Goal: Task Accomplishment & Management: Complete application form

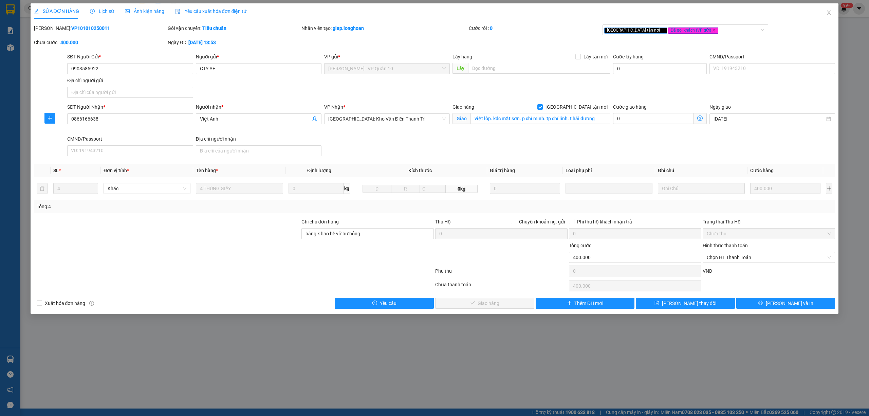
click at [828, 11] on icon "close" at bounding box center [828, 12] width 5 height 5
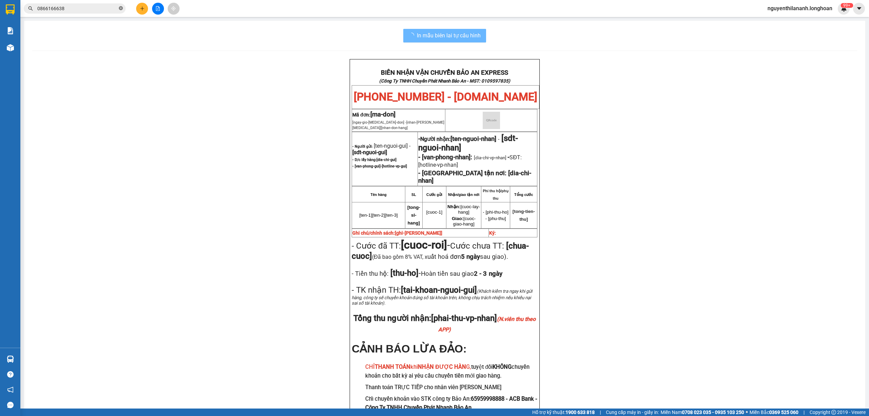
click at [119, 7] on icon "close-circle" at bounding box center [121, 8] width 4 height 4
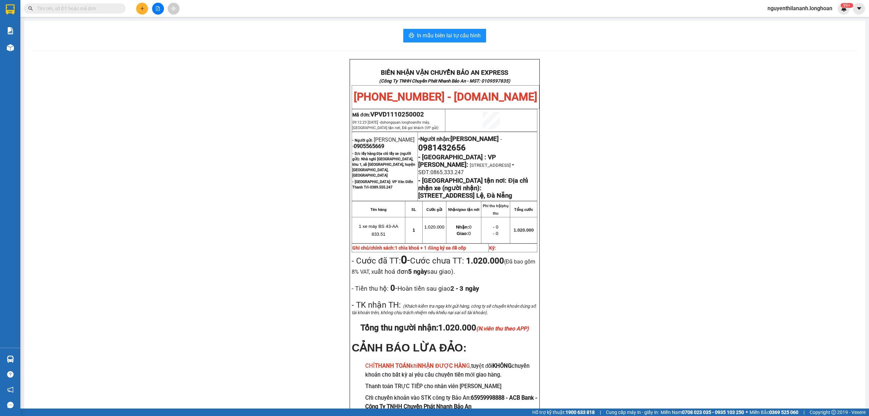
paste input "0975097613"
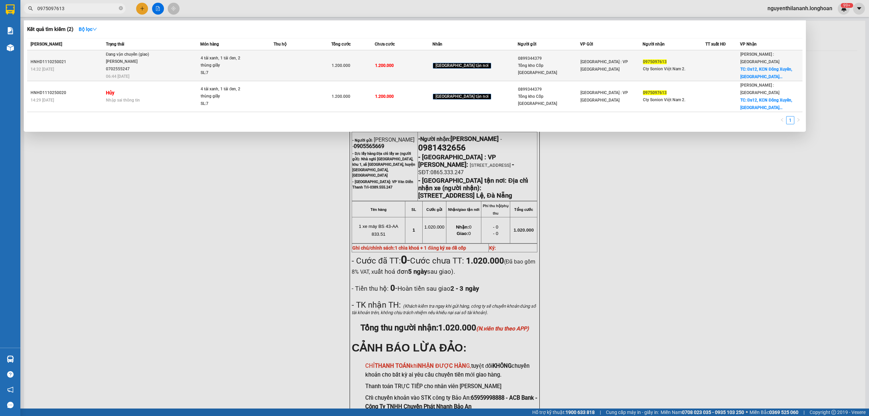
type input "0975097613"
click at [79, 66] on div "14:32 [DATE]" at bounding box center [67, 69] width 73 height 7
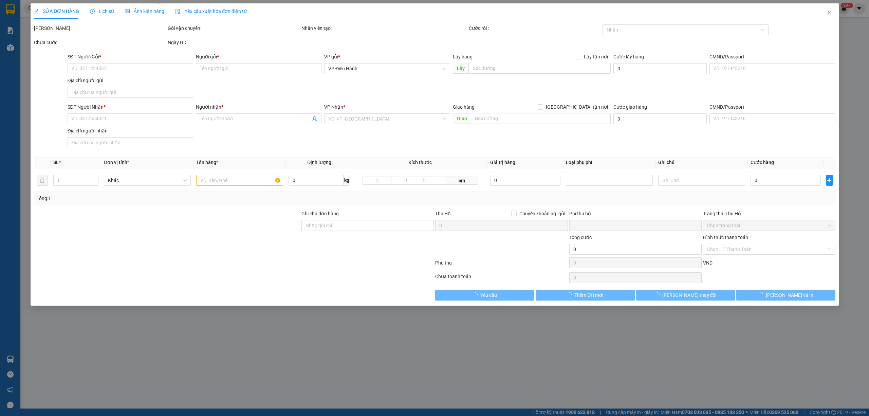
type input "0899344379"
type input "Tổng kho Cốp [GEOGRAPHIC_DATA]"
type input "0975097613"
type input "Cty Sonion Việt Nam 2."
checkbox input "true"
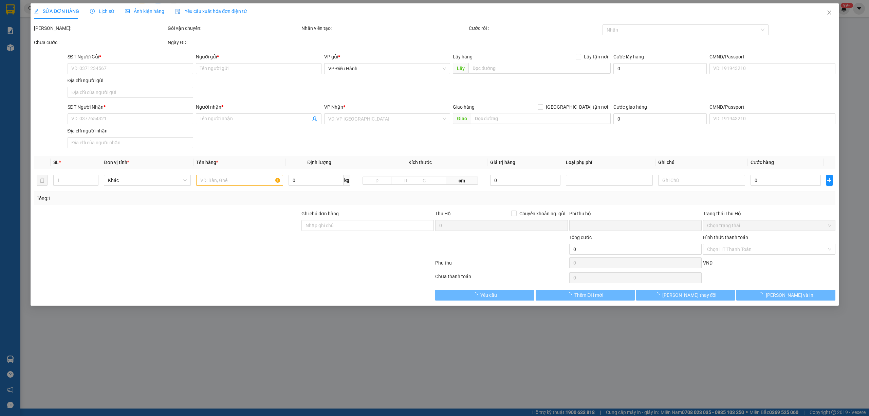
type input "Đs12, KCN Đông Xuyên, [GEOGRAPHIC_DATA], [GEOGRAPHIC_DATA]"
type input "HÀNG DỄ VỠ CHÚ Ý BỐC XẾP NHẸ TAY KHÔNG ĐÈ HÀNG ( HƯ VỠ KHÔNG ĐỀN )"
type input "0"
type input "1.200.000"
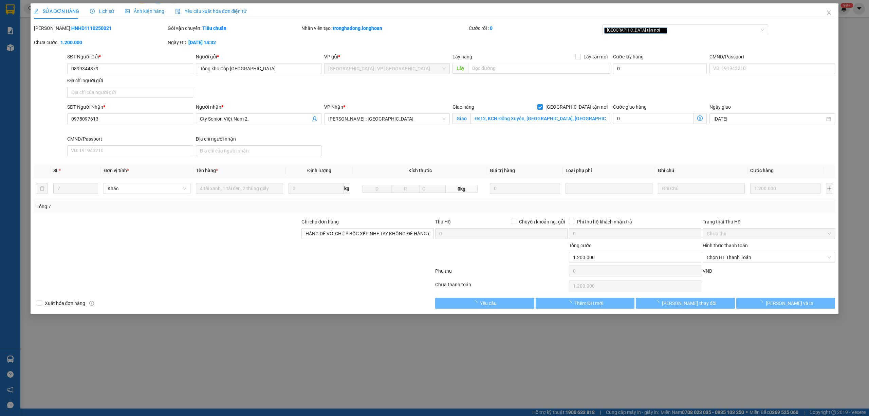
click at [92, 12] on icon "clock-circle" at bounding box center [92, 11] width 5 height 5
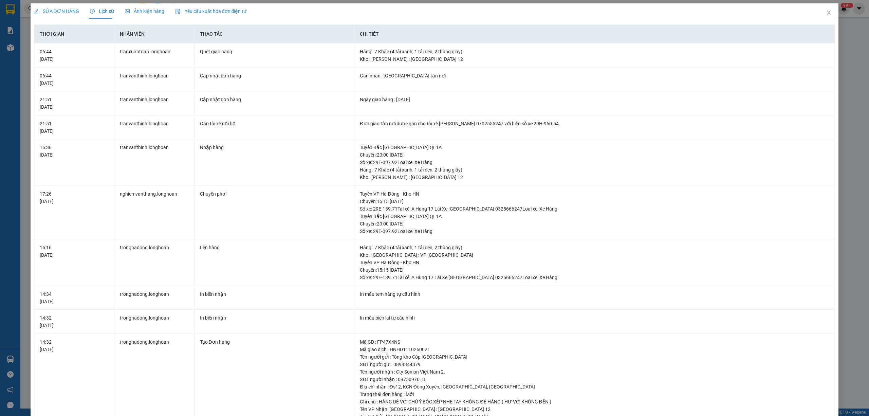
drag, startPoint x: 49, startPoint y: 12, endPoint x: 84, endPoint y: 24, distance: 37.1
click at [49, 12] on span "SỬA ĐƠN HÀNG" at bounding box center [56, 10] width 45 height 5
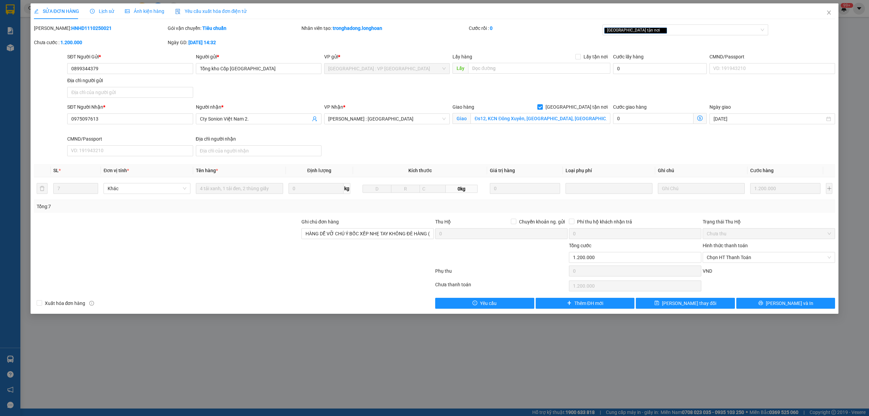
drag, startPoint x: 99, startPoint y: 29, endPoint x: 51, endPoint y: 32, distance: 48.3
click at [51, 32] on div "[PERSON_NAME]: HNHD1110250021" at bounding box center [100, 27] width 132 height 7
copy b "HNHD1110250021"
click at [831, 9] on span "Close" at bounding box center [829, 12] width 19 height 19
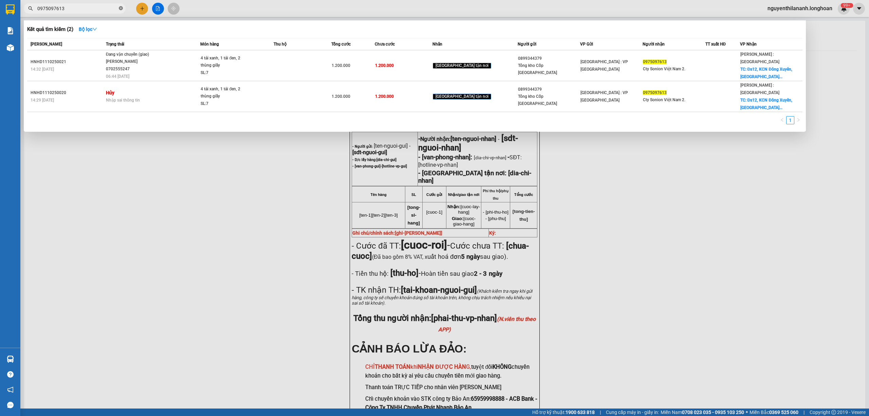
click at [123, 8] on icon "close-circle" at bounding box center [121, 8] width 4 height 4
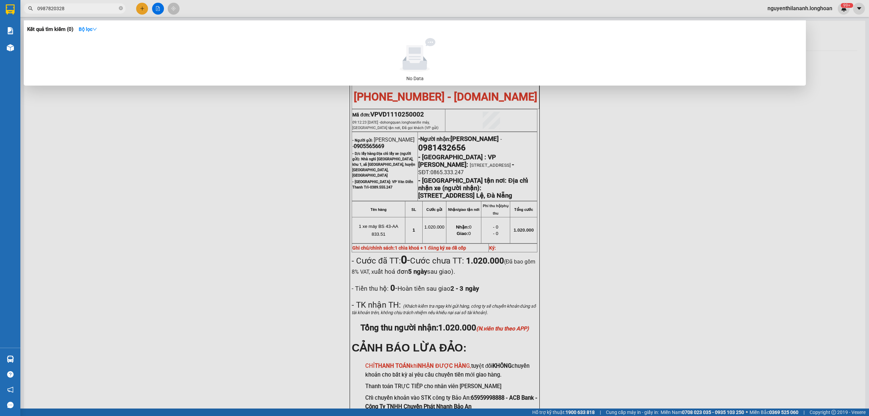
type input "0987820328"
click at [123, 6] on span at bounding box center [121, 8] width 4 height 6
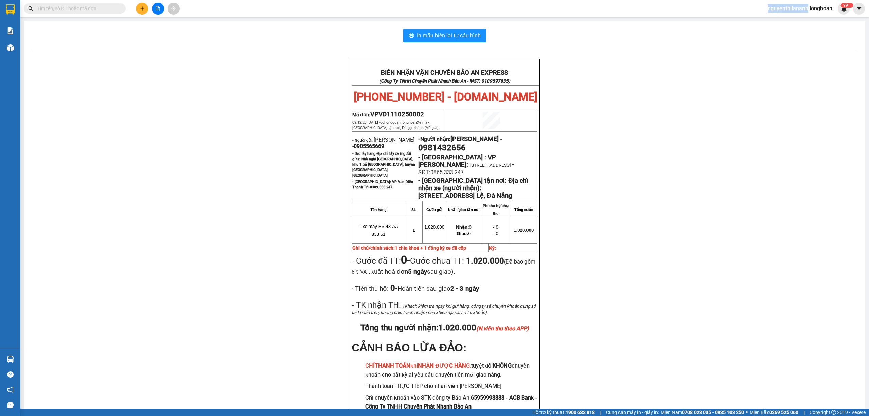
click at [122, 6] on span at bounding box center [121, 8] width 4 height 7
click at [103, 10] on input "text" at bounding box center [77, 8] width 80 height 7
paste input "0987820238"
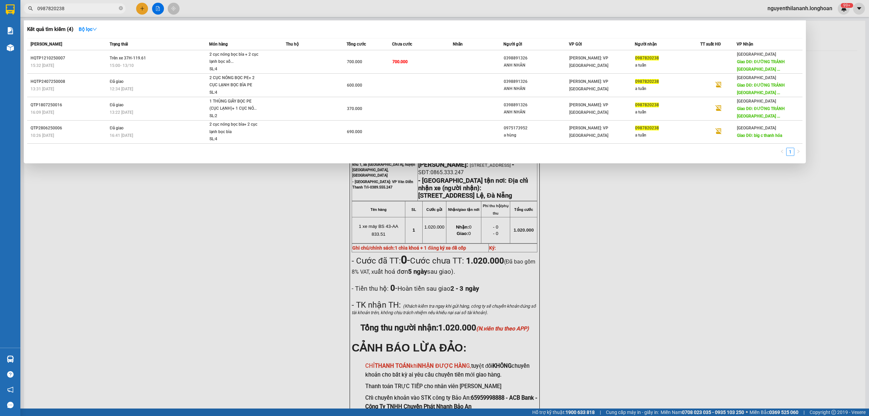
type input "0987820238"
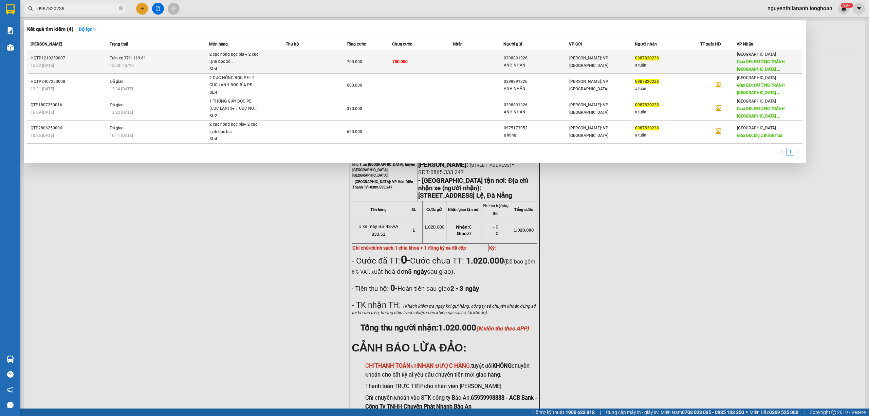
click at [103, 62] on div "15:32 [DATE]" at bounding box center [69, 65] width 77 height 7
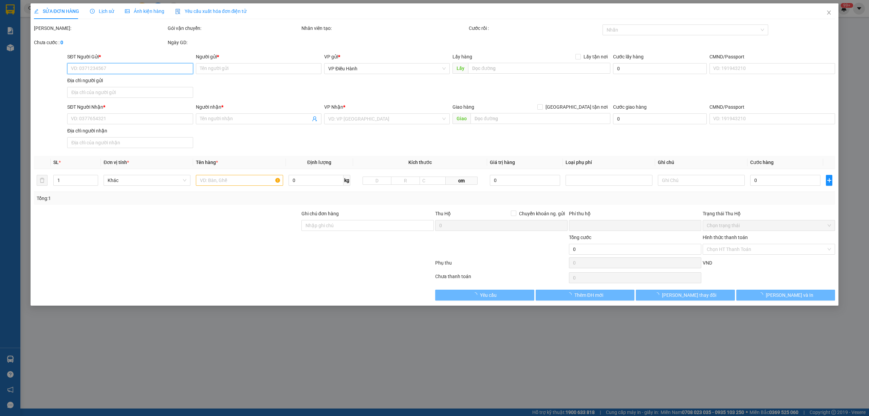
type input "0398891326"
type input "ANH NHÂN"
type input "0987820238"
type input "a tuấn"
type input "ĐƯỜNG TRÁNH [GEOGRAPHIC_DATA]"
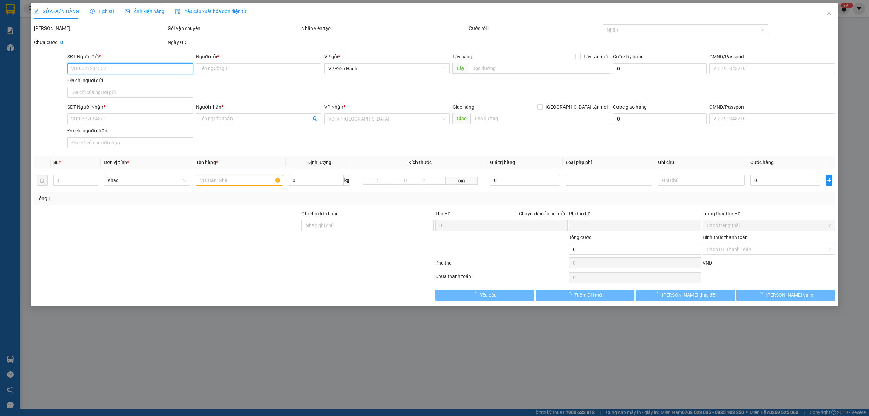
type input "0"
type input "700.000"
type input "60.000"
type input "700.000"
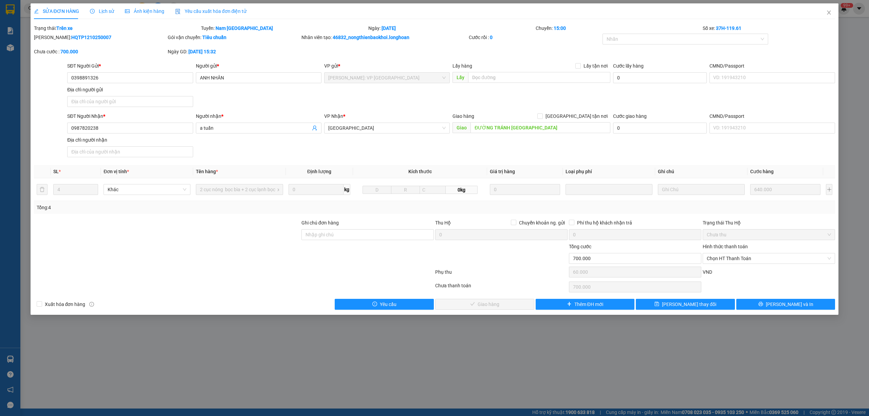
click at [104, 11] on span "Lịch sử" at bounding box center [102, 10] width 24 height 5
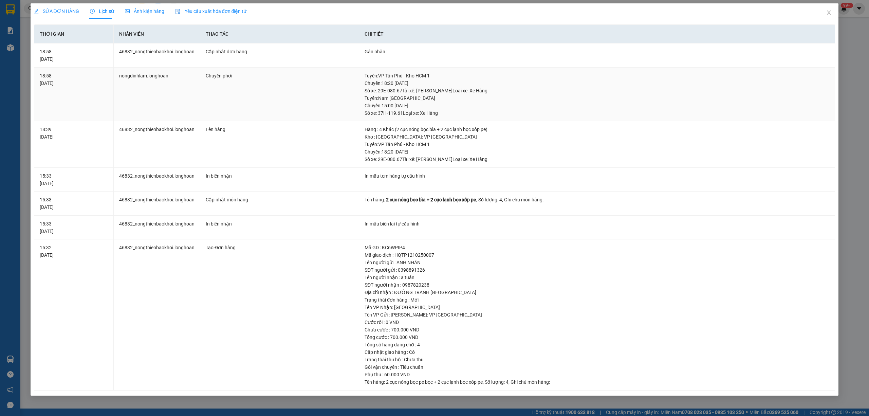
drag, startPoint x: 379, startPoint y: 96, endPoint x: 442, endPoint y: 104, distance: 63.2
click at [442, 104] on div "Tuyến : Nam Trung Bắc QL1A Chuyến: 15:00 [DATE] Số xe: 37H-119.61 Loại xe: Xe H…" at bounding box center [597, 105] width 465 height 22
copy div "Nam Trung Bắc QL1A Chuyến: 15:00 [DATE]"
click at [46, 7] on div "SỬA ĐƠN HÀNG" at bounding box center [56, 11] width 45 height 16
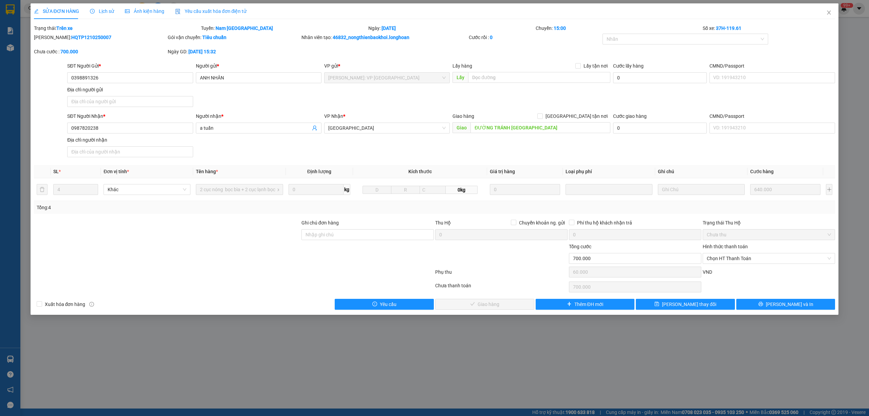
drag, startPoint x: 92, startPoint y: 35, endPoint x: 52, endPoint y: 40, distance: 40.4
click at [52, 40] on div "[PERSON_NAME]: HQTP1210250007" at bounding box center [100, 37] width 132 height 7
copy b "HQTP1210250007"
click at [831, 12] on icon "close" at bounding box center [828, 12] width 5 height 5
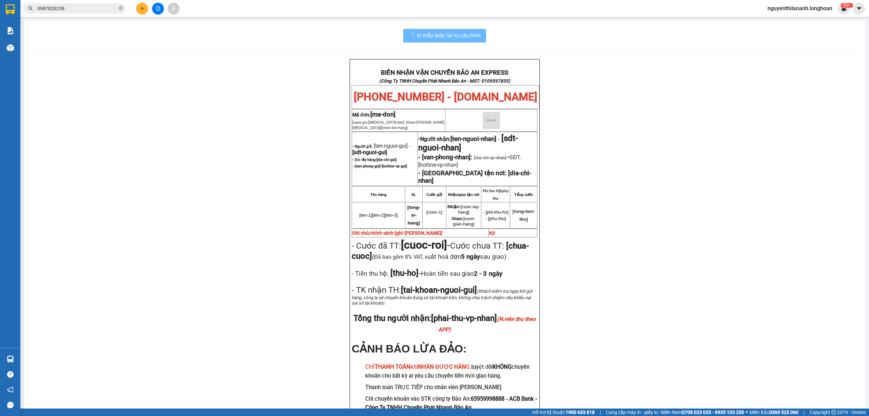
click at [124, 7] on span "0987820238" at bounding box center [75, 8] width 102 height 10
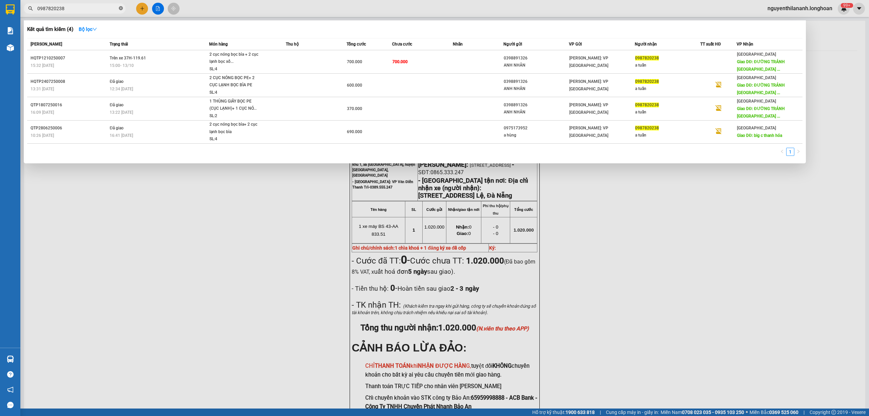
click at [121, 7] on icon "close-circle" at bounding box center [121, 8] width 4 height 4
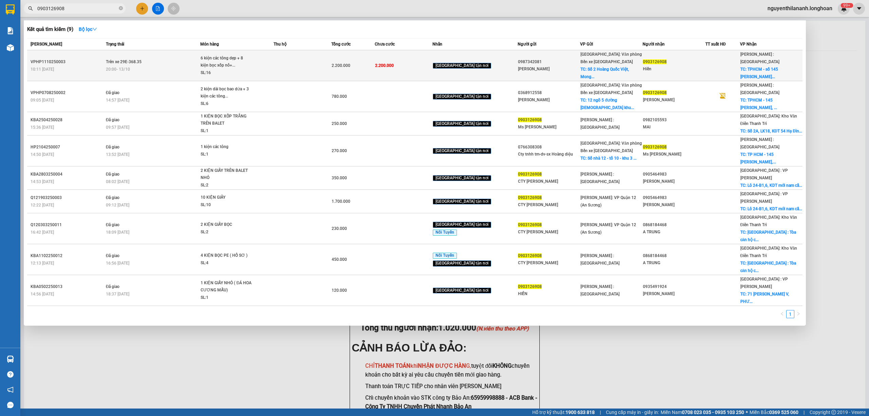
type input "0903126908"
click at [84, 60] on div "VPHP1110250003" at bounding box center [67, 61] width 73 height 7
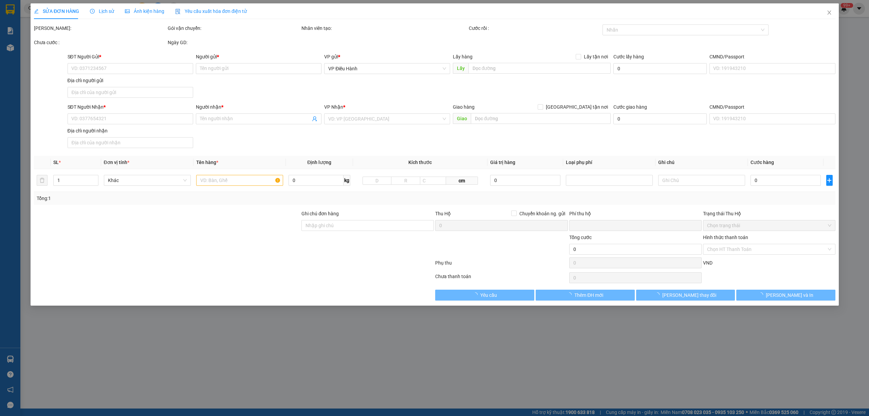
type input "0987342081"
type input "[PERSON_NAME]"
checkbox input "true"
type input "Số 2 Hoàng Quốc Việt, Mong cái"
type input "0903126908"
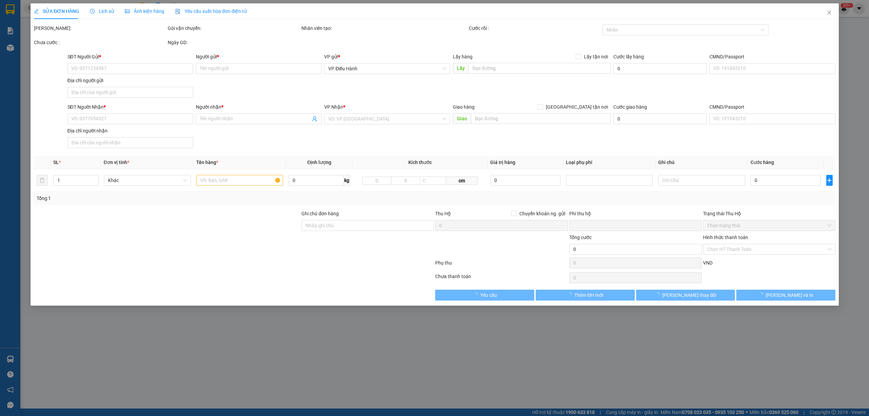
type input "Hiền"
checkbox input "true"
type input "TPHCM - số 145 [PERSON_NAME], [GEOGRAPHIC_DATA], q.12"
type input "0"
type input "2.200.000"
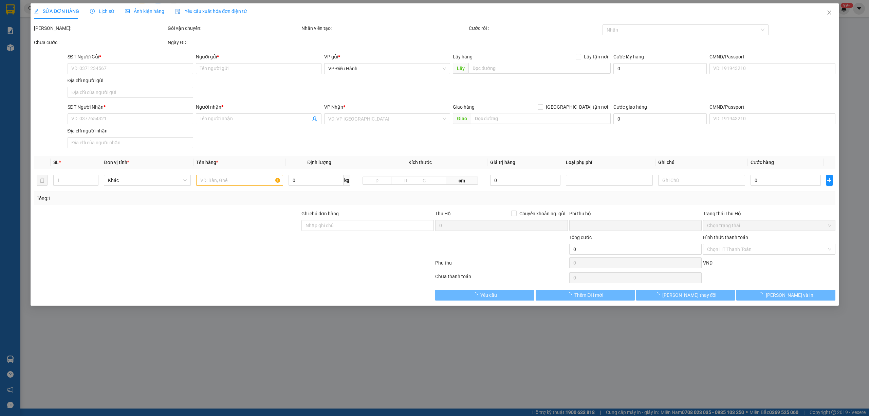
type input "2.200.000"
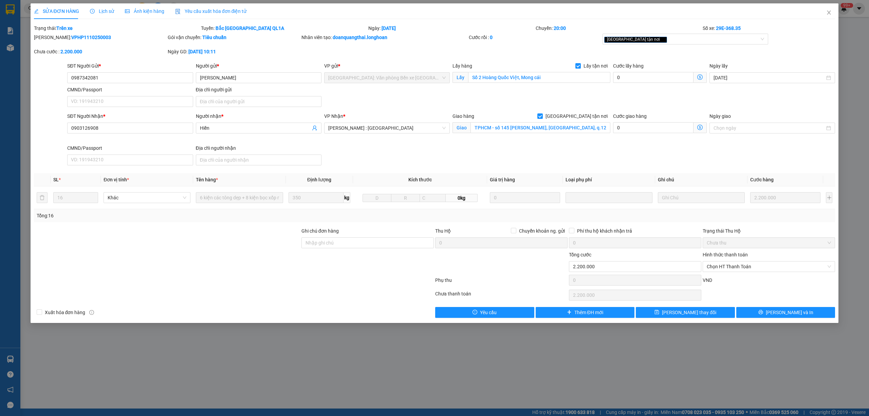
click at [99, 11] on span "Lịch sử" at bounding box center [102, 10] width 24 height 5
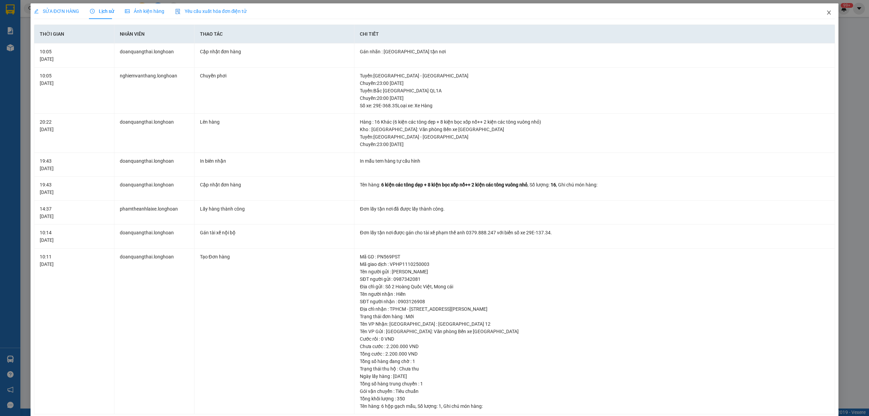
click at [822, 16] on span "Close" at bounding box center [829, 12] width 19 height 19
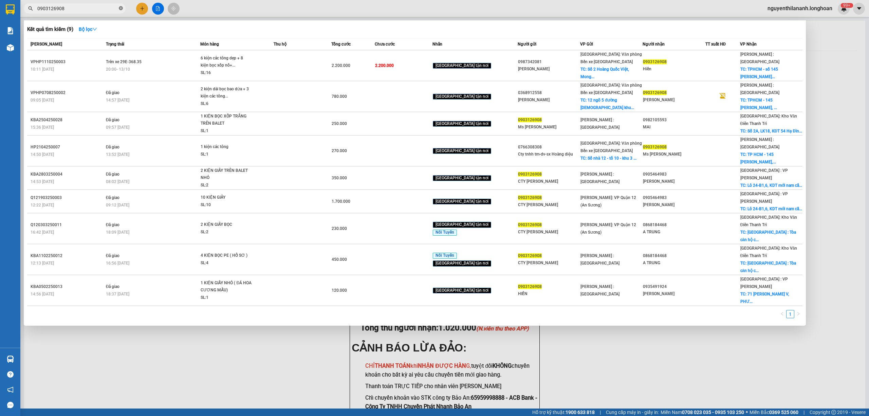
click at [121, 9] on icon "close-circle" at bounding box center [121, 8] width 4 height 4
paste input "0373706367"
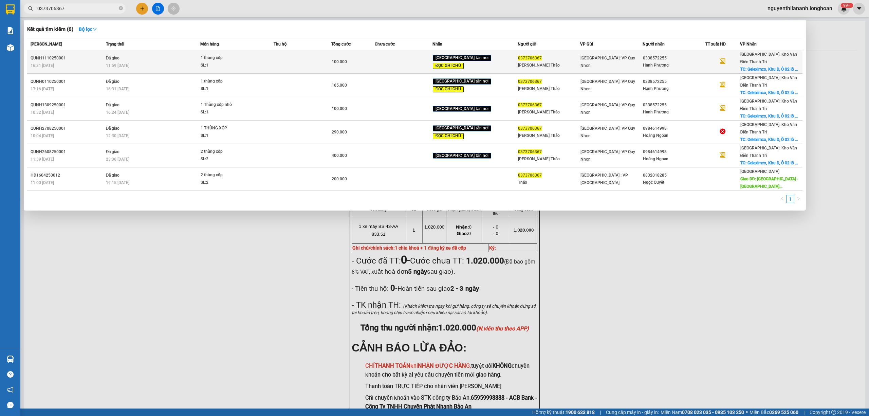
type input "0373706367"
click at [90, 56] on div "QUNH1110250001" at bounding box center [67, 58] width 73 height 7
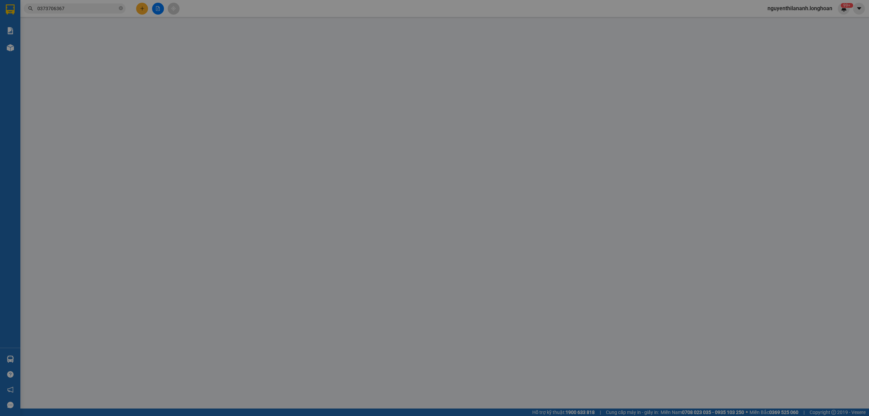
type input "0373706367"
type input "[PERSON_NAME] Thảo"
type input "0338572255"
type input "Hạnh Phương"
checkbox input "true"
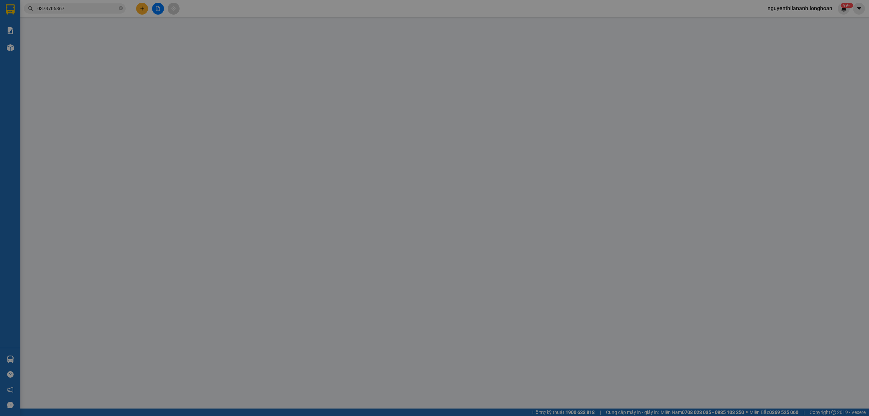
type input "Geleximco, Khu D, Ô 02 lô D47, Khu Đô Thị Mới, Hà Nội"
type input "Nhận ng đai, ng kiện, đổ vỡ ko đền"
type input "0"
type input "100.000"
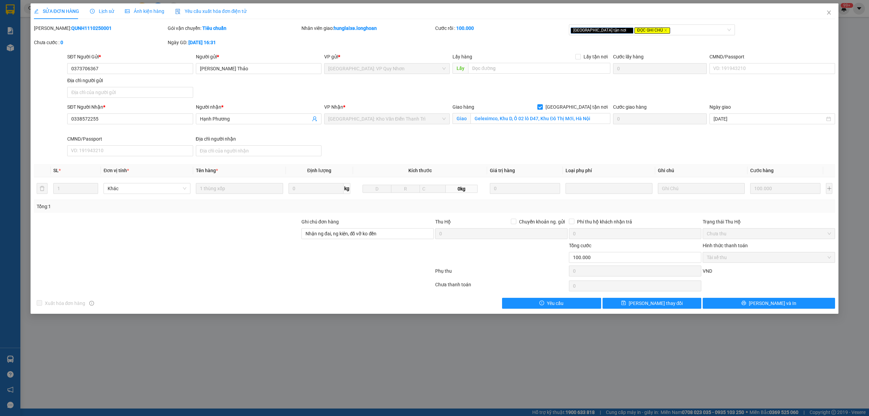
drag, startPoint x: 93, startPoint y: 29, endPoint x: 52, endPoint y: 31, distance: 40.8
click at [52, 31] on div "[PERSON_NAME]: QUNH1110250001" at bounding box center [100, 27] width 132 height 7
copy b "QUNH1110250001"
click at [828, 10] on icon "close" at bounding box center [828, 12] width 5 height 5
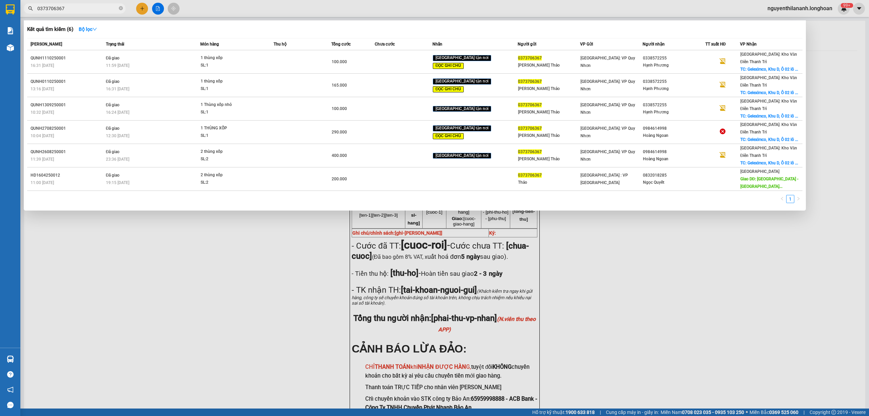
click at [117, 8] on input "0373706367" at bounding box center [77, 8] width 80 height 7
click at [122, 7] on icon "close-circle" at bounding box center [121, 8] width 4 height 4
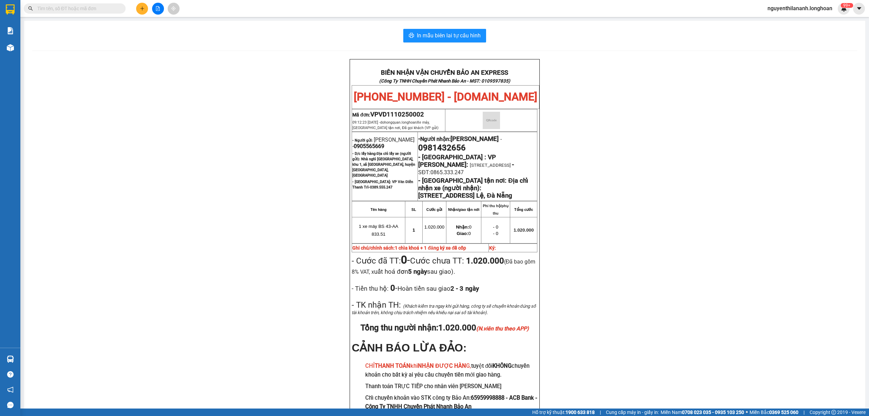
paste input "HNHD1110250021"
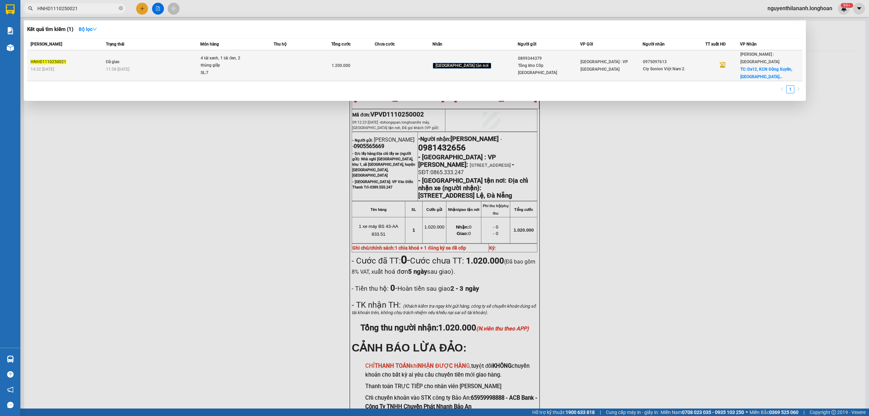
type input "HNHD1110250021"
click at [89, 58] on div "HNHD1110250021" at bounding box center [67, 61] width 73 height 7
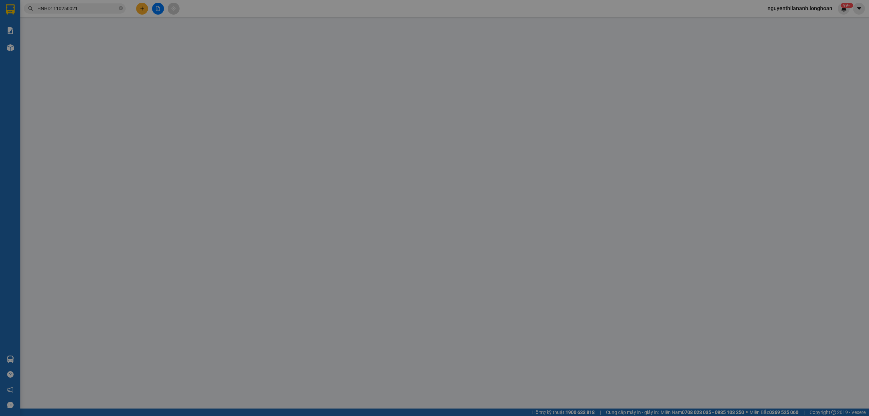
type input "0899344379"
type input "Tổng kho Cốp [GEOGRAPHIC_DATA]"
type input "0975097613"
type input "Cty Sonion Việt Nam 2."
checkbox input "true"
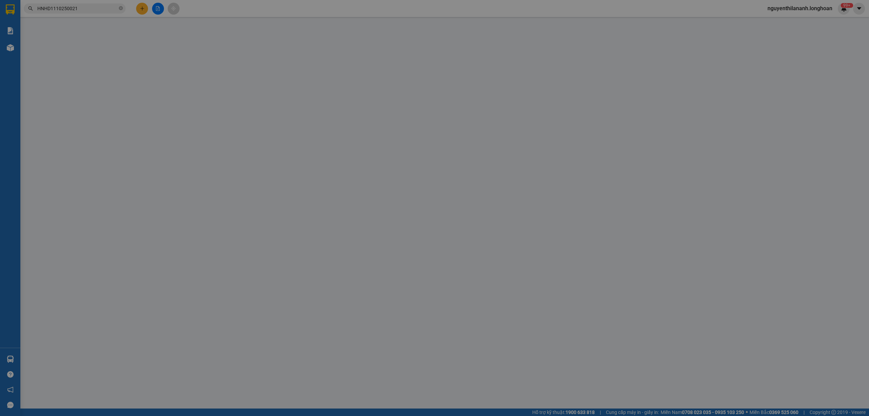
type input "Đs12, KCN Đông Xuyên, [GEOGRAPHIC_DATA], [GEOGRAPHIC_DATA]"
type input "HÀNG DỄ VỠ CHÚ Ý BỐC XẾP NHẸ TAY KHÔNG ĐÈ HÀNG ( HƯ VỠ KHÔNG ĐỀN )"
type input "0"
type input "1.200.000"
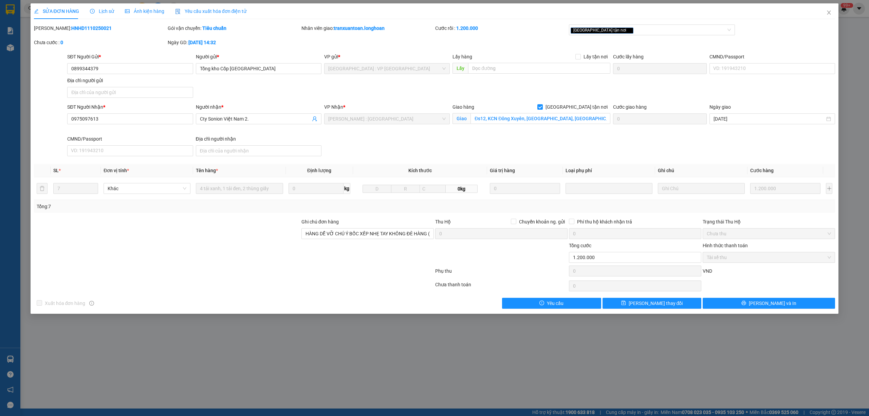
click at [107, 10] on span "Lịch sử" at bounding box center [102, 10] width 24 height 5
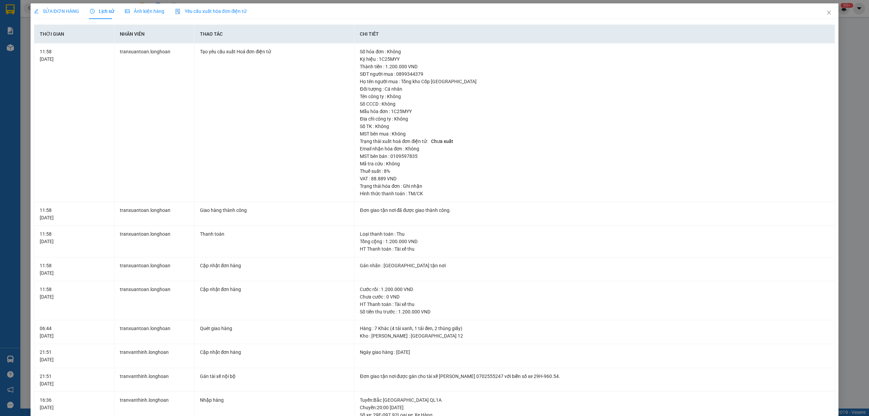
click at [66, 10] on span "SỬA ĐƠN HÀNG" at bounding box center [56, 10] width 45 height 5
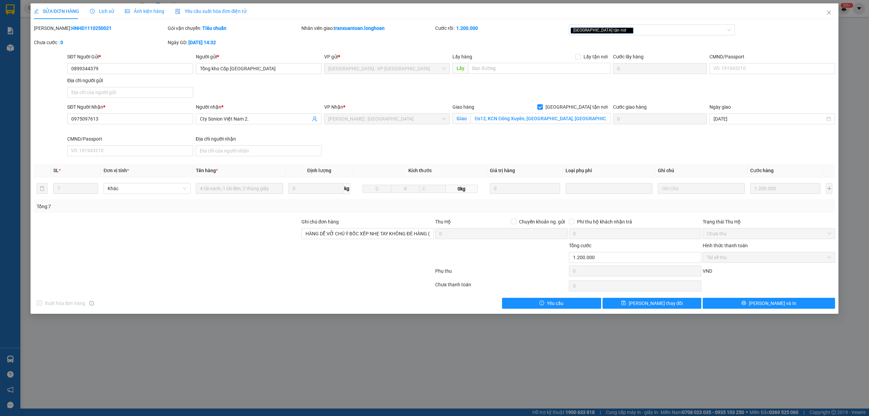
click at [103, 5] on div "Lịch sử" at bounding box center [102, 11] width 24 height 16
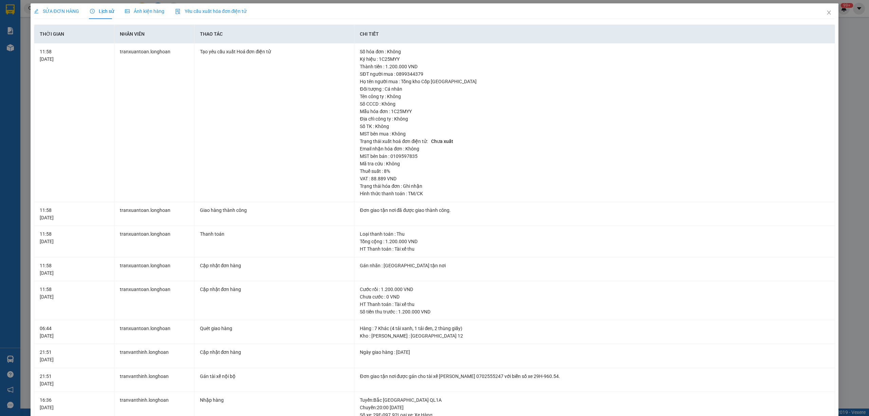
click at [58, 18] on div "SỬA ĐƠN HÀNG" at bounding box center [56, 11] width 45 height 16
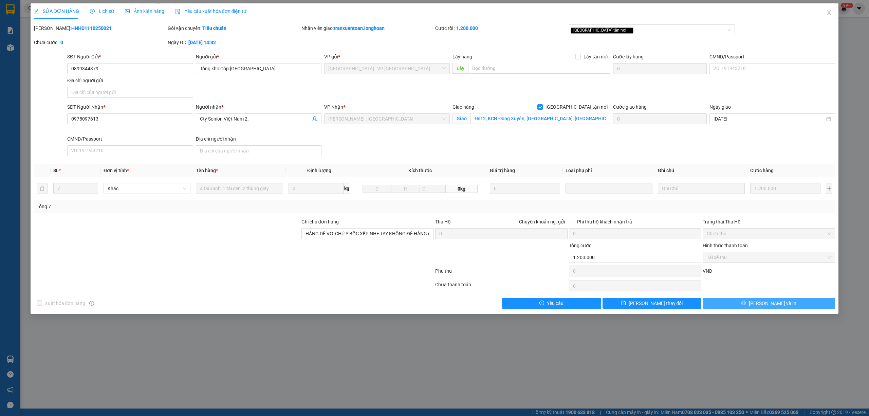
click at [746, 305] on icon "printer" at bounding box center [744, 302] width 5 height 5
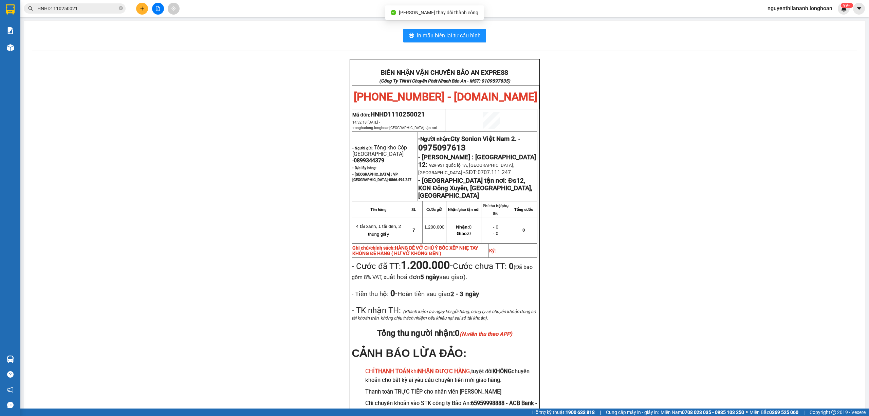
scroll to position [45, 0]
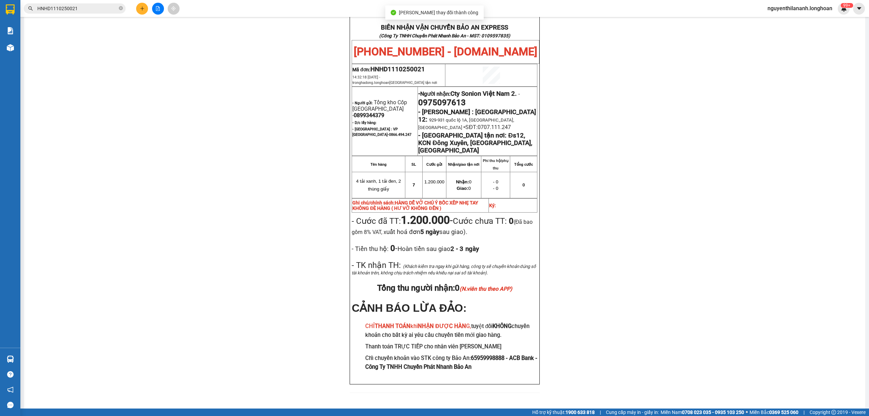
click at [715, 273] on div "BIÊN NHẬN VẬN CHUYỂN BẢO AN EXPRESS (Công Ty TNHH Chuyển Phát Nhanh Bảo An - MS…" at bounding box center [444, 207] width 825 height 387
click at [121, 7] on icon "close-circle" at bounding box center [121, 8] width 4 height 4
paste input "0906557920"
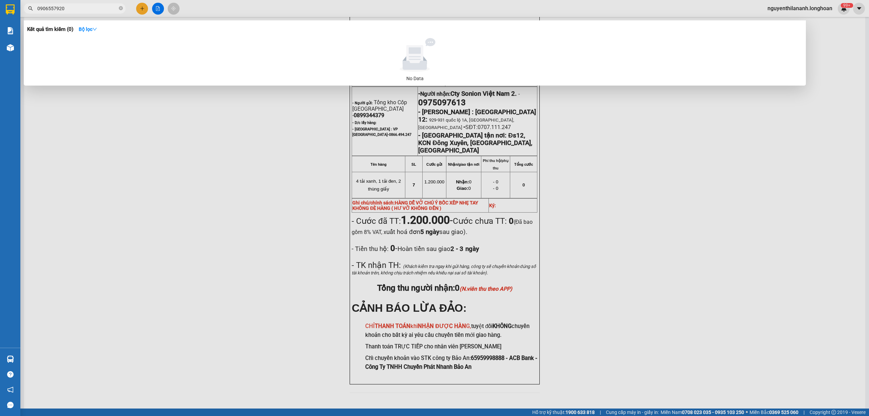
type input "0906557920"
click at [123, 11] on span "0906557920" at bounding box center [75, 8] width 102 height 10
click at [119, 10] on icon "close-circle" at bounding box center [121, 8] width 4 height 4
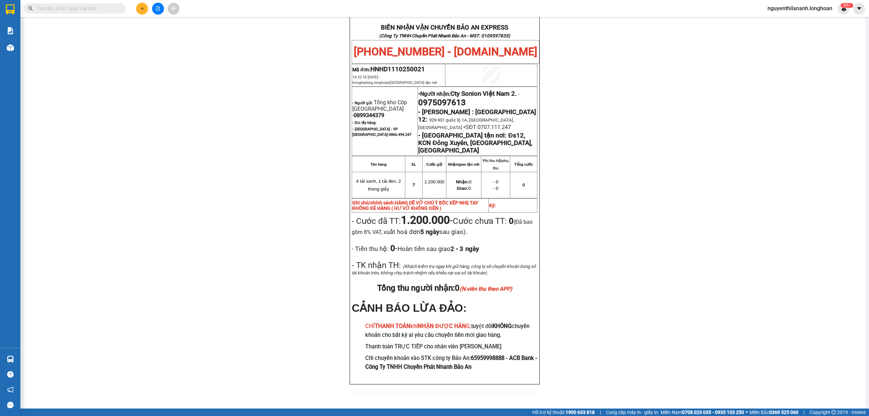
paste input "0799934568"
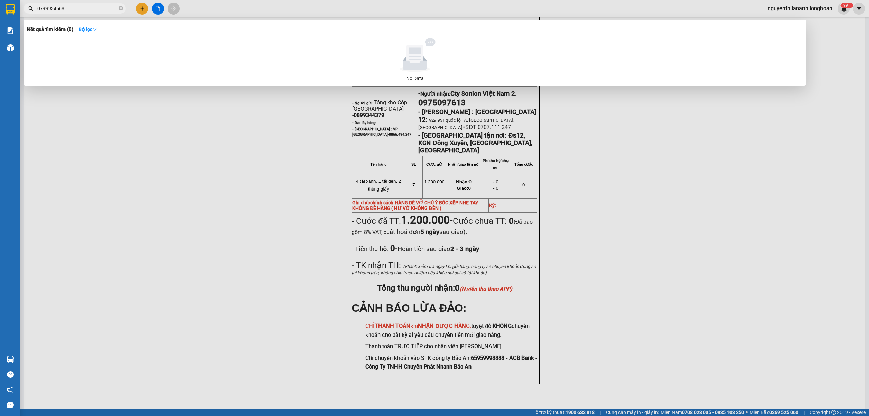
type input "0799934568"
click at [120, 10] on icon "close-circle" at bounding box center [121, 8] width 4 height 4
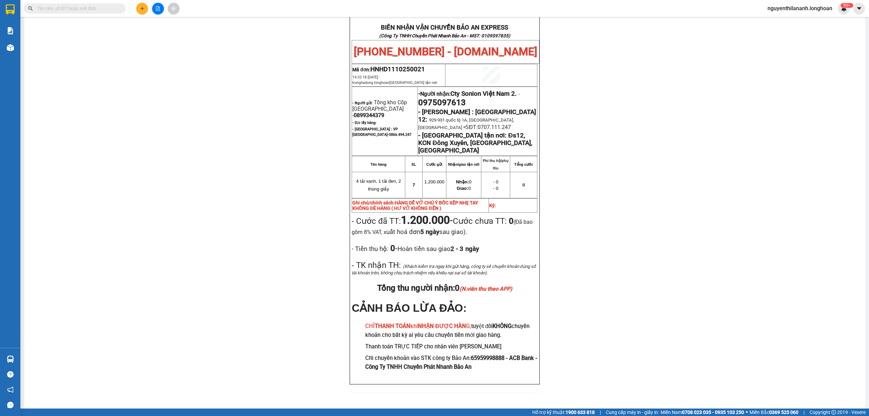
paste input "VP101010250011"
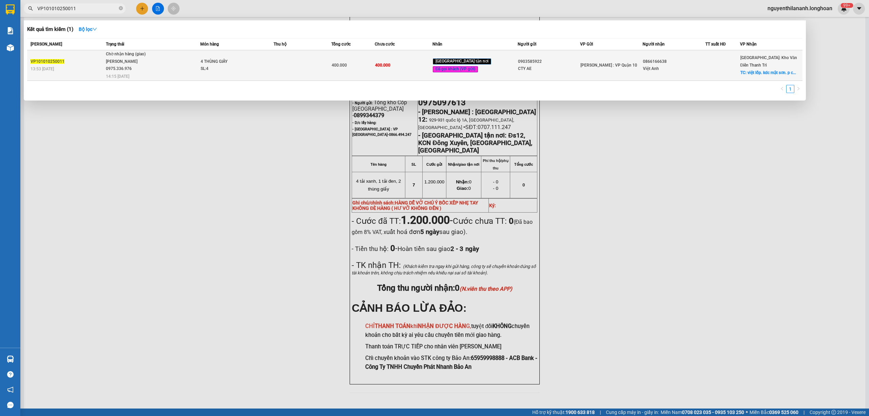
type input "VP101010250011"
click at [90, 61] on div "VP101010250011" at bounding box center [67, 61] width 73 height 7
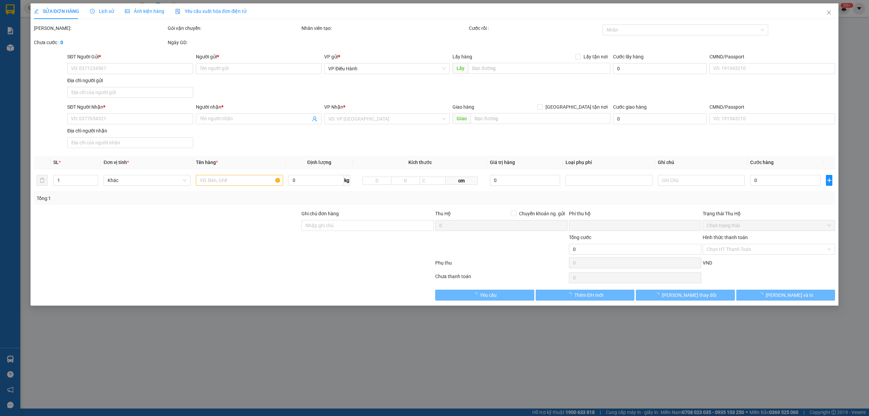
type input "0903585922"
type input "CTY AE"
type input "0866166638"
type input "Việt Anh"
checkbox input "true"
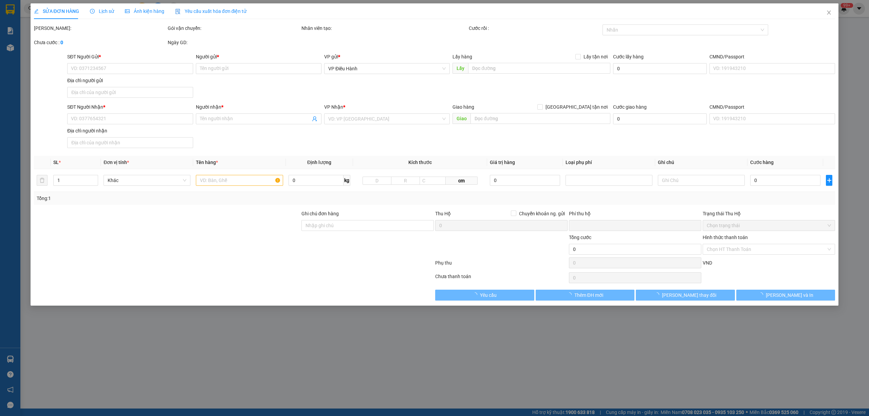
type input "việt lốp. kdc mật sơn. p chí minh. tp chí linh. t hải dương"
type input "hàng k bao bể vỡ hư hỏng"
type input "0"
type input "400.000"
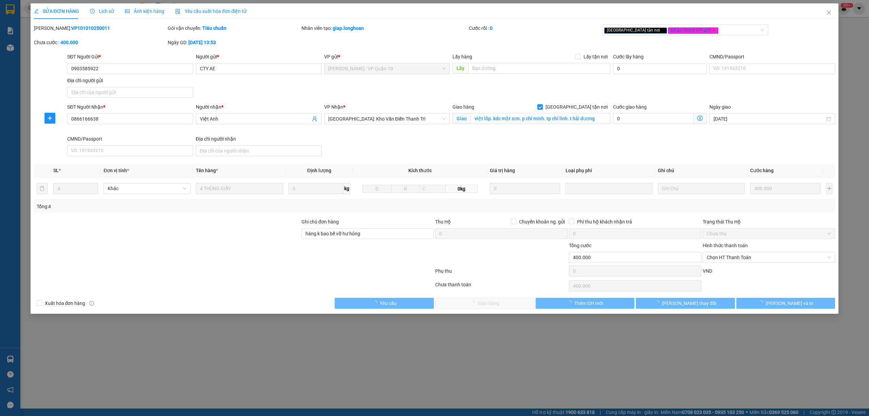
click at [104, 15] on div "Lịch sử" at bounding box center [102, 11] width 24 height 16
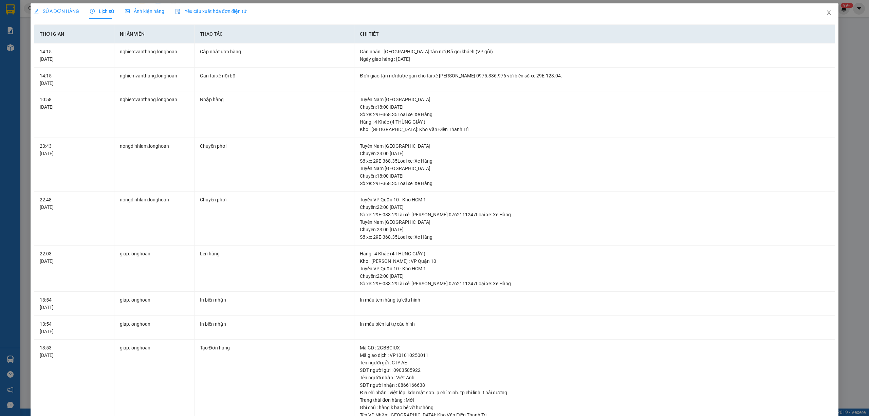
click at [820, 16] on span "Close" at bounding box center [829, 12] width 19 height 19
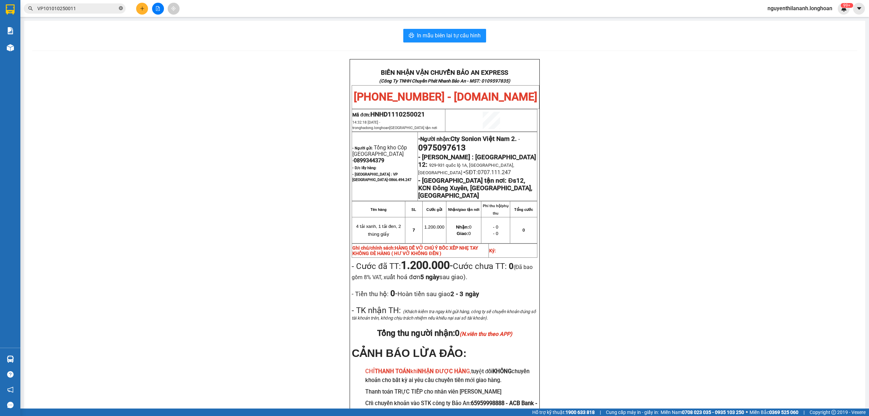
click at [121, 7] on icon "close-circle" at bounding box center [121, 8] width 4 height 4
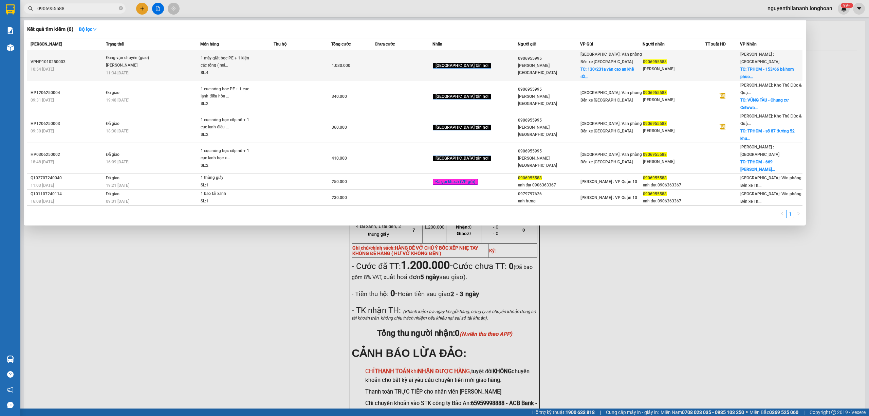
type input "0906955588"
click at [102, 66] on div "10:54 [DATE]" at bounding box center [67, 69] width 73 height 7
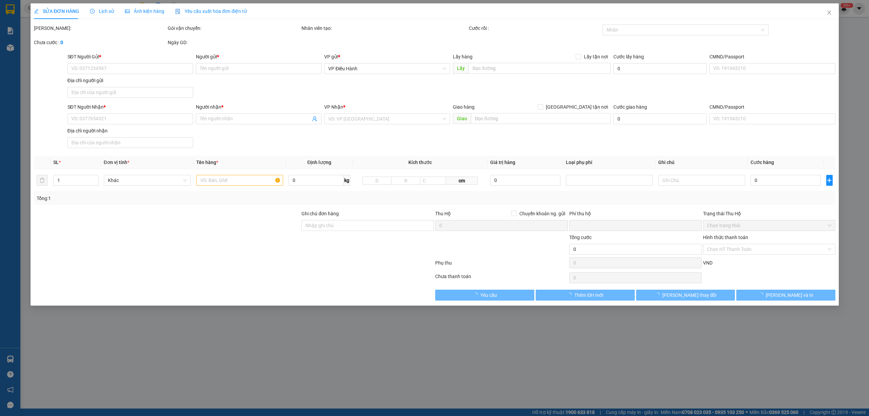
type input "0906955995"
type input "[PERSON_NAME][GEOGRAPHIC_DATA]"
checkbox input "true"
type input "130/231a văn cao an khê đằng lâm hải an [GEOGRAPHIC_DATA]"
type input "150.000"
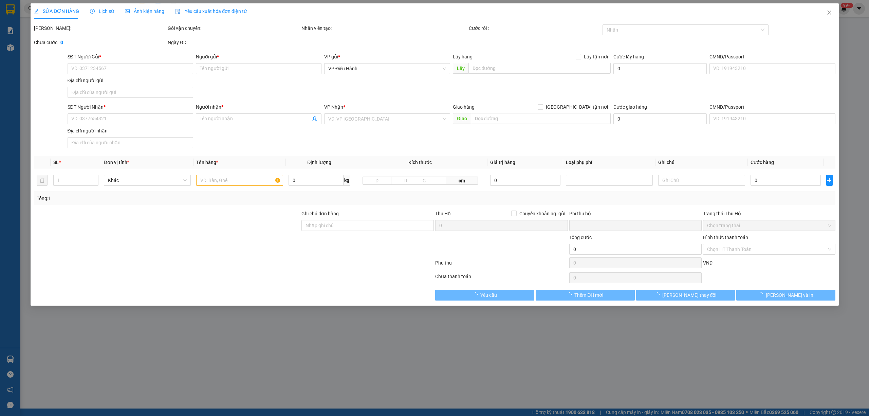
type input "0906955588"
type input "[PERSON_NAME]"
checkbox input "true"
type input "TPHCM - 153/66 bà hom phuong 13 quận 6"
type input "0"
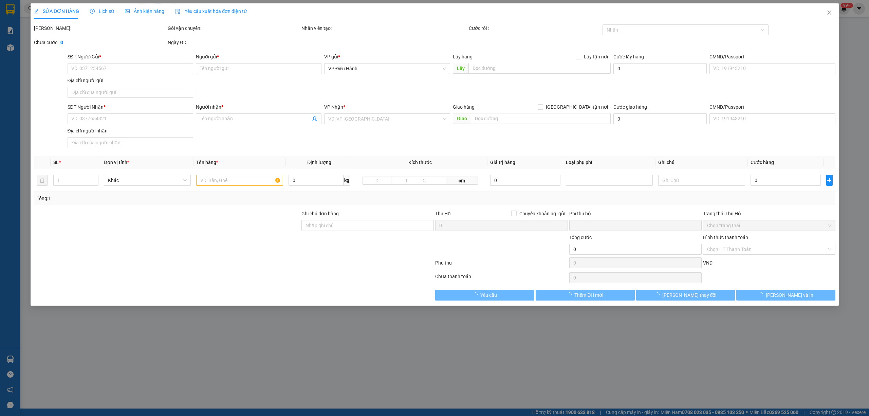
type input "1.030.000"
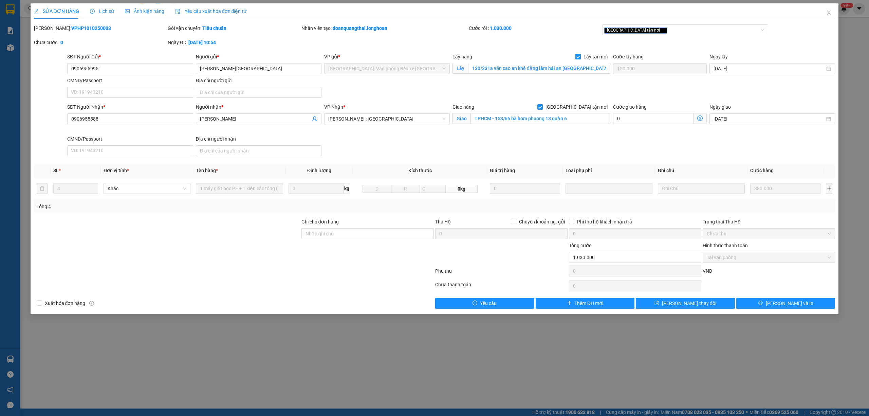
click at [101, 12] on span "Lịch sử" at bounding box center [102, 10] width 24 height 5
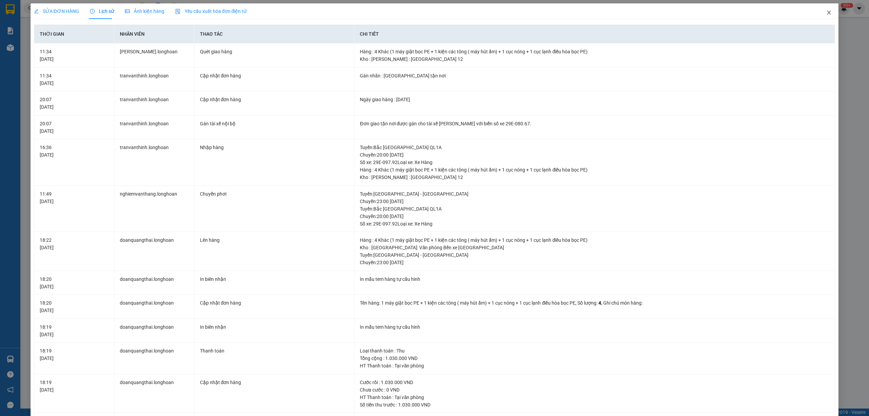
click at [826, 15] on icon "close" at bounding box center [828, 12] width 5 height 5
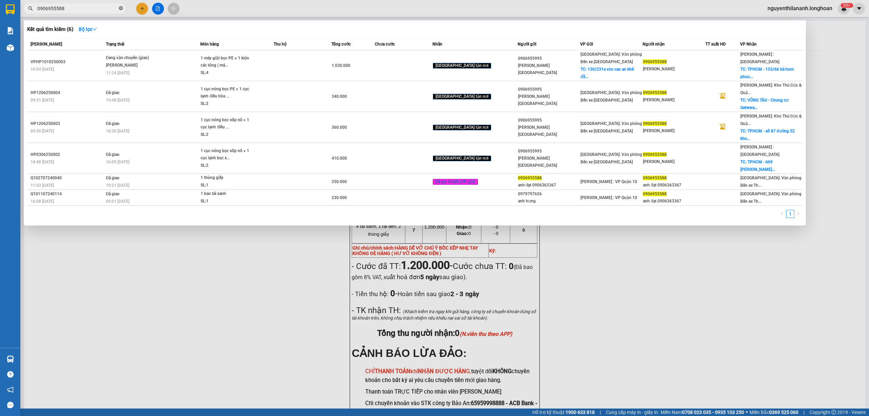
click at [120, 8] on icon "close-circle" at bounding box center [121, 8] width 4 height 4
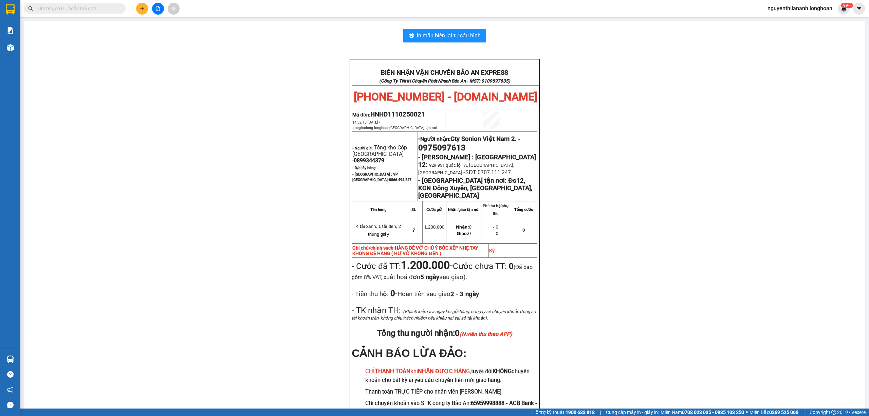
paste input "HQTP1210250007"
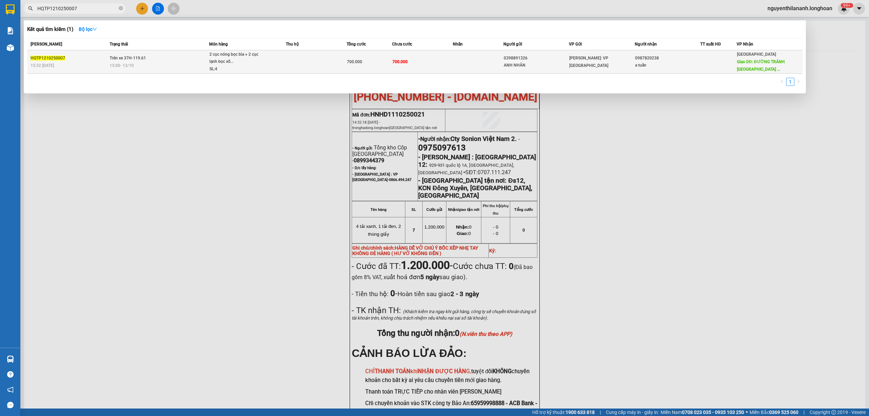
type input "HQTP1210250007"
click at [100, 63] on div "15:32 [DATE]" at bounding box center [69, 65] width 77 height 7
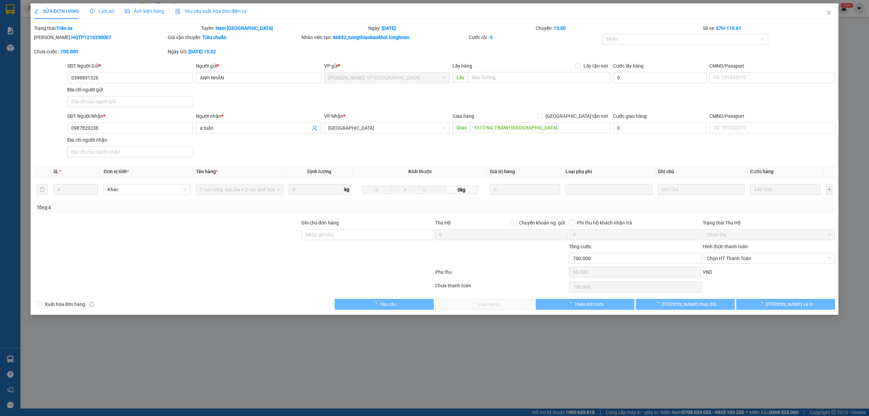
type input "0398891326"
type input "ANH NHÂN"
type input "0987820238"
type input "a tuấn"
type input "ĐƯỜNG TRÁNH [GEOGRAPHIC_DATA]"
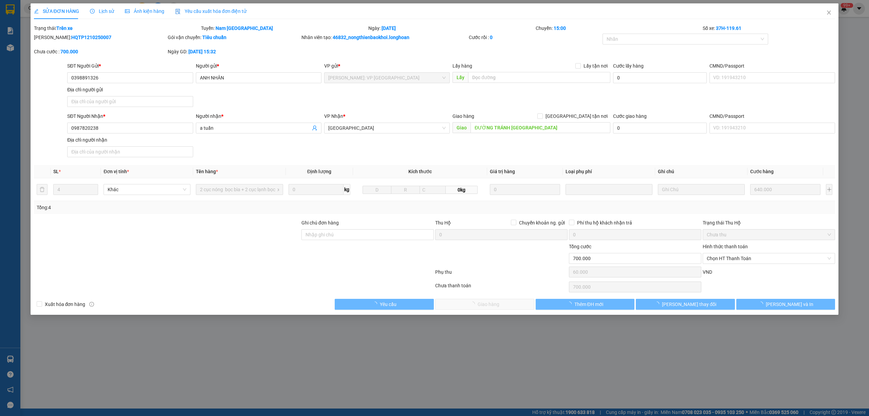
type input "0"
type input "700.000"
type input "60.000"
type input "700.000"
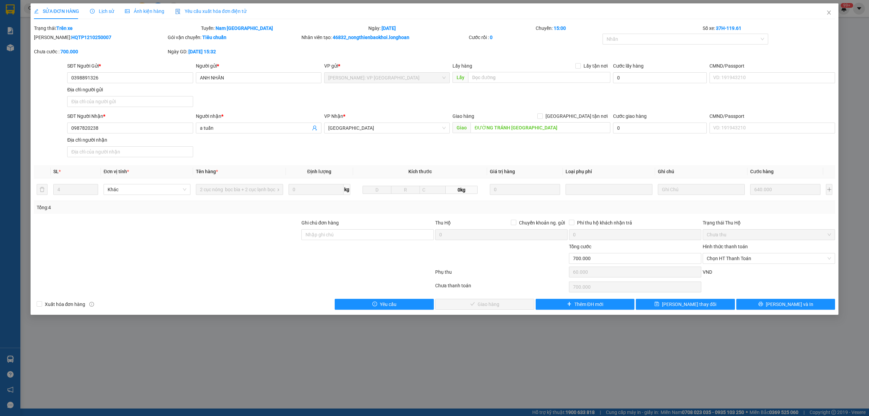
click at [109, 9] on span "Lịch sử" at bounding box center [102, 10] width 24 height 5
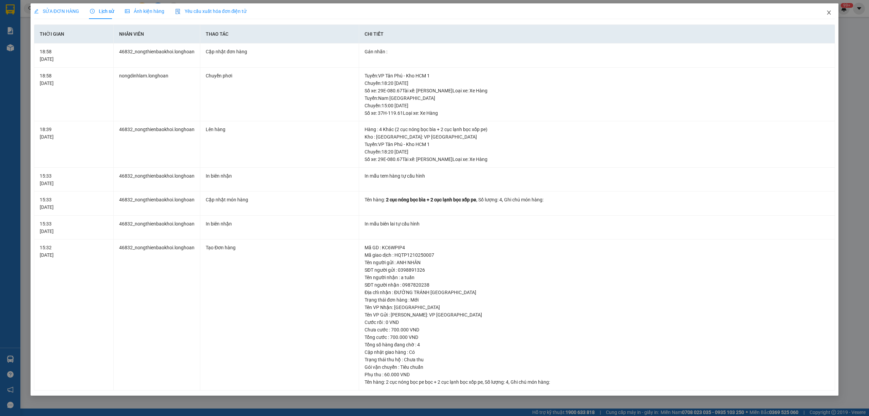
click at [828, 8] on span "Close" at bounding box center [829, 12] width 19 height 19
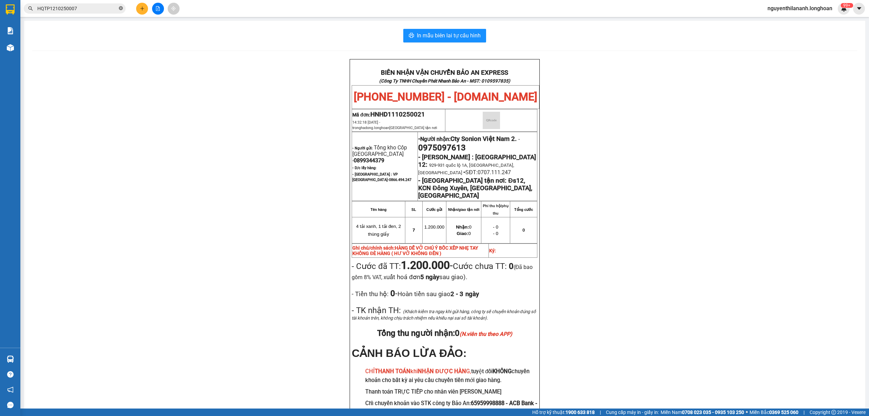
click at [119, 5] on span at bounding box center [121, 8] width 4 height 6
paste input "0865885775"
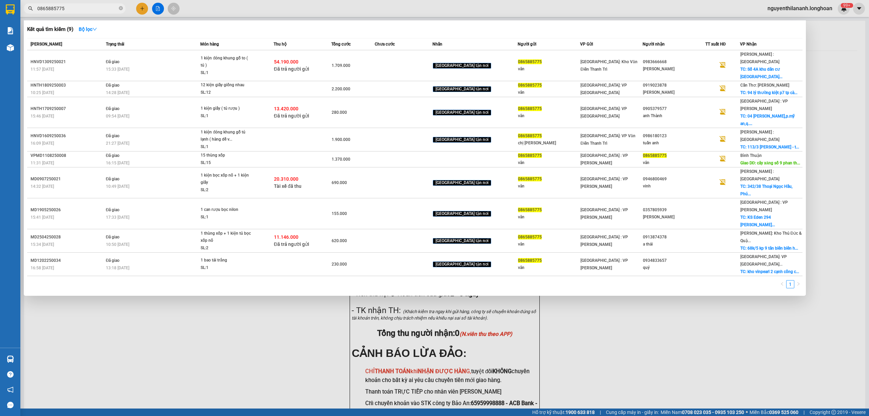
type input "0865885775"
click at [123, 9] on icon "close-circle" at bounding box center [121, 8] width 4 height 4
paste input "0935494242"
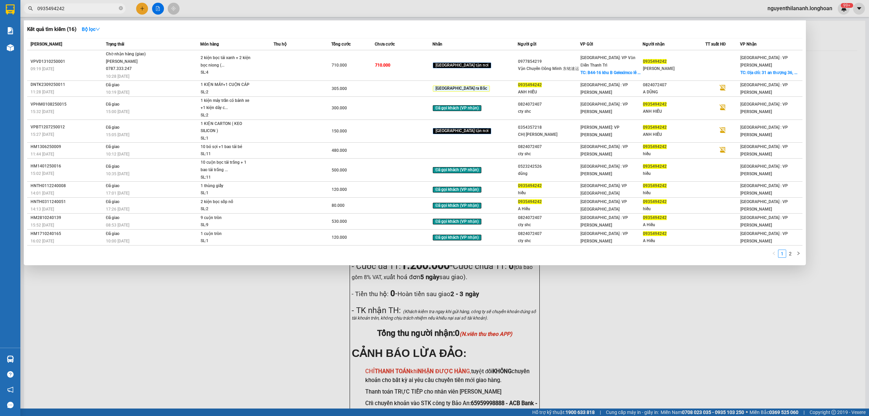
type input "0935494242"
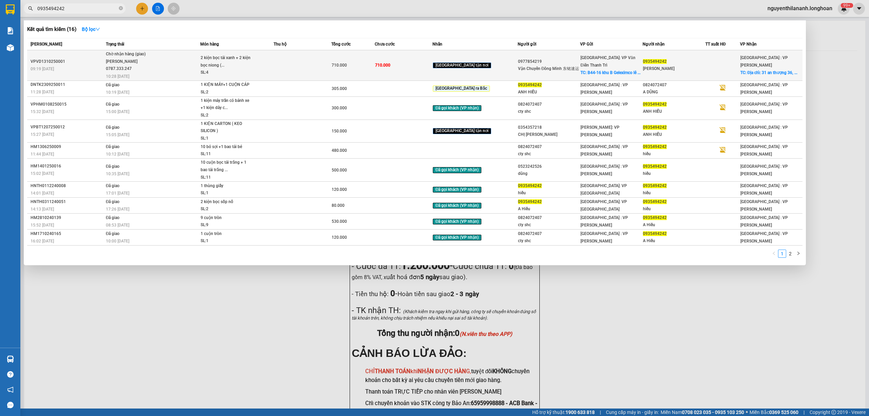
click at [90, 60] on div "VPVD1310250001" at bounding box center [67, 61] width 73 height 7
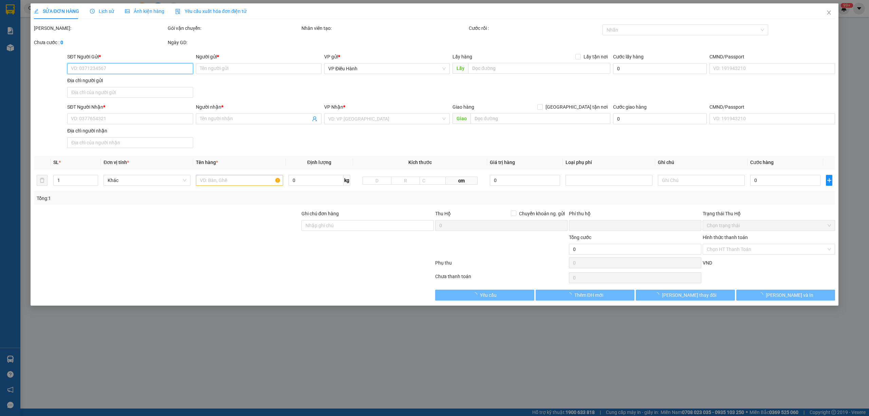
type input "0977854219"
type input "Vận Chuyển Đông Minh 东铭速运"
checkbox input "true"
type input "B44-16 khu [GEOGRAPHIC_DATA][PERSON_NAME] ,[GEOGRAPHIC_DATA] ,[GEOGRAPHIC_DATA]…"
type input "0935494242"
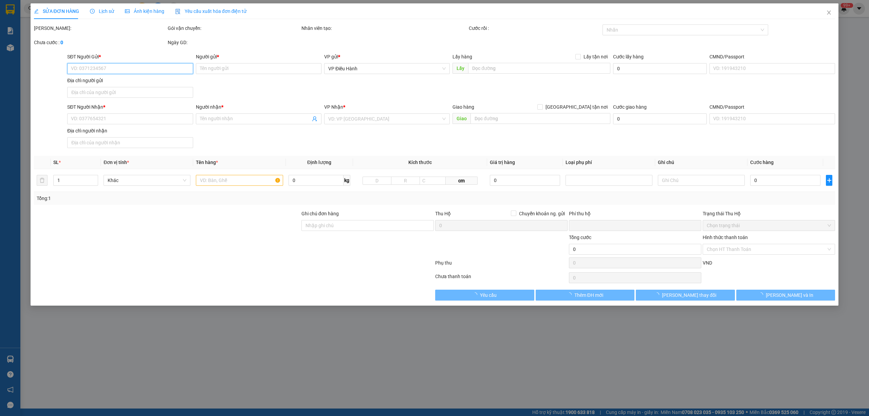
type input "[PERSON_NAME]"
checkbox input "true"
type input "Địa chỉ: [STREET_ADDRESS]."
type input "0"
type input "710.000"
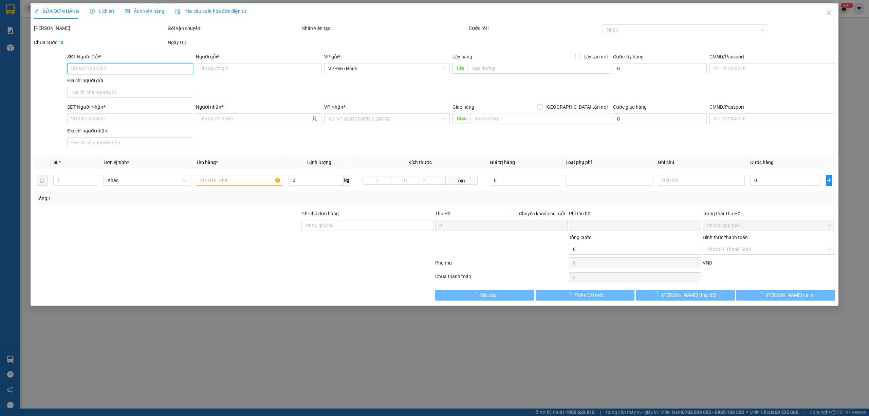
type input "710.000"
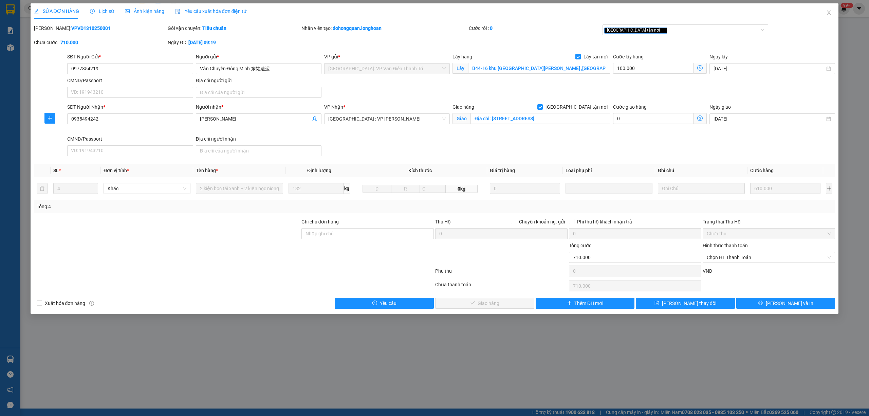
click at [109, 11] on span "Lịch sử" at bounding box center [102, 10] width 24 height 5
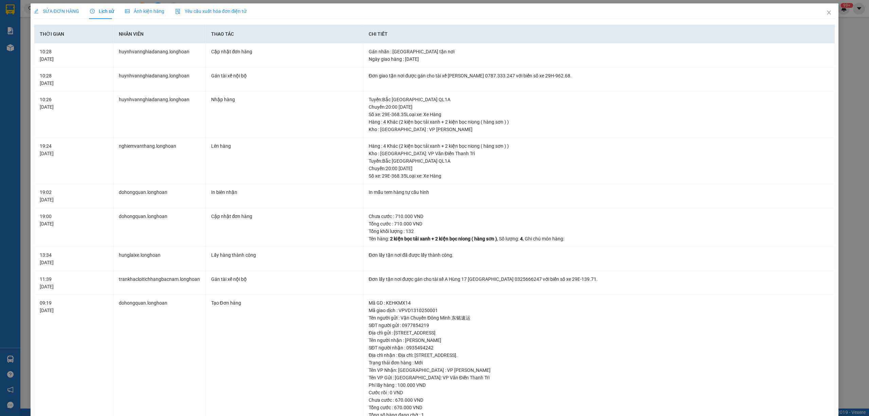
click at [60, 9] on span "SỬA ĐƠN HÀNG" at bounding box center [56, 10] width 45 height 5
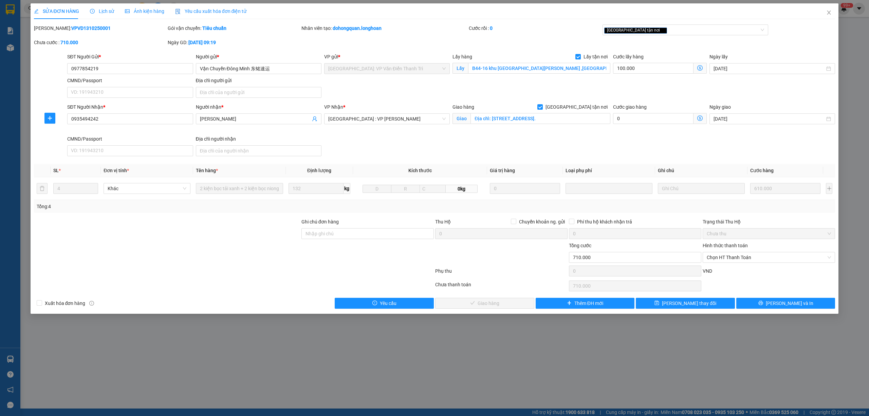
drag, startPoint x: 93, startPoint y: 28, endPoint x: 51, endPoint y: 25, distance: 42.2
click at [51, 25] on div "[PERSON_NAME]: VPVD1310250001" at bounding box center [100, 27] width 132 height 7
copy b "VPVD1310250001"
click at [109, 13] on span "Lịch sử" at bounding box center [102, 10] width 24 height 5
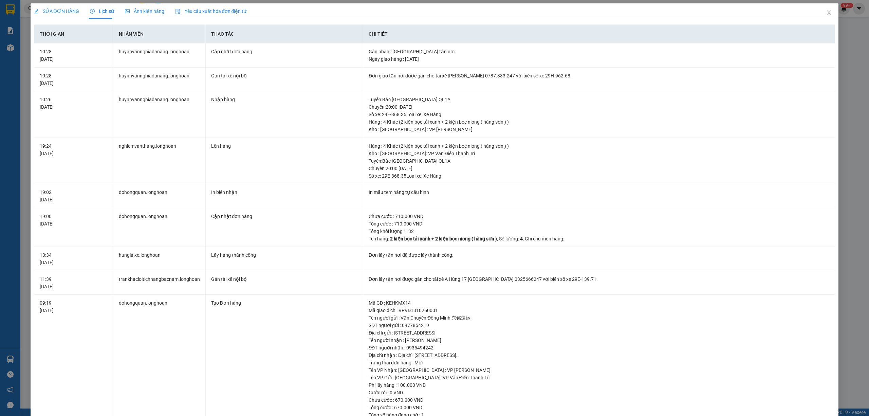
click at [59, 10] on span "SỬA ĐƠN HÀNG" at bounding box center [56, 10] width 45 height 5
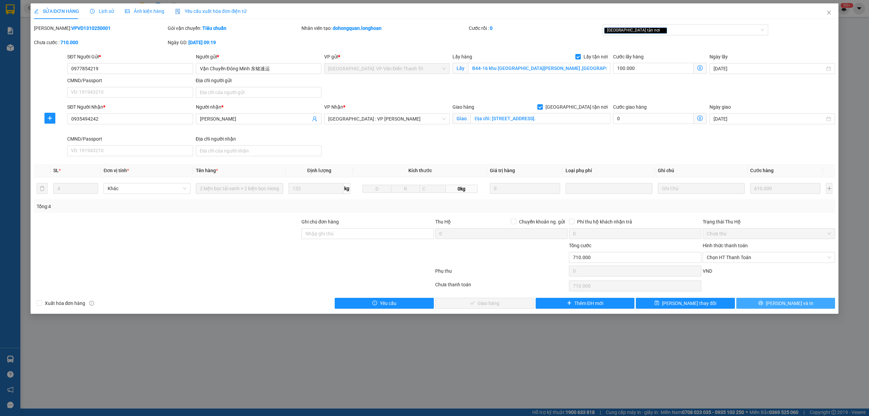
click at [780, 306] on span "[PERSON_NAME] và In" at bounding box center [790, 302] width 48 height 7
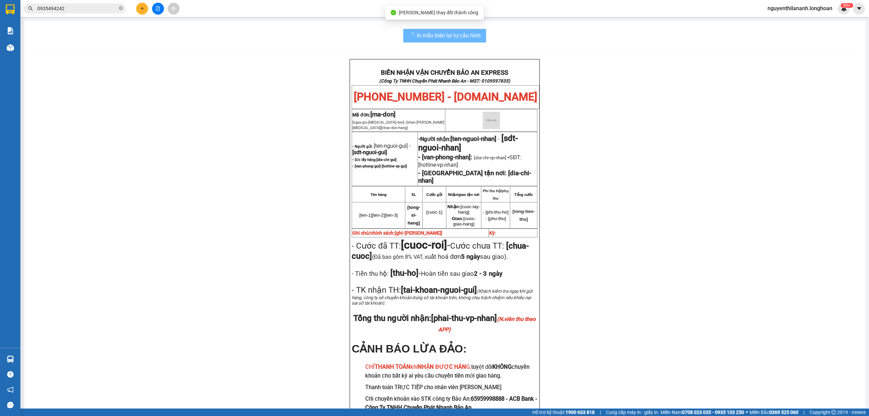
scroll to position [45, 0]
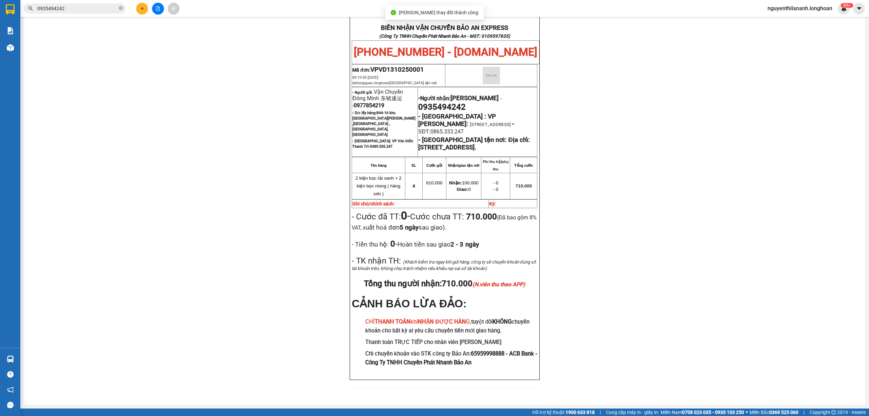
click at [696, 285] on div "BIÊN NHẬN VẬN CHUYỂN BẢO AN EXPRESS (Công Ty TNHH Chuyển Phát Nhanh Bảo An - MS…" at bounding box center [444, 205] width 825 height 382
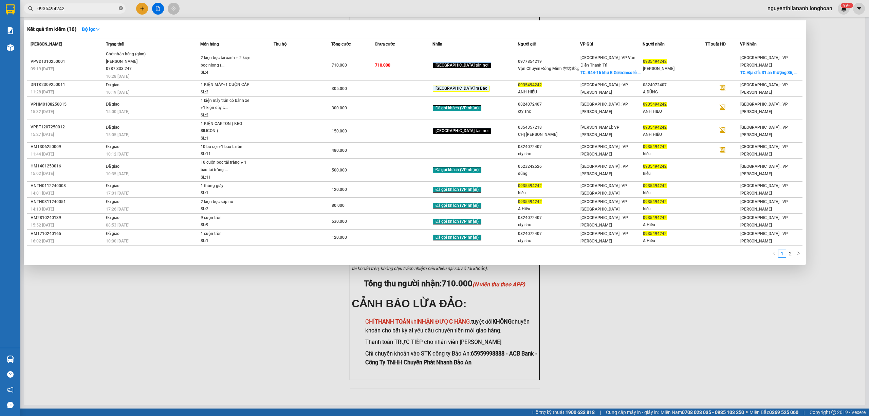
click at [119, 9] on icon "close-circle" at bounding box center [121, 8] width 4 height 4
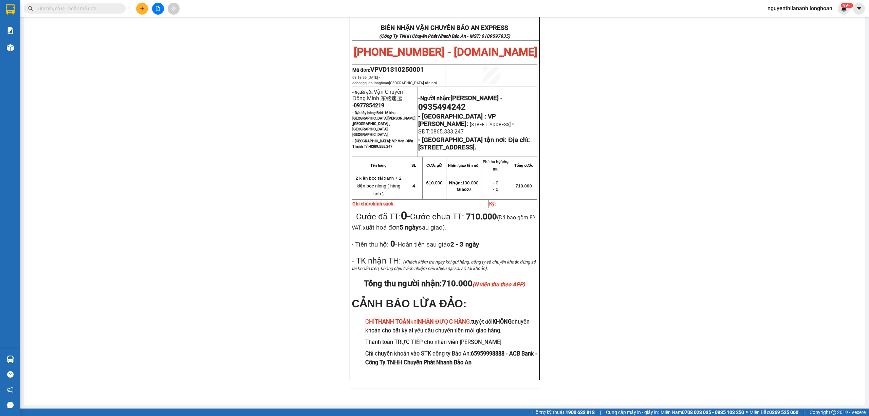
paste input "0915341383"
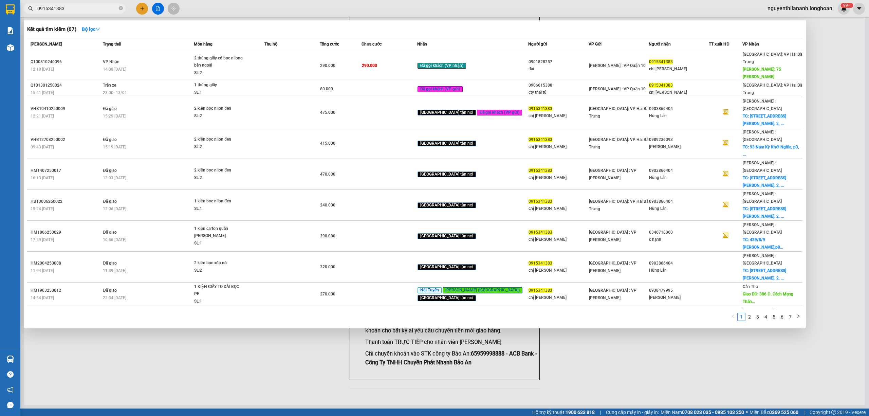
type input "0915341383"
click at [122, 10] on icon "close-circle" at bounding box center [121, 8] width 4 height 4
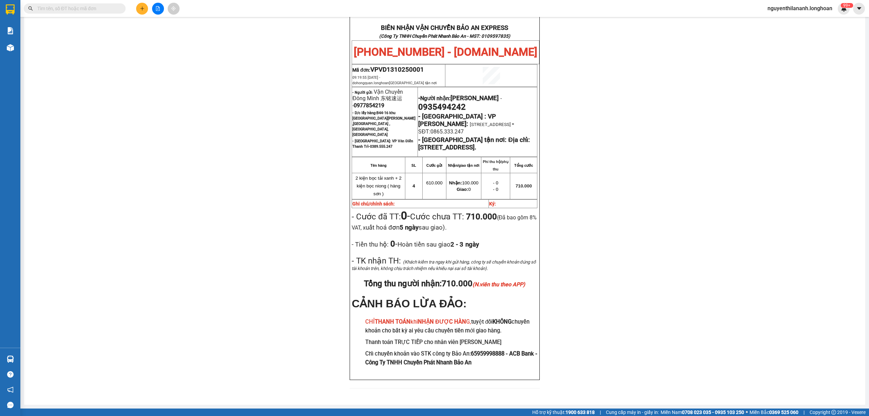
paste input "0903866404"
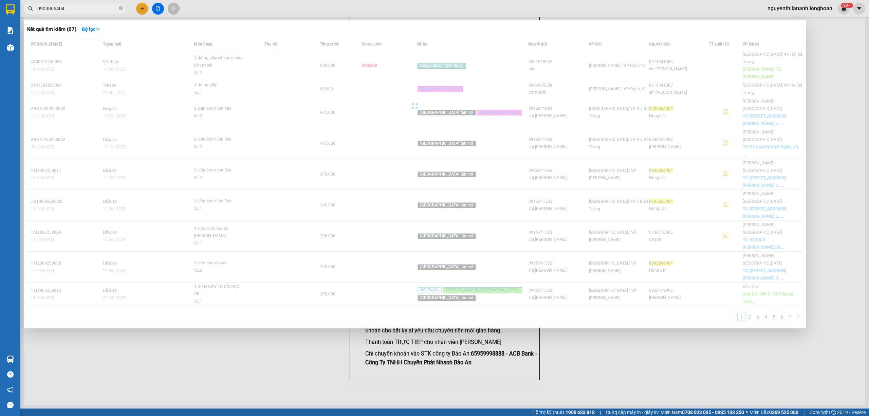
type input "0903866404"
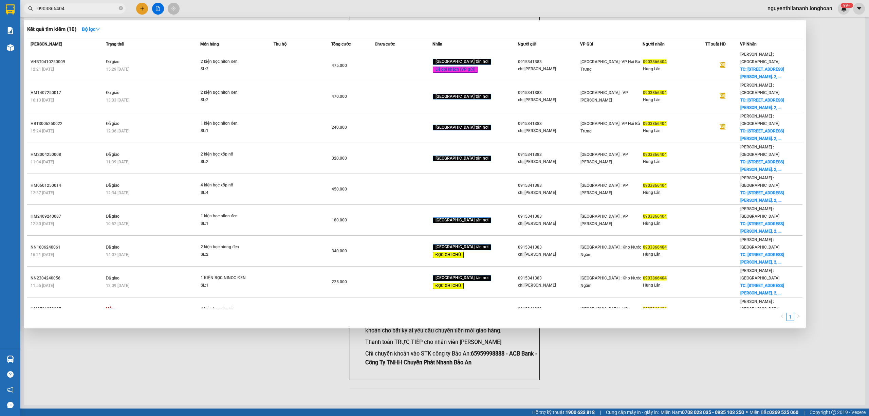
drag, startPoint x: 85, startPoint y: 8, endPoint x: 35, endPoint y: 12, distance: 50.4
click at [35, 12] on span "0903866404" at bounding box center [75, 8] width 102 height 10
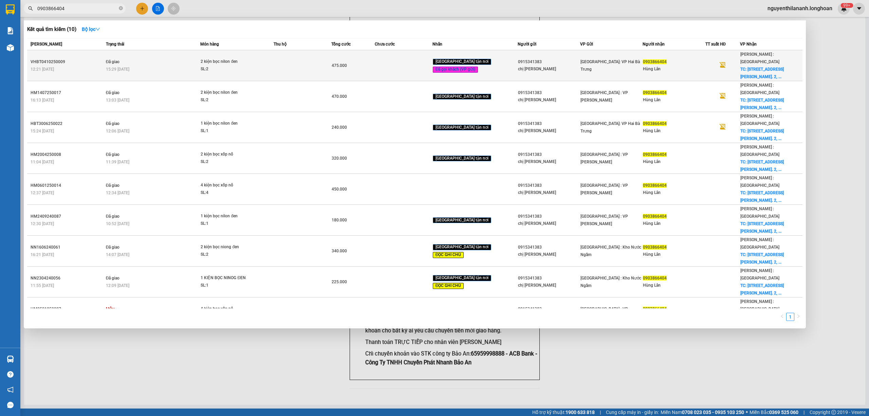
click at [74, 58] on div "VHBT0410250009" at bounding box center [67, 61] width 73 height 7
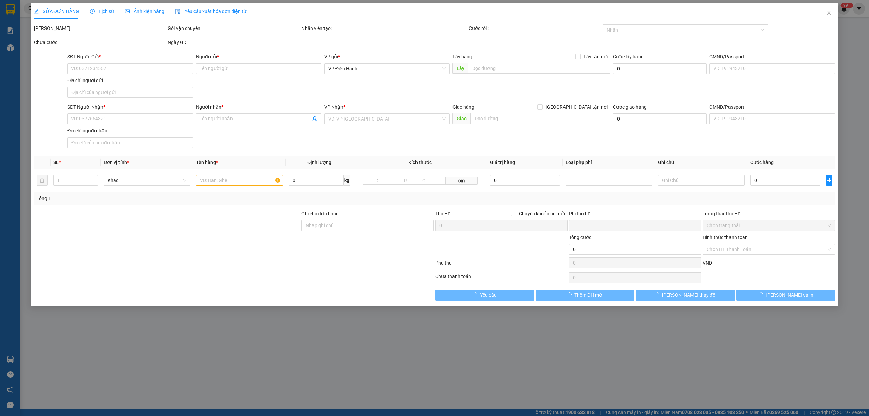
type input "0915341383"
type input "chị [PERSON_NAME]"
type input "0903866404"
type input "Hùng Lân"
checkbox input "true"
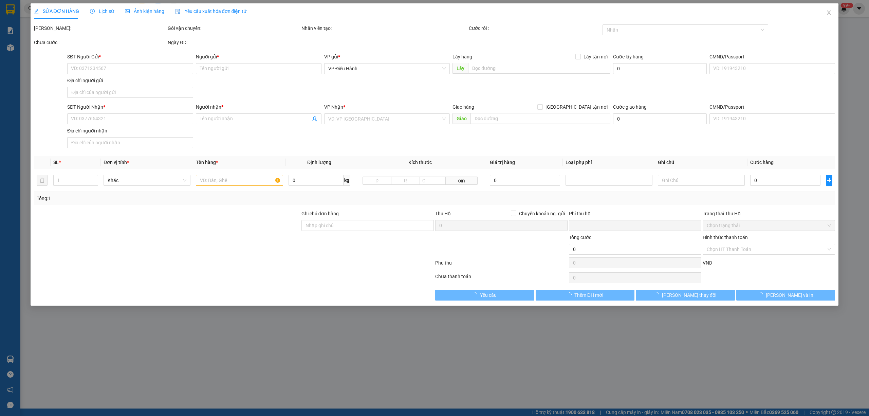
type input "Số 6, [PERSON_NAME], P. 2, Q. [GEOGRAPHIC_DATA], [GEOGRAPHIC_DATA]. HCM"
type input "0"
type input "475.000"
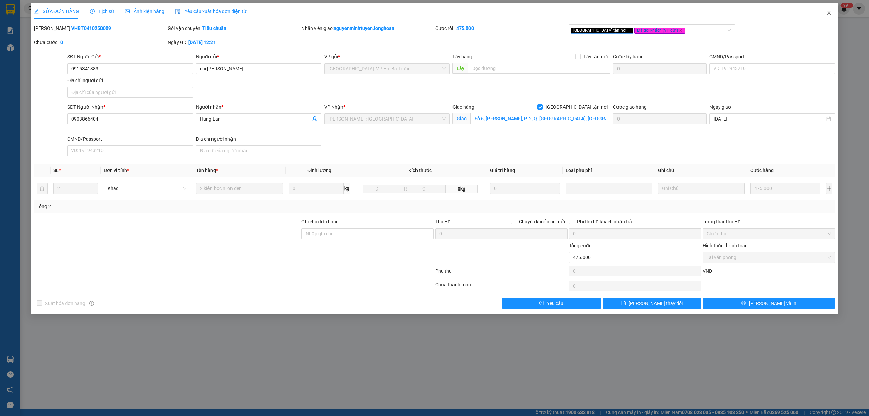
click at [829, 13] on icon "close" at bounding box center [829, 13] width 4 height 4
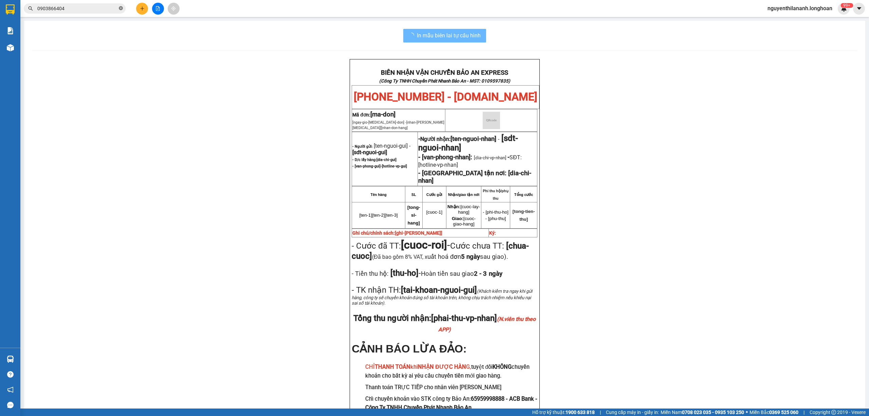
click at [122, 7] on icon "close-circle" at bounding box center [121, 8] width 4 height 4
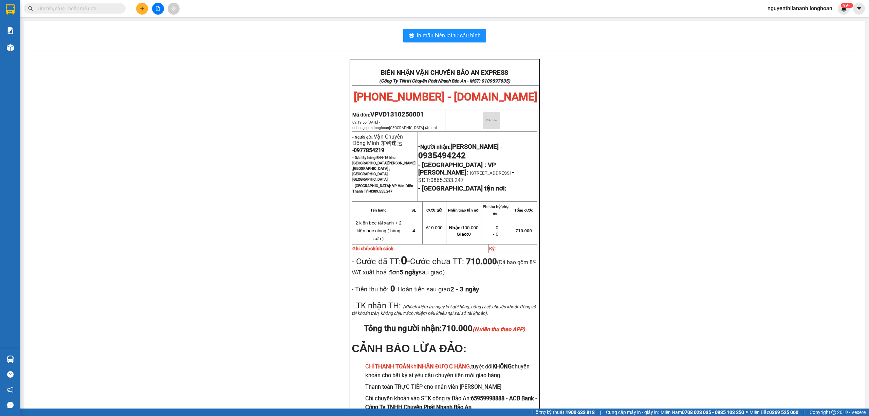
paste input "0946397974"
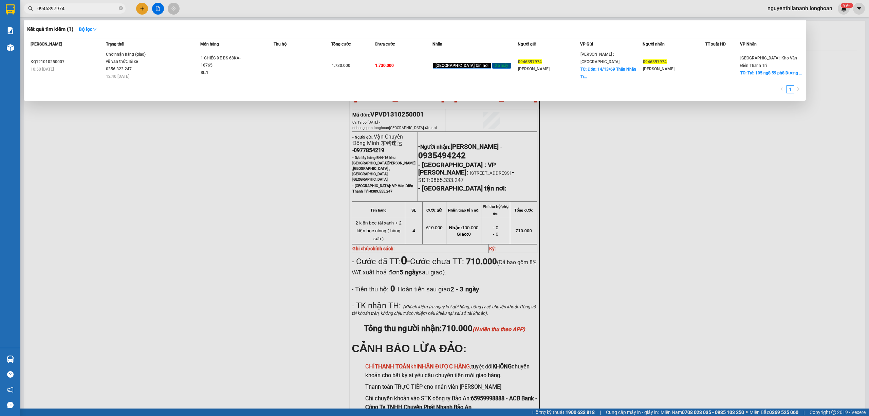
type input "0946397974"
click at [90, 54] on td "KQ121010250007 10:50 [DATE]" at bounding box center [65, 65] width 77 height 31
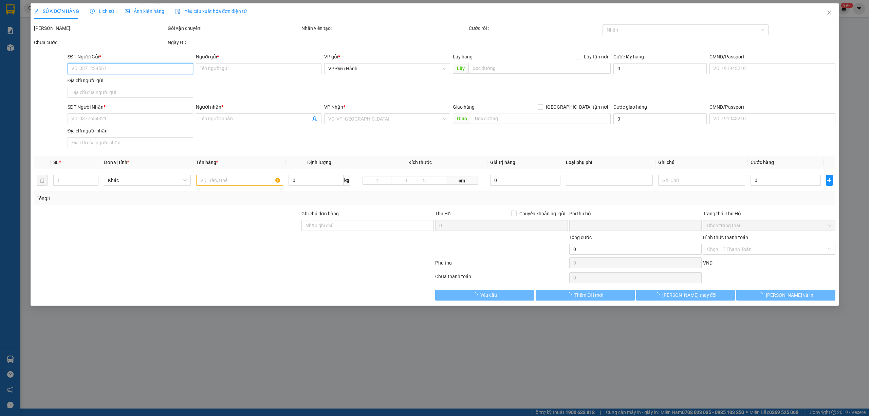
type input "0946397974"
type input "[PERSON_NAME]"
checkbox input "true"
type input "Đón: 14/13/69 [GEOGRAPHIC_DATA], [GEOGRAPHIC_DATA], [GEOGRAPHIC_DATA]"
type input "0946397974"
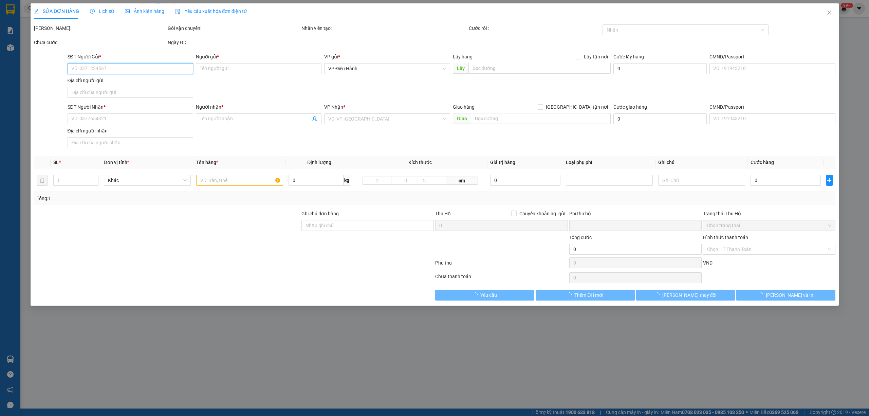
type input "[PERSON_NAME]"
checkbox input "true"
type input "Trả: 105 ngõ 59 phố [GEOGRAPHIC_DATA], [GEOGRAPHIC_DATA], [GEOGRAPHIC_DATA], [G…"
type input "CÓ CHÌA KHÓA - KHÔNG CAVET"
type input "0"
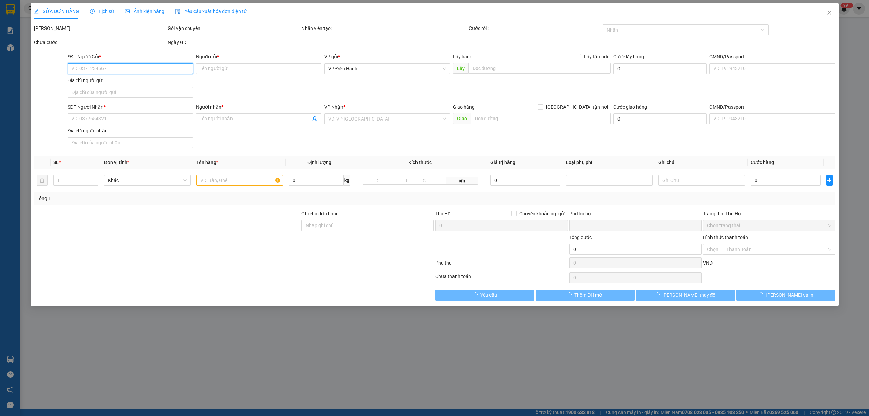
type input "1.730.000"
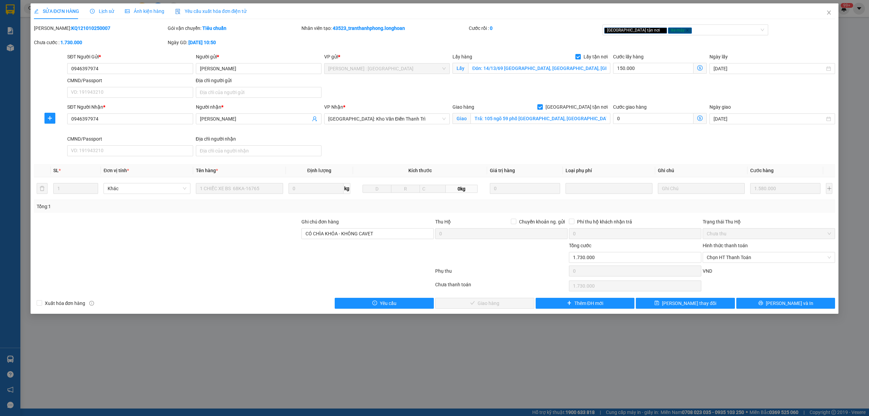
click at [104, 10] on span "Lịch sử" at bounding box center [102, 10] width 24 height 5
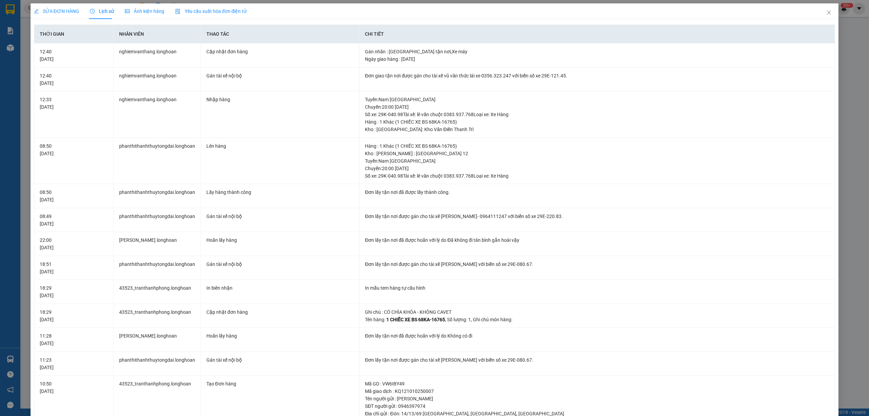
click at [52, 6] on div "SỬA ĐƠN HÀNG" at bounding box center [56, 11] width 45 height 16
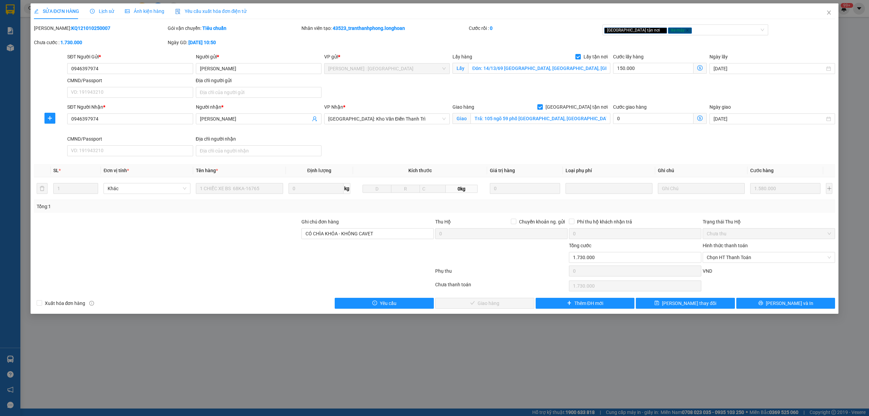
drag, startPoint x: 99, startPoint y: 26, endPoint x: 51, endPoint y: 26, distance: 48.6
click at [51, 26] on div "Mã ĐH: KQ121010250007" at bounding box center [100, 27] width 132 height 7
copy b "KQ121010250007"
click at [98, 11] on span "Lịch sử" at bounding box center [102, 10] width 24 height 5
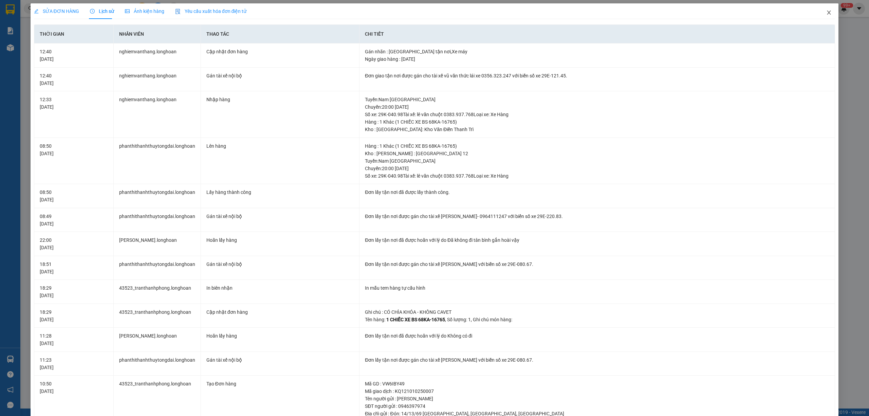
click at [827, 13] on icon "close" at bounding box center [829, 13] width 4 height 4
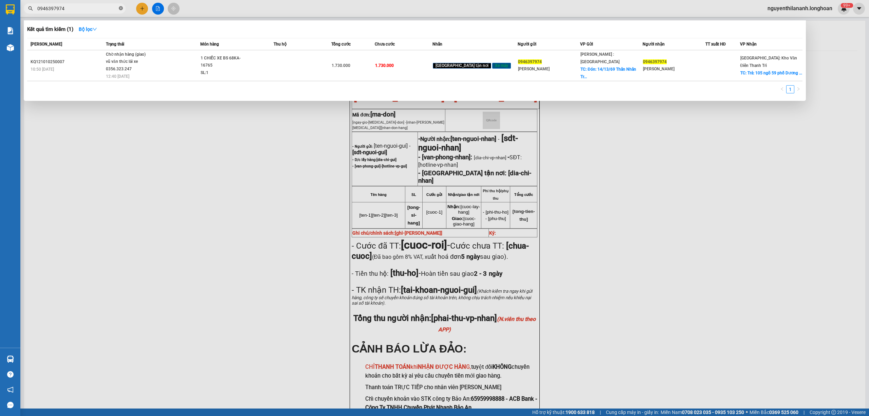
click at [123, 9] on icon "close-circle" at bounding box center [121, 8] width 4 height 4
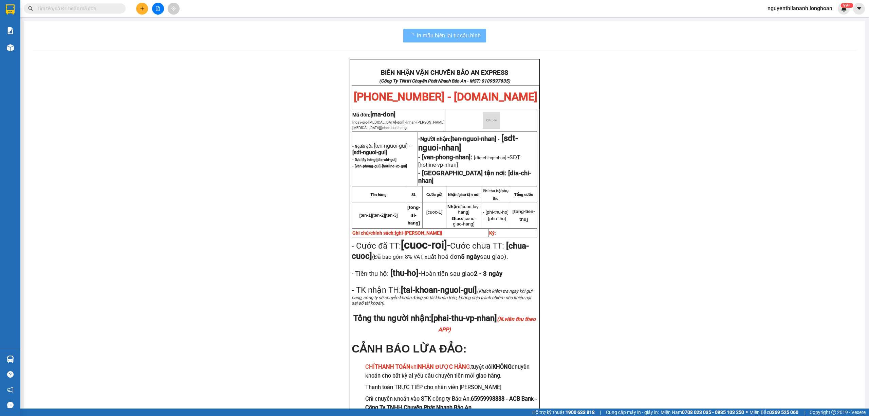
paste input "0977854219"
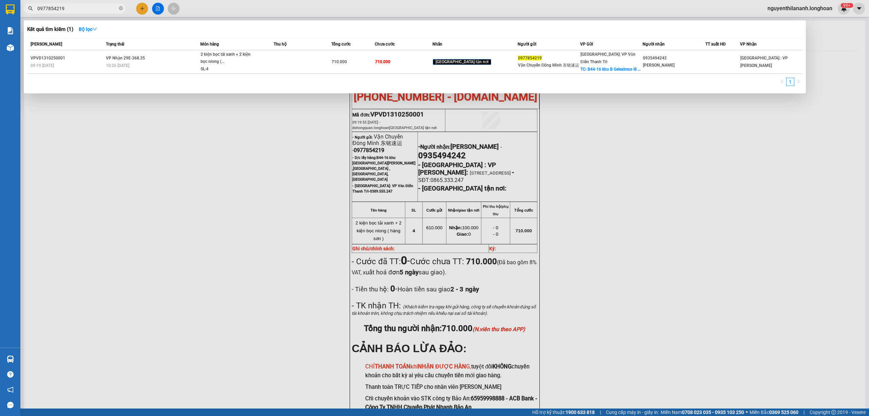
type input "0977854219"
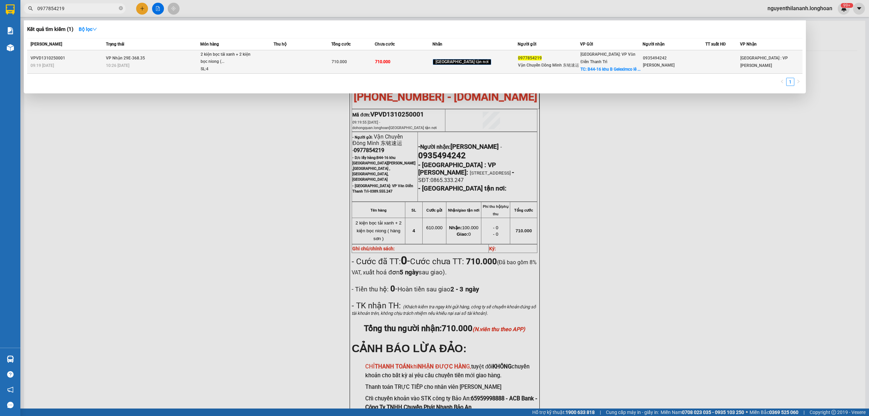
click at [96, 55] on div "VPVD1310250001" at bounding box center [67, 58] width 73 height 7
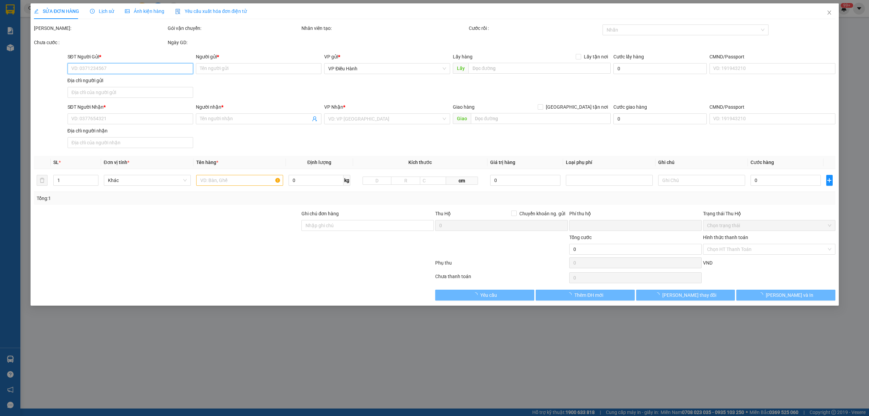
type input "0977854219"
type input "Vận Chuyển Đông Minh 东铭速运"
checkbox input "true"
type input "B44-16 khu [GEOGRAPHIC_DATA][PERSON_NAME] ,[GEOGRAPHIC_DATA] ,[GEOGRAPHIC_DATA]…"
type input "0935494242"
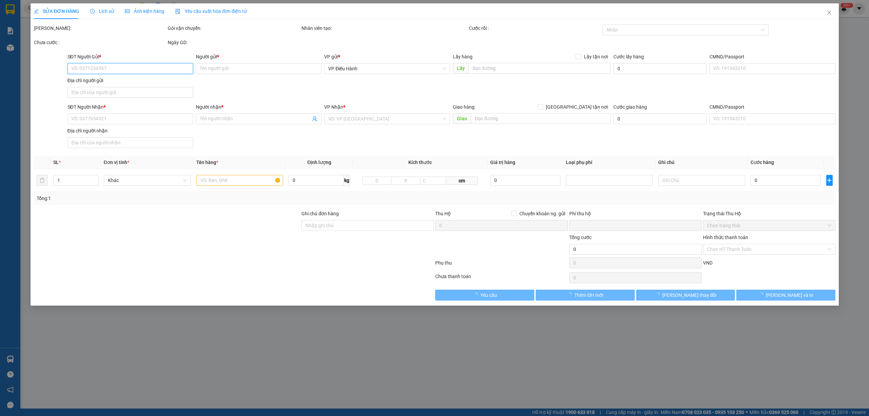
type input "[PERSON_NAME]"
type input "0"
type input "710.000"
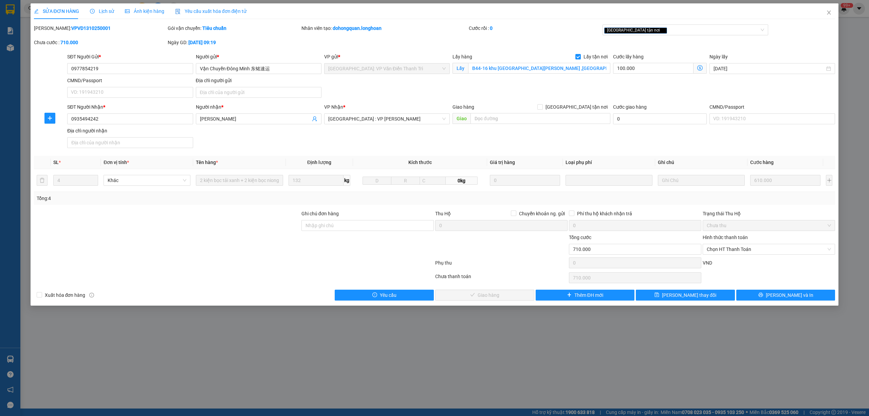
drag, startPoint x: 94, startPoint y: 29, endPoint x: 52, endPoint y: 31, distance: 42.1
click at [52, 31] on div "[PERSON_NAME]: VPVD1310250001" at bounding box center [100, 27] width 132 height 7
copy b "VPVD1310250001"
click at [101, 8] on span "Lịch sử" at bounding box center [102, 10] width 24 height 5
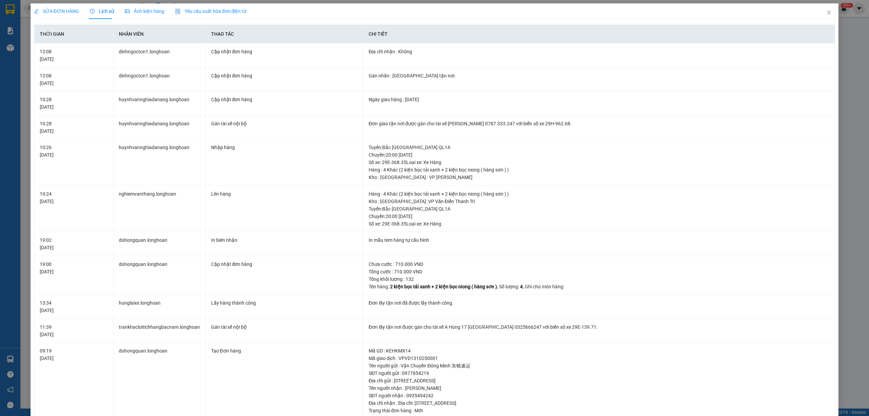
click at [58, 8] on span "SỬA ĐƠN HÀNG" at bounding box center [56, 10] width 45 height 5
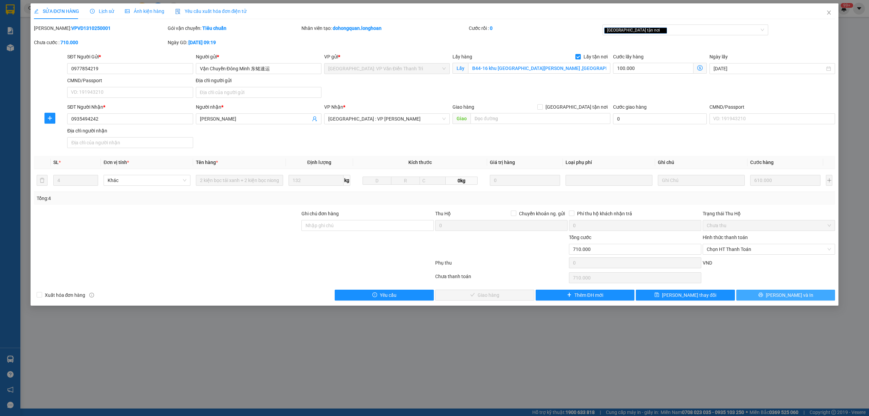
click at [765, 298] on button "[PERSON_NAME] và In" at bounding box center [785, 295] width 99 height 11
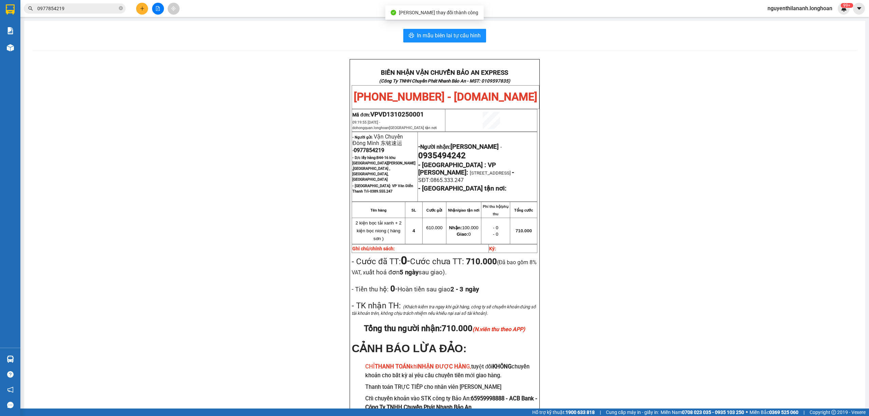
scroll to position [45, 0]
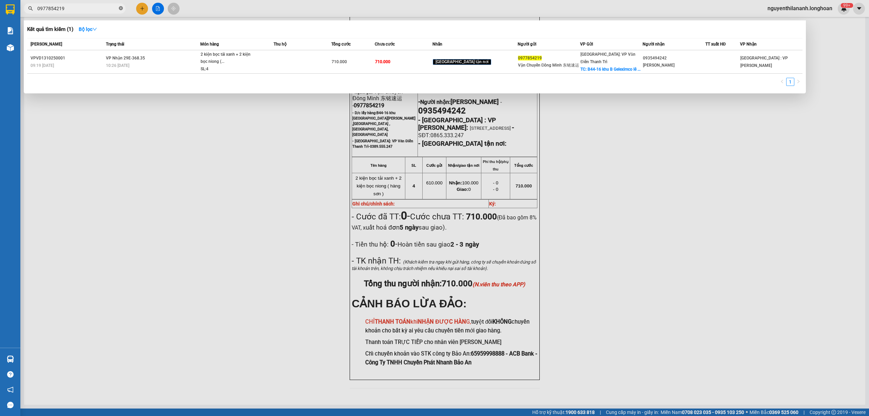
click at [121, 7] on icon "close-circle" at bounding box center [121, 8] width 4 height 4
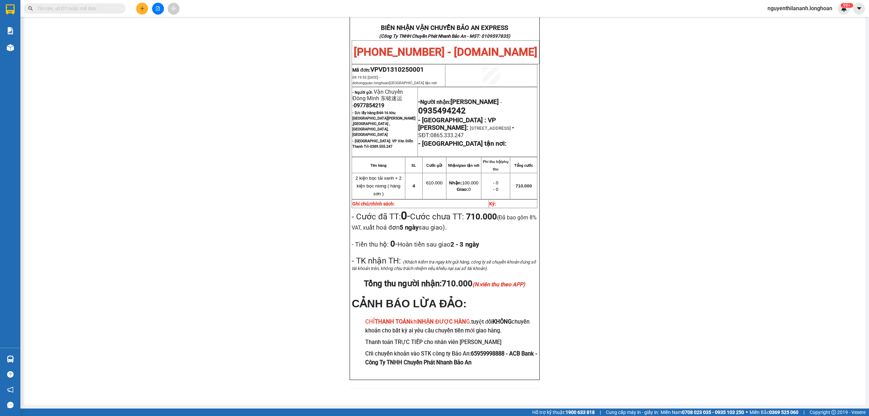
paste input "0961059666"
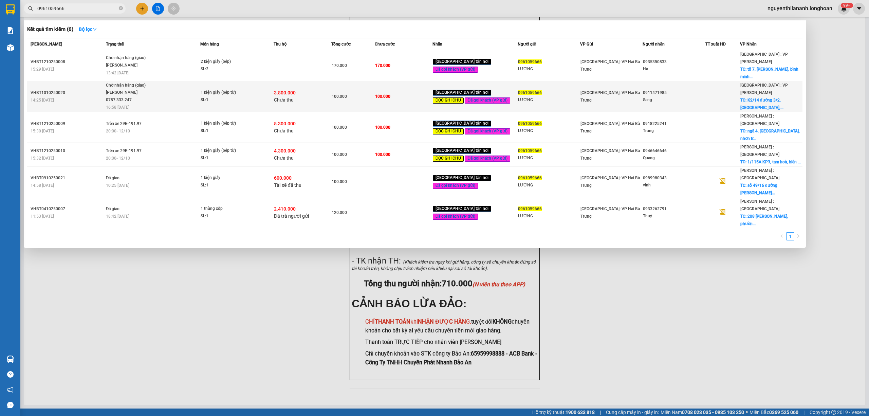
type input "0961059666"
click at [85, 96] on div "14:25 [DATE]" at bounding box center [67, 99] width 73 height 7
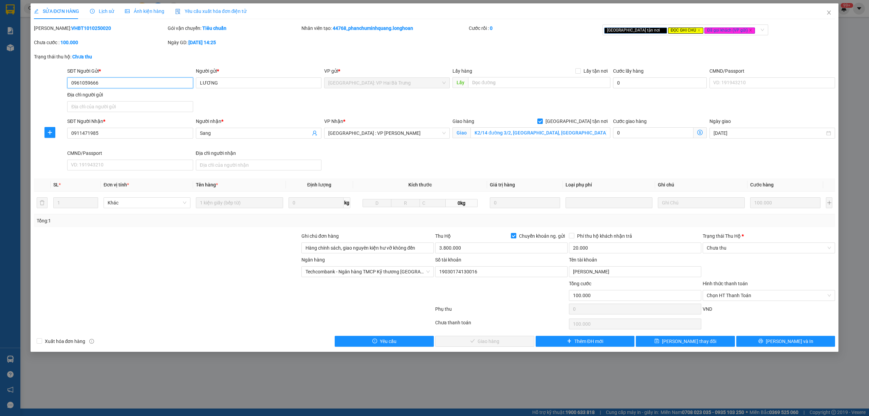
type input "0961059666"
type input "LƯƠNG"
type input "0911471985"
type input "Sang"
checkbox input "true"
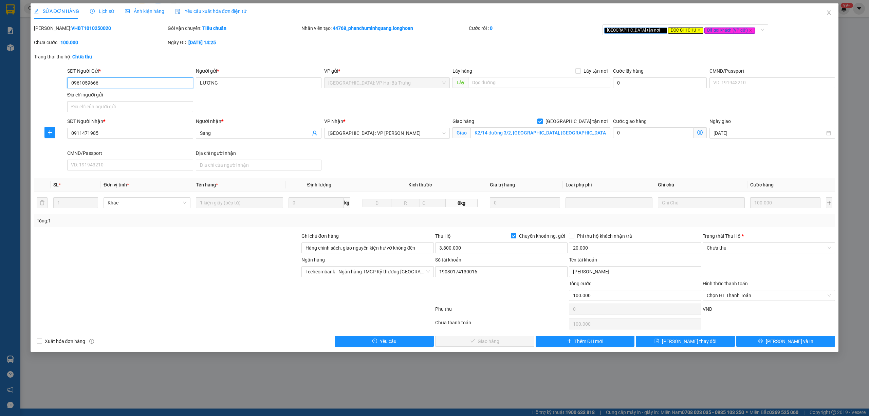
type input "K2/14 đường 3/2, [GEOGRAPHIC_DATA], [GEOGRAPHIC_DATA]"
type input "Hàng chính sách, giao nguyên kiện hư vỡ không đền"
type input "100.000"
click at [98, 9] on span "Lịch sử" at bounding box center [102, 10] width 24 height 5
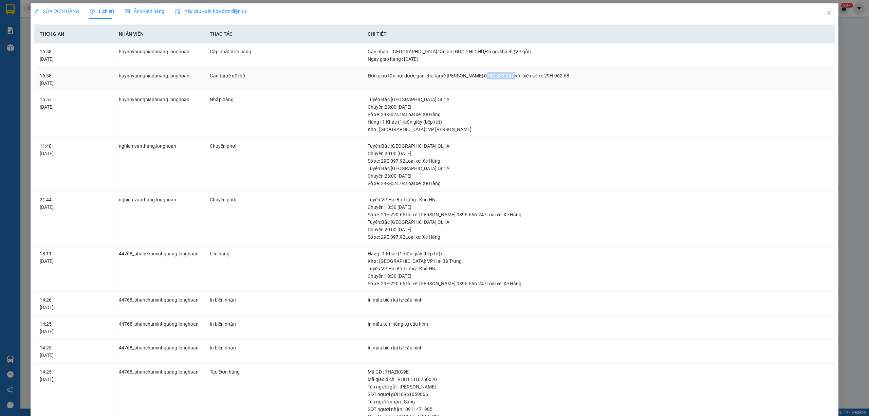
drag, startPoint x: 481, startPoint y: 69, endPoint x: 507, endPoint y: 79, distance: 27.5
click at [507, 79] on td "Đơn giao tận nơi được gán cho tài xế [PERSON_NAME] 0787.333.247 với biển số xe …" at bounding box center [598, 80] width 473 height 24
click at [820, 14] on span "Close" at bounding box center [829, 12] width 19 height 19
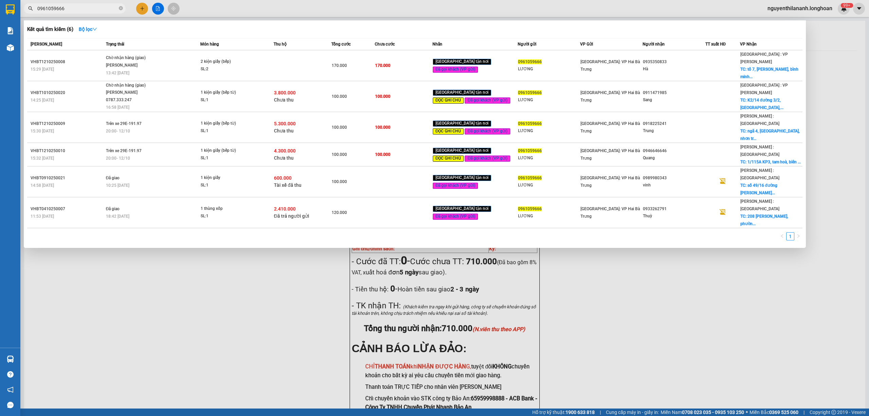
click at [79, 7] on input "0961059666" at bounding box center [77, 8] width 80 height 7
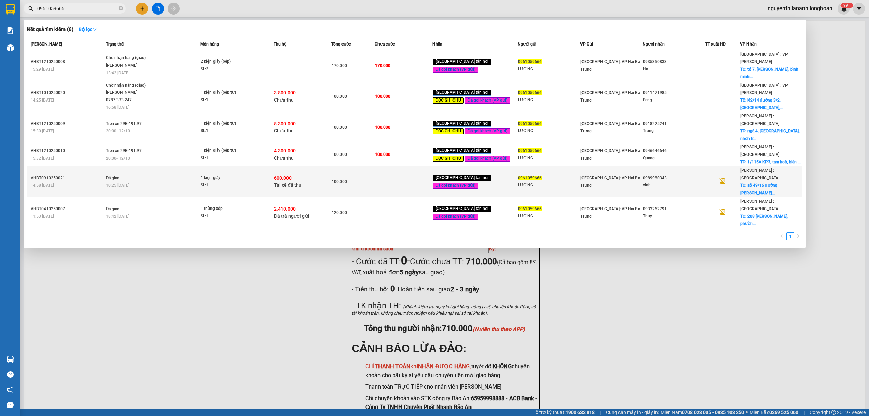
click at [80, 182] on div "14:58 [DATE]" at bounding box center [67, 185] width 73 height 7
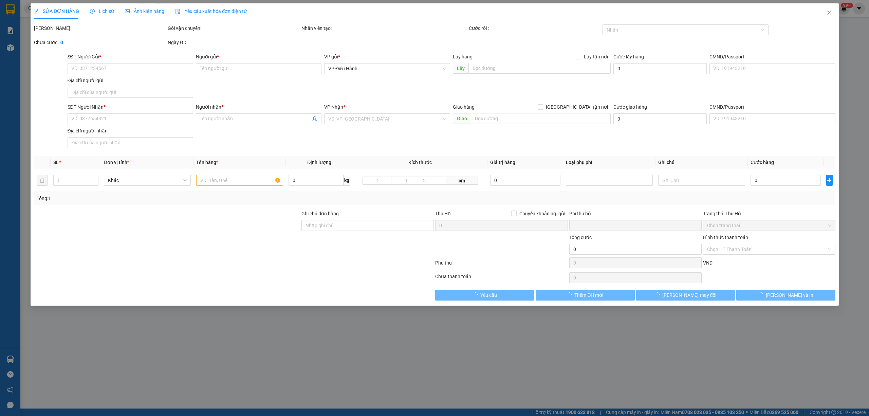
type input "0961059666"
type input "LƯƠNG"
type input "0989980343"
type input "vinh"
checkbox input "true"
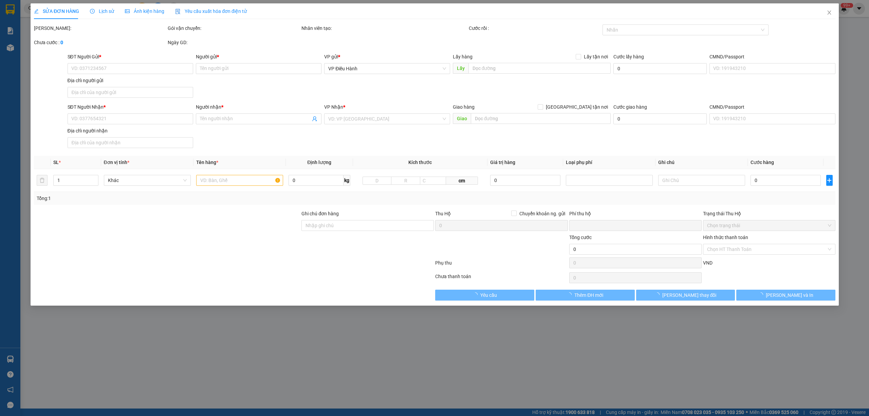
type input "[STREET_ADDRESS][PERSON_NAME] nai"
checkbox input "true"
type input "600.000"
type input "5.000"
type input "100.000"
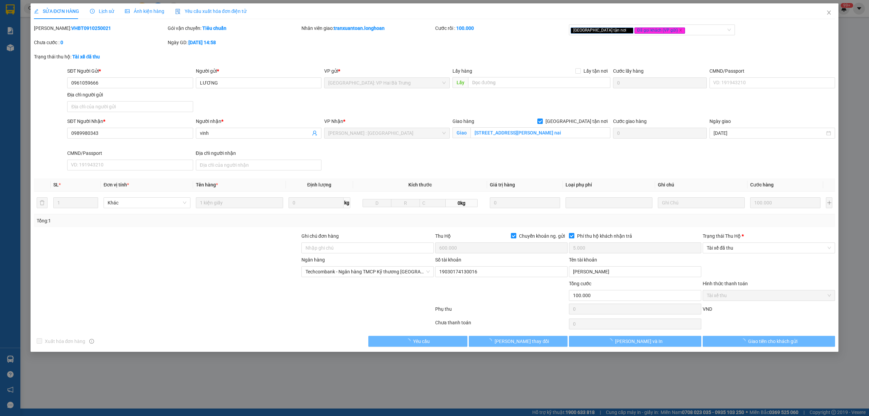
click at [101, 10] on span "Lịch sử" at bounding box center [102, 10] width 24 height 5
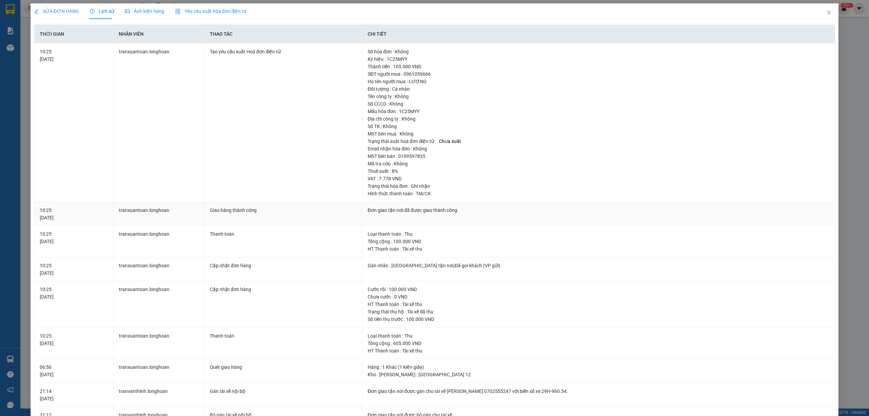
click at [78, 215] on div "10:25 [DATE]" at bounding box center [74, 213] width 68 height 15
click at [824, 17] on span "Close" at bounding box center [829, 12] width 19 height 19
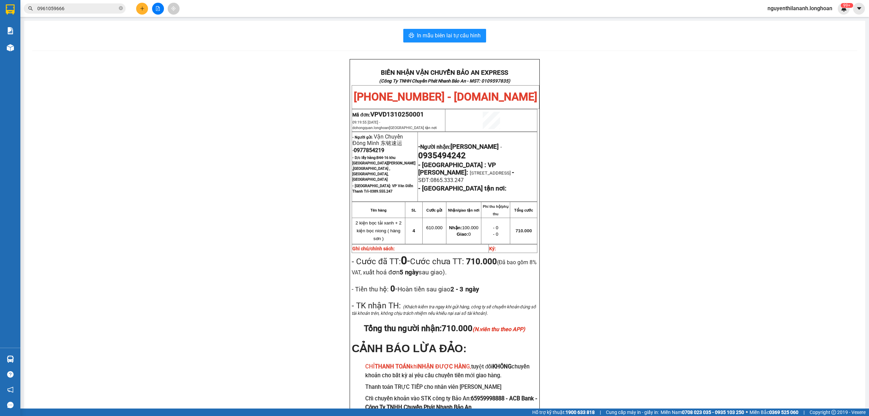
click at [79, 6] on input "0961059666" at bounding box center [77, 8] width 80 height 7
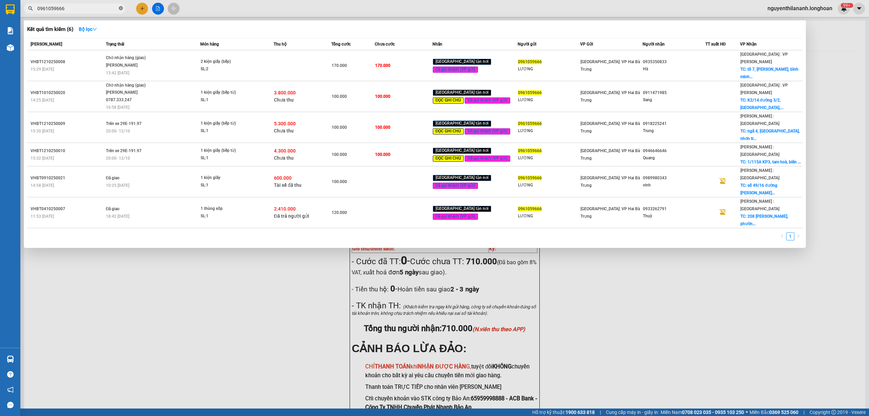
click at [121, 8] on icon "close-circle" at bounding box center [121, 8] width 4 height 4
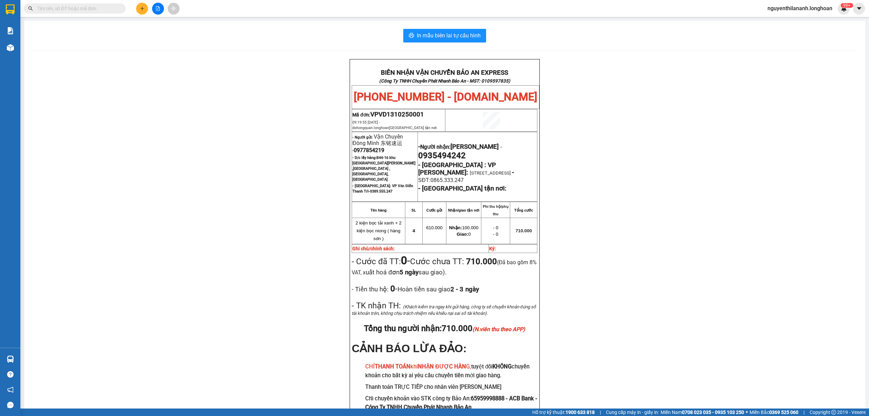
paste input "0912522124"
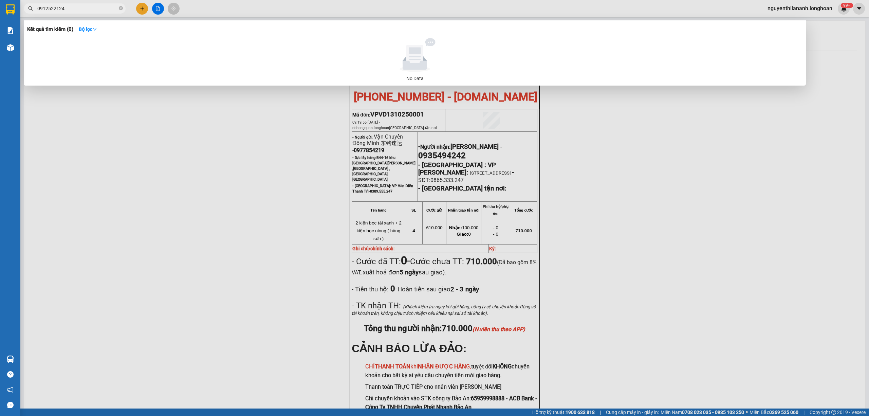
type input "0912522124"
click at [119, 7] on icon "close-circle" at bounding box center [121, 8] width 4 height 4
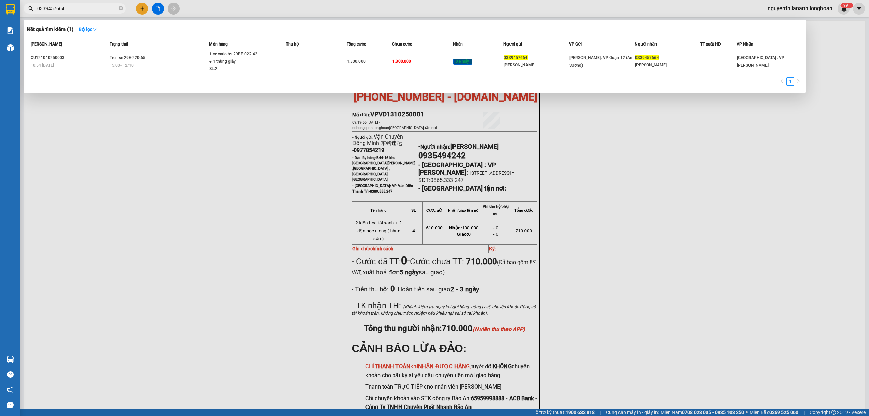
type input "0339457664"
click at [76, 75] on div "[PERSON_NAME] thái Món hàng Thu hộ Tổng cước Chưa cước Nhãn Người gửi VP Gửi Ng…" at bounding box center [414, 64] width 775 height 52
click at [87, 73] on table "[PERSON_NAME] thái Món hàng Thu hộ Tổng cước Chưa cước Nhãn Người gửi VP Gửi Ng…" at bounding box center [414, 55] width 775 height 35
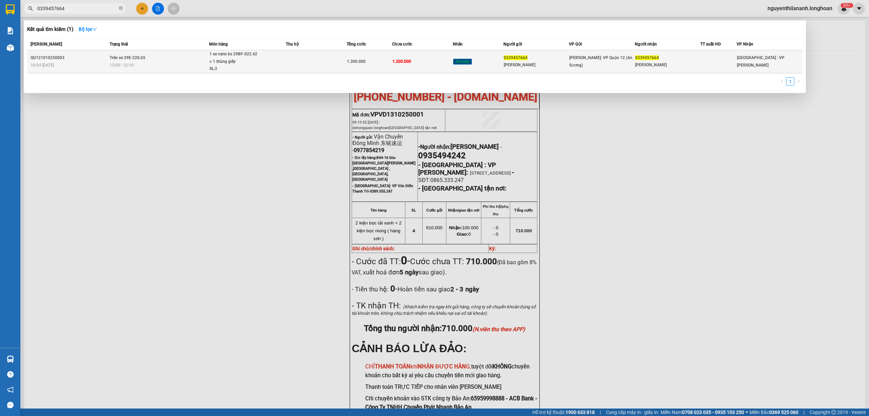
click at [86, 68] on div "10:54 [DATE]" at bounding box center [69, 64] width 77 height 7
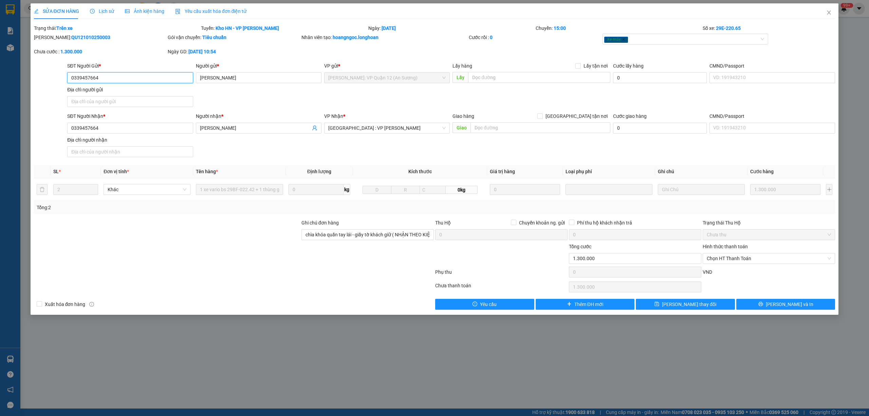
type input "0339457664"
type input "[PERSON_NAME]"
type input "0339457664"
type input "[PERSON_NAME]"
type input "chìa khóa quấn tay lái - giấy tờ khách giữ ( NHẬN THEO KIỆN - HƯ HỎNG KO CHỊU T…"
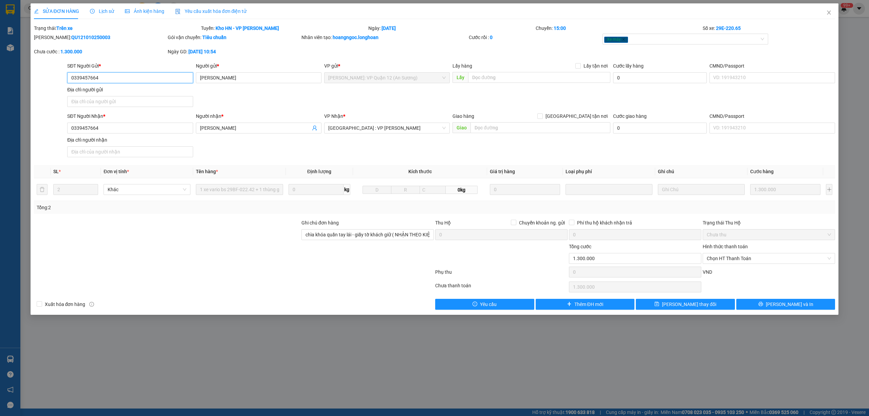
type input "0"
type input "1.300.000"
click at [97, 5] on div "Lịch sử" at bounding box center [102, 11] width 24 height 16
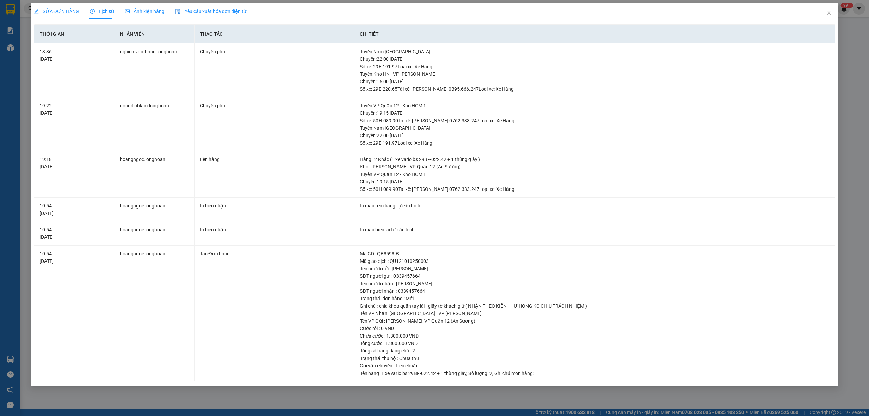
click at [59, 11] on span "SỬA ĐƠN HÀNG" at bounding box center [56, 10] width 45 height 5
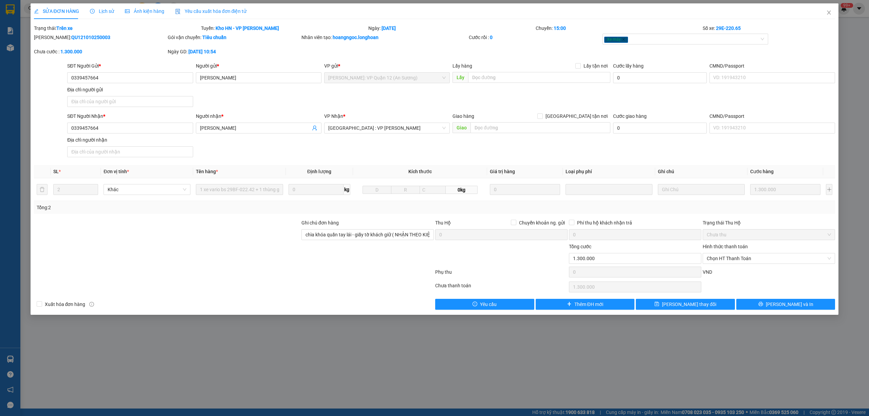
drag, startPoint x: 104, startPoint y: 34, endPoint x: 52, endPoint y: 36, distance: 52.0
click at [52, 36] on div "Mã ĐH: QU121010250003" at bounding box center [100, 37] width 132 height 7
copy b "QU121010250003"
drag, startPoint x: 830, startPoint y: 10, endPoint x: 826, endPoint y: 11, distance: 4.8
click at [826, 11] on span "Close" at bounding box center [829, 12] width 19 height 19
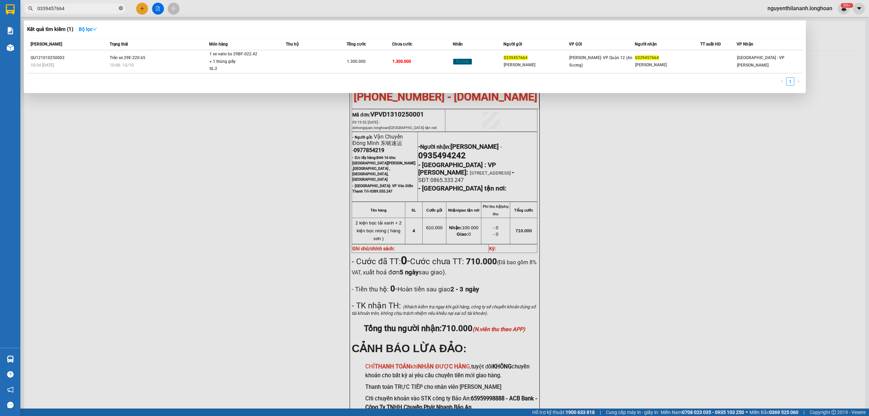
click at [120, 10] on icon "close-circle" at bounding box center [121, 8] width 4 height 4
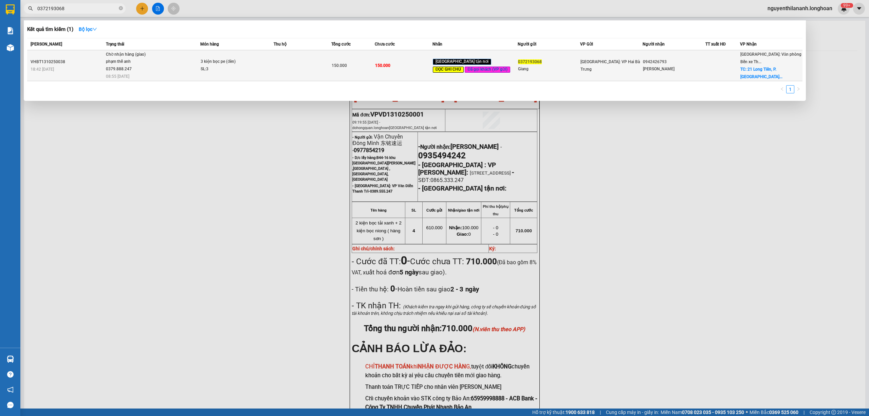
type input "0372193068"
click at [84, 74] on td "VHBT1310250038 18:42 [DATE]" at bounding box center [65, 65] width 77 height 31
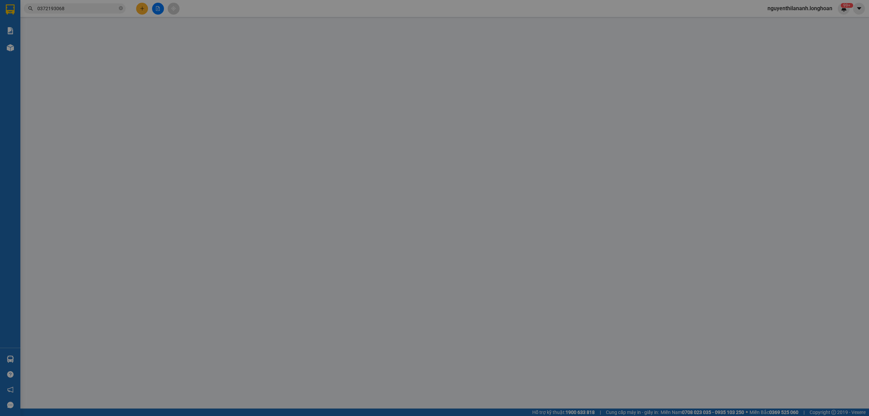
type input "0372193068"
type input "Giang"
type input "0942426793"
type input "[PERSON_NAME]"
checkbox input "true"
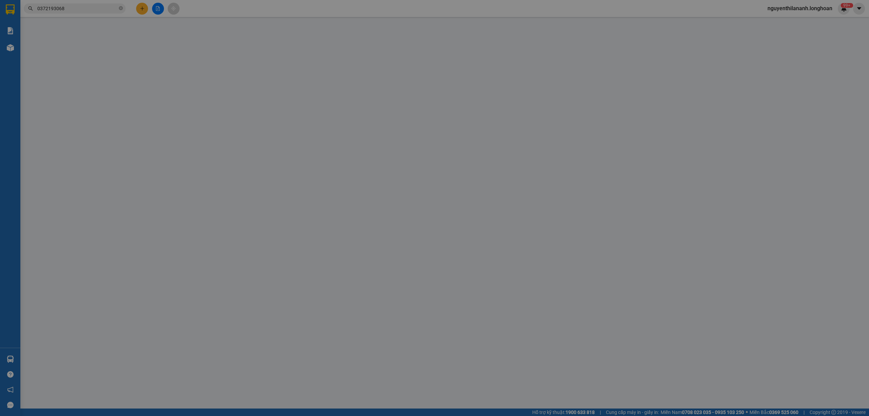
type input "21 Long Tiên, P. [GEOGRAPHIC_DATA], [GEOGRAPHIC_DATA], [GEOGRAPHIC_DATA]"
type input "Hàng chính sách, giao nguyên kiện hư vỡ không đền"
type input "0"
type input "150.000"
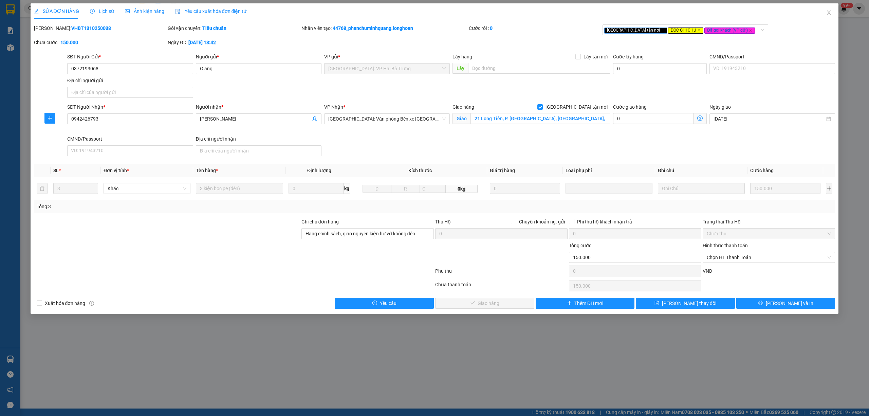
click at [111, 10] on span "Lịch sử" at bounding box center [102, 10] width 24 height 5
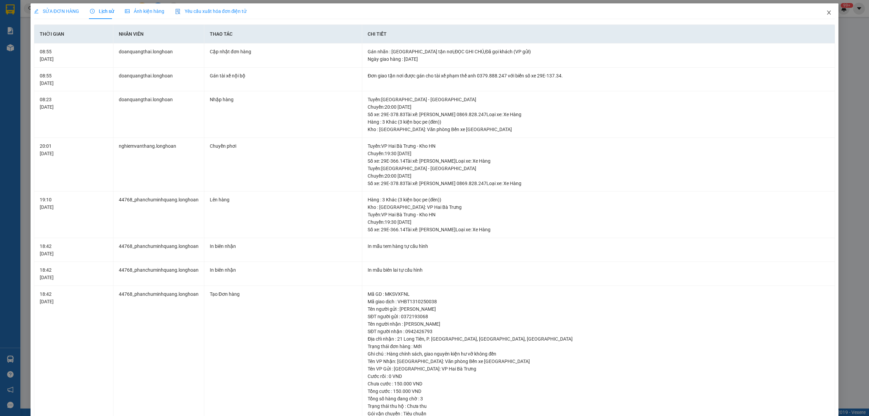
click at [827, 13] on icon "close" at bounding box center [829, 13] width 4 height 4
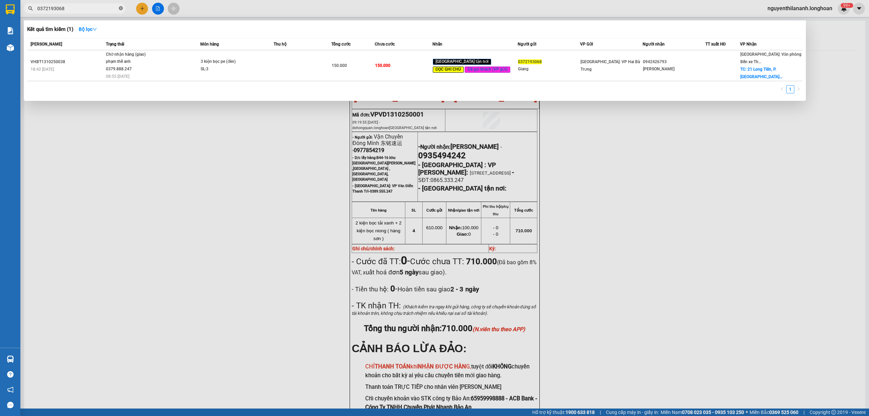
drag, startPoint x: 123, startPoint y: 10, endPoint x: 119, endPoint y: 10, distance: 4.1
click at [121, 10] on span "0372193068" at bounding box center [75, 8] width 102 height 10
click at [119, 10] on icon "close-circle" at bounding box center [121, 8] width 4 height 4
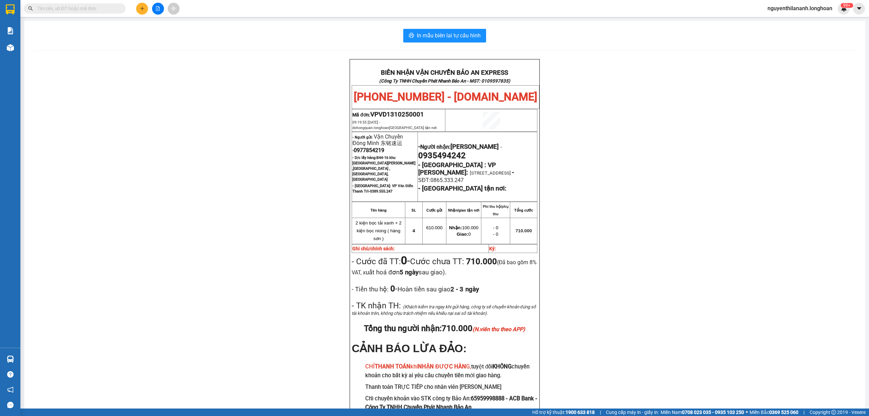
paste input "037 451 4965"
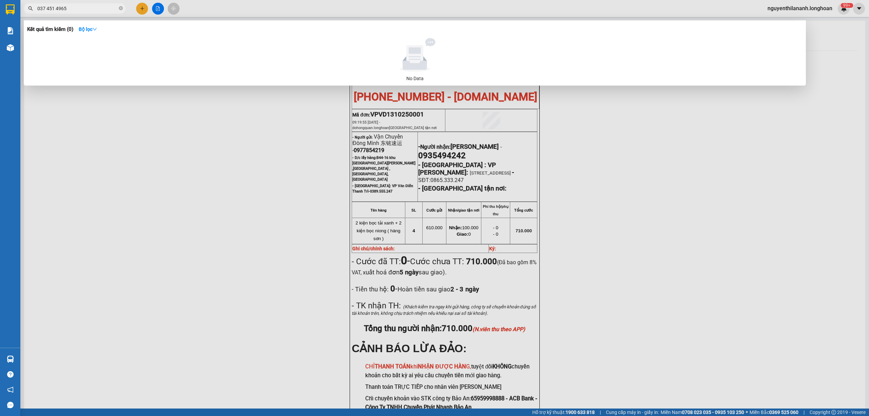
click at [55, 6] on input "037 451 4965" at bounding box center [77, 8] width 80 height 7
click at [45, 7] on input "037 4514965" at bounding box center [77, 8] width 80 height 7
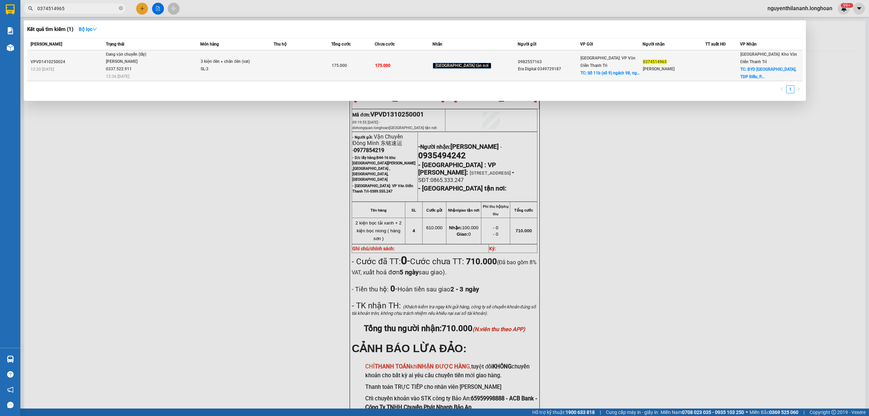
type input "0374514965"
click at [89, 63] on div "VPVD1410250024" at bounding box center [67, 61] width 73 height 7
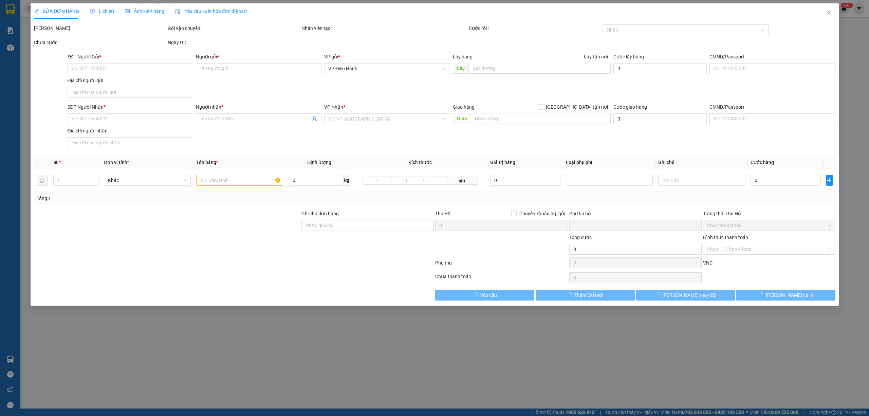
type input "0982557163"
type input "Era Digital 0349729187"
checkbox input "true"
type input "Số 11b (số 9) ngách 98, ngõ 565 Bát Khối, [GEOGRAPHIC_DATA], [GEOGRAPHIC_DATA]"
type input "0374514965"
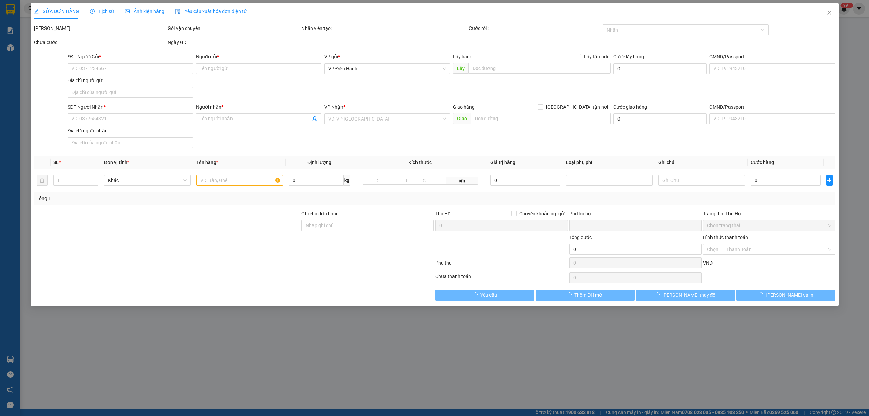
type input "[PERSON_NAME]"
checkbox input "true"
type input "BYD [GEOGRAPHIC_DATA], [GEOGRAPHIC_DATA], [GEOGRAPHIC_DATA], tỉnh [GEOGRAPHIC_D…"
type input "0"
type input "175.000"
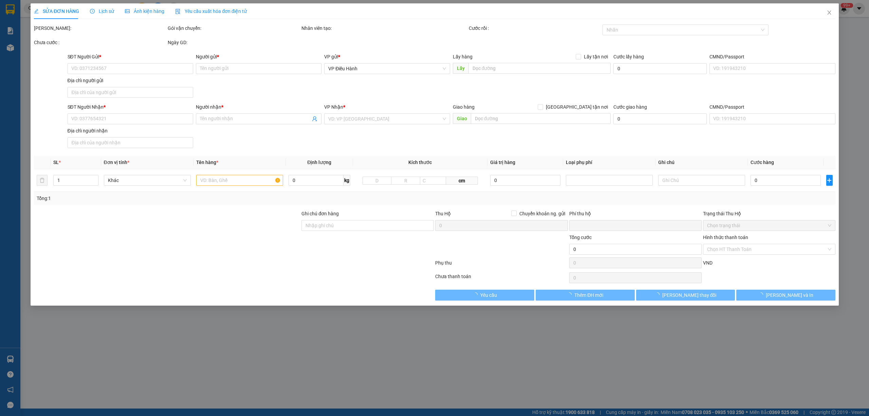
type input "175.000"
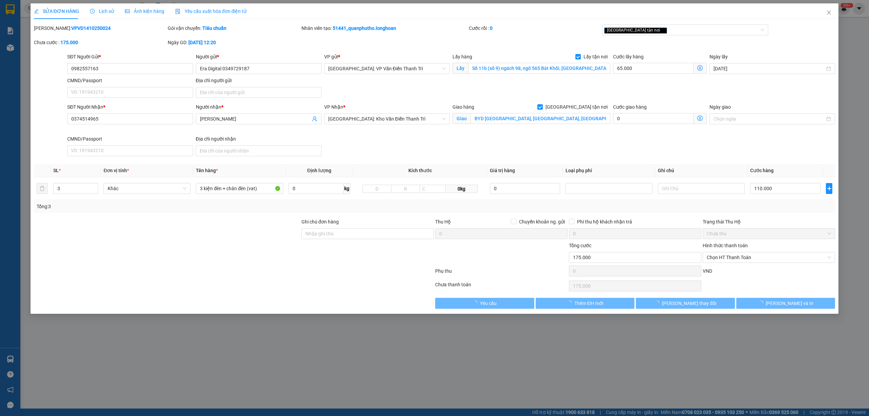
click at [97, 13] on span "Lịch sử" at bounding box center [102, 10] width 24 height 5
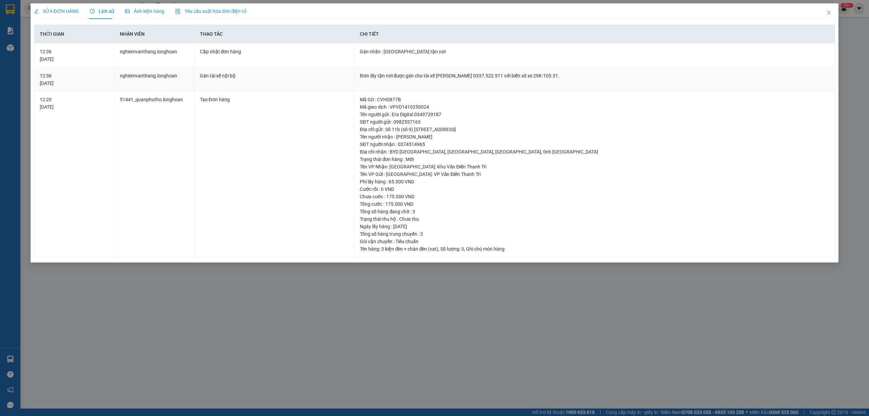
drag, startPoint x: 557, startPoint y: 74, endPoint x: 424, endPoint y: 75, distance: 132.4
click at [424, 75] on div "Đơn lấy tận nơi được gán cho tài xế [PERSON_NAME] 0337.522.911 với biển số xe 2…" at bounding box center [595, 75] width 470 height 7
copy div "ài xế [PERSON_NAME] 0337.522.911 với biển số xe 29K-105.31"
click at [830, 11] on icon "close" at bounding box center [828, 12] width 5 height 5
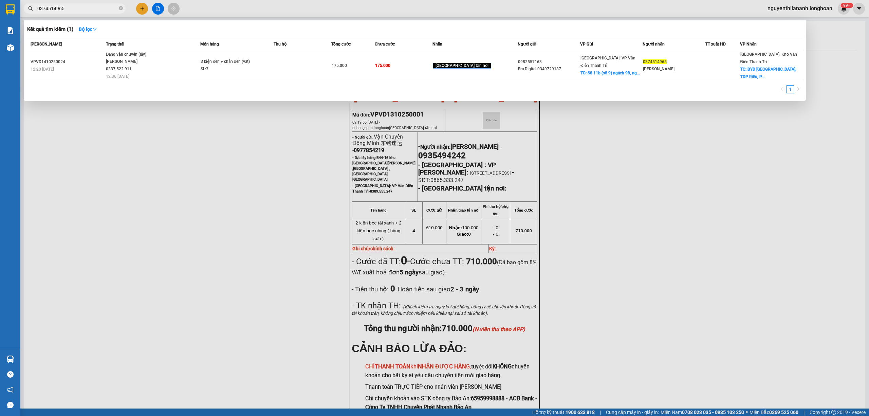
click at [100, 5] on input "0374514965" at bounding box center [77, 8] width 80 height 7
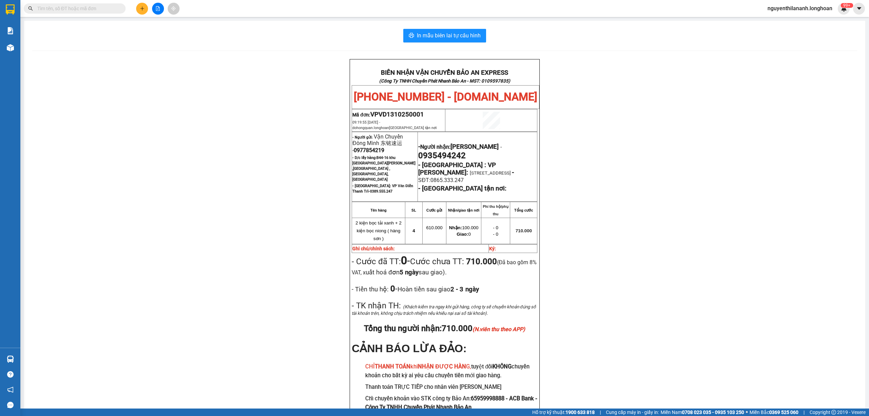
paste input "QU121010250003"
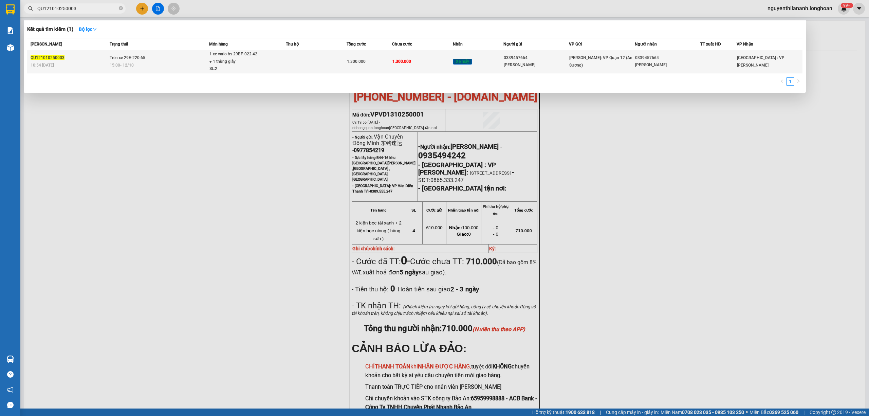
type input "QU121010250003"
click at [82, 61] on div "QU121010250003" at bounding box center [69, 57] width 77 height 7
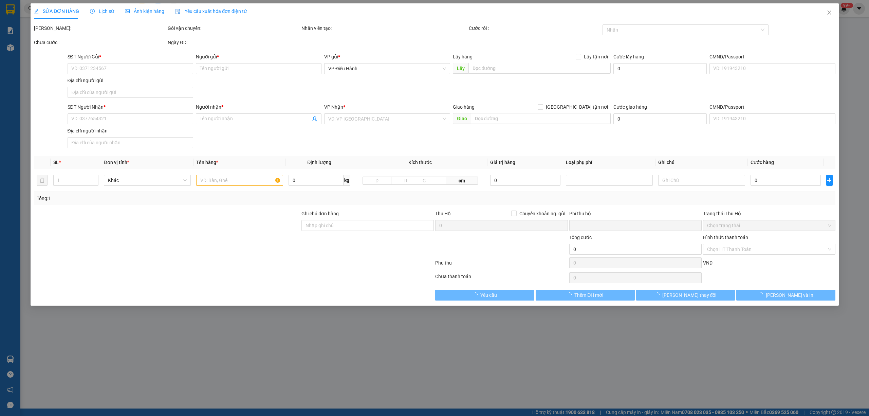
type input "0339457664"
type input "[PERSON_NAME]"
type input "0339457664"
type input "[PERSON_NAME]"
type input "chìa khóa quấn tay lái - giấy tờ khách giữ ( NHẬN THEO KIỆN - HƯ HỎNG KO CHỊU T…"
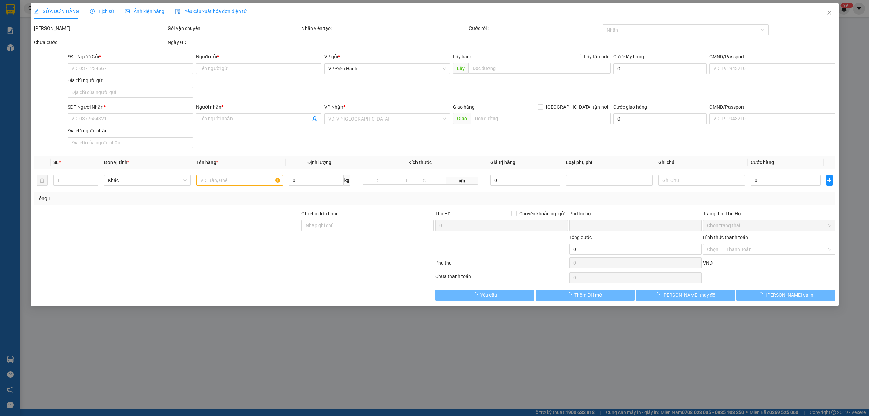
type input "0"
type input "1.300.000"
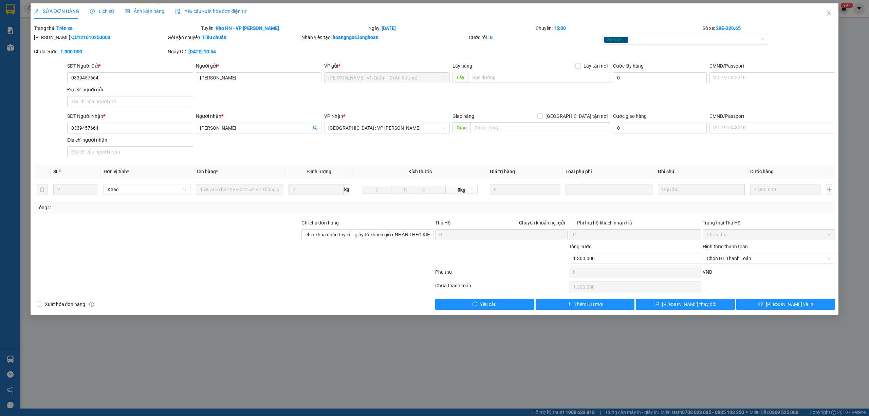
click at [96, 10] on span "Lịch sử" at bounding box center [102, 10] width 24 height 5
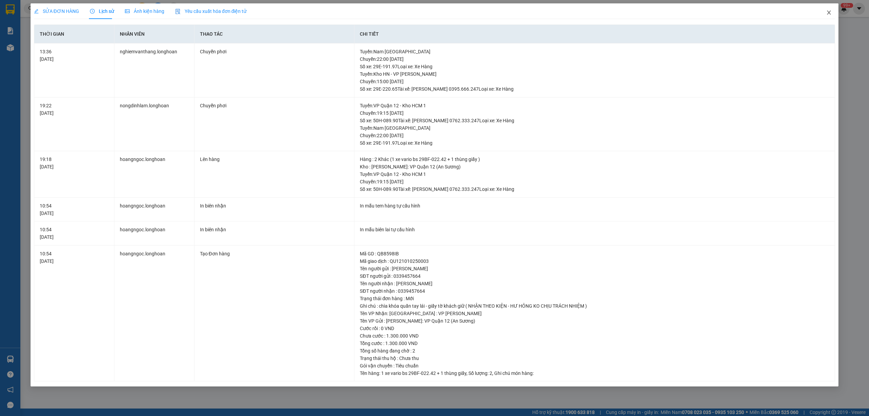
drag, startPoint x: 830, startPoint y: 10, endPoint x: 779, endPoint y: 20, distance: 52.5
click at [828, 10] on icon "close" at bounding box center [828, 12] width 5 height 5
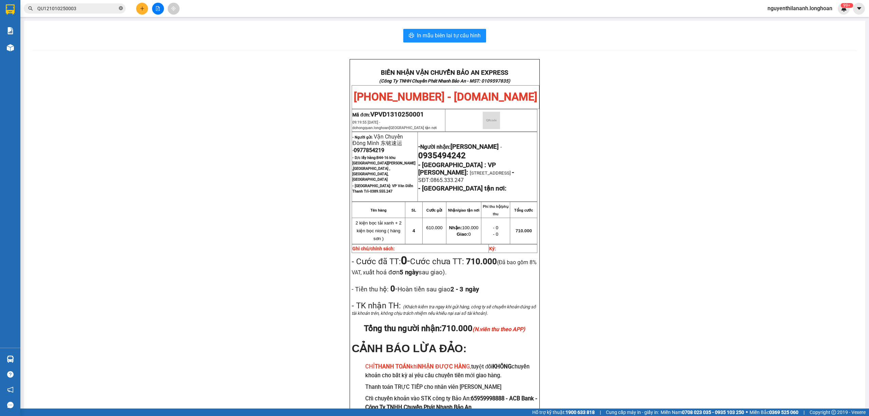
click at [121, 10] on icon "close-circle" at bounding box center [121, 8] width 4 height 4
paste input "0966256342"
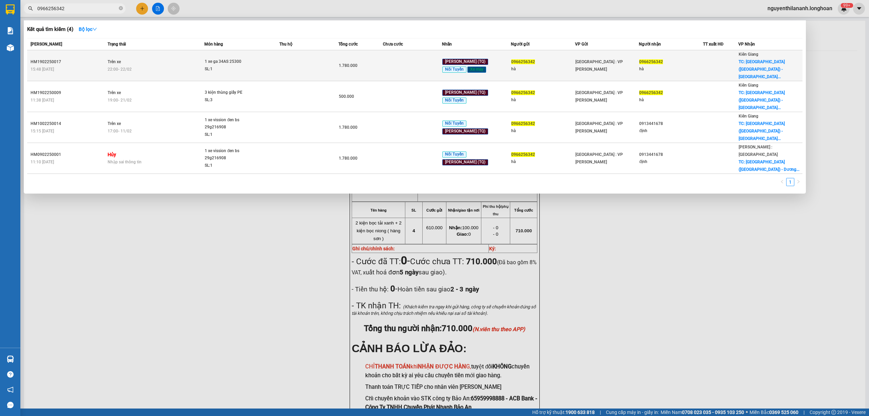
type input "0966256342"
click at [91, 58] on div "HM1902250017" at bounding box center [68, 61] width 75 height 7
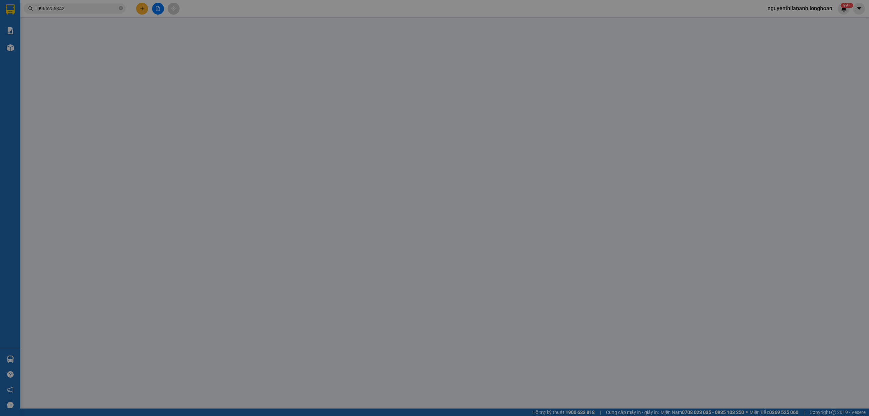
type input "0966256342"
type input "hà"
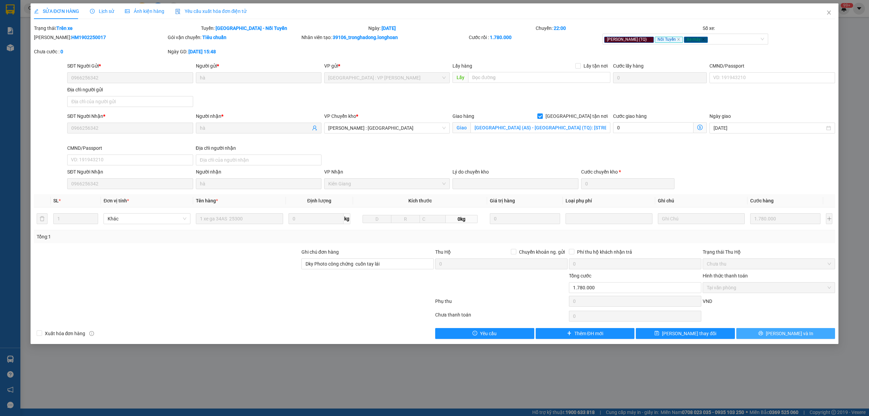
click at [767, 332] on button "[PERSON_NAME] và In" at bounding box center [785, 333] width 99 height 11
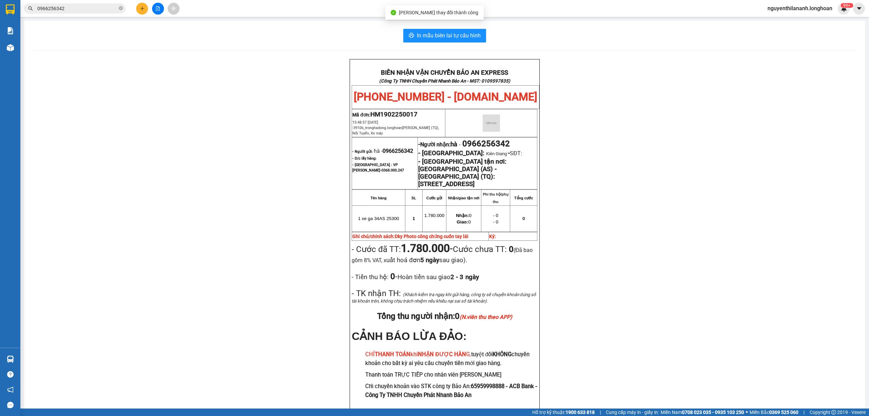
scroll to position [44, 0]
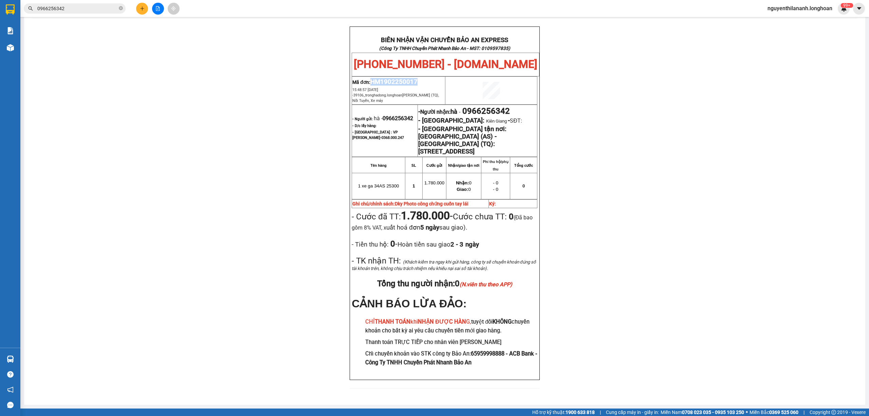
drag, startPoint x: 421, startPoint y: 72, endPoint x: 369, endPoint y: 69, distance: 52.4
click at [369, 78] on p "Mã đơn: HM1902250017" at bounding box center [398, 81] width 92 height 7
copy span "HM1902250017"
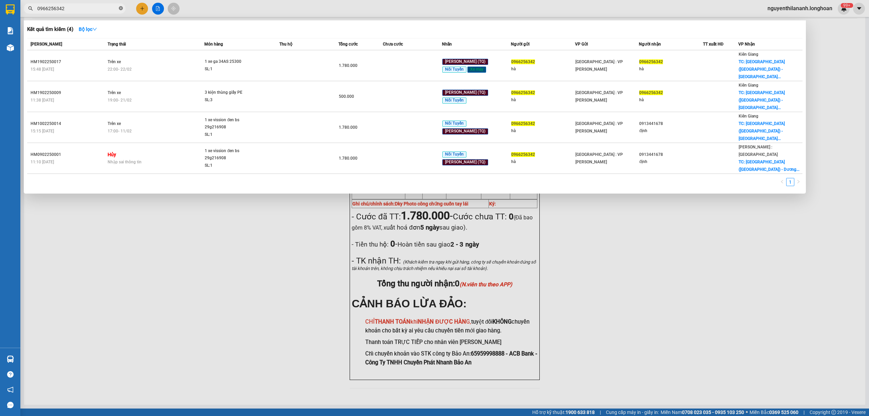
click at [120, 6] on icon "close-circle" at bounding box center [121, 8] width 4 height 4
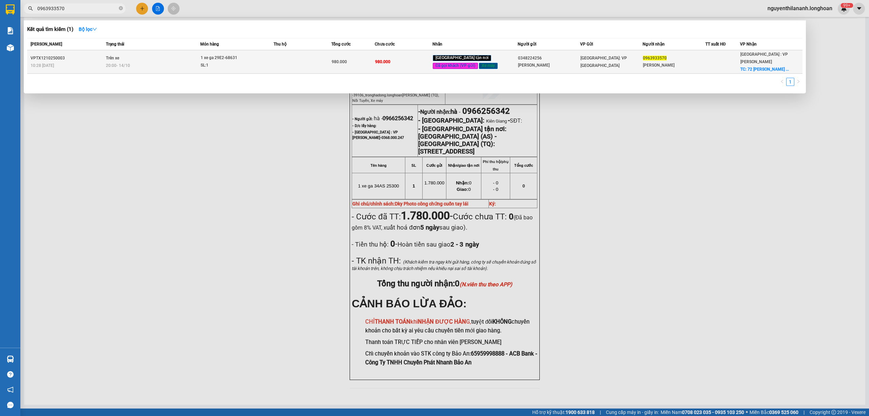
click at [85, 58] on div "VPTX1210250003" at bounding box center [67, 58] width 73 height 7
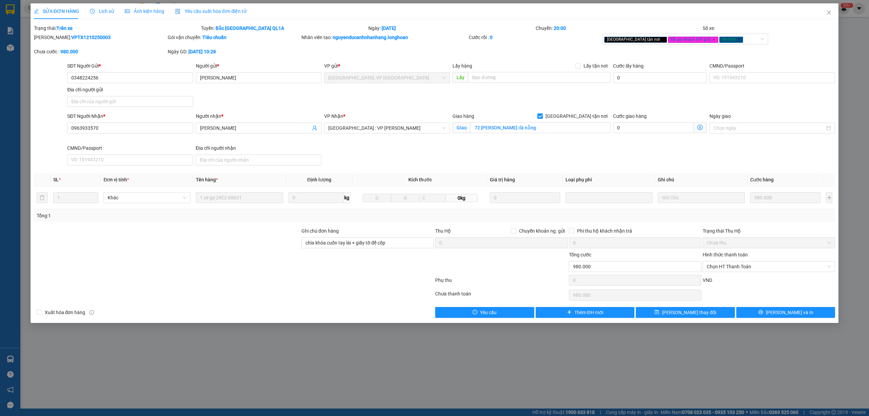
click at [102, 10] on span "Lịch sử" at bounding box center [102, 10] width 24 height 5
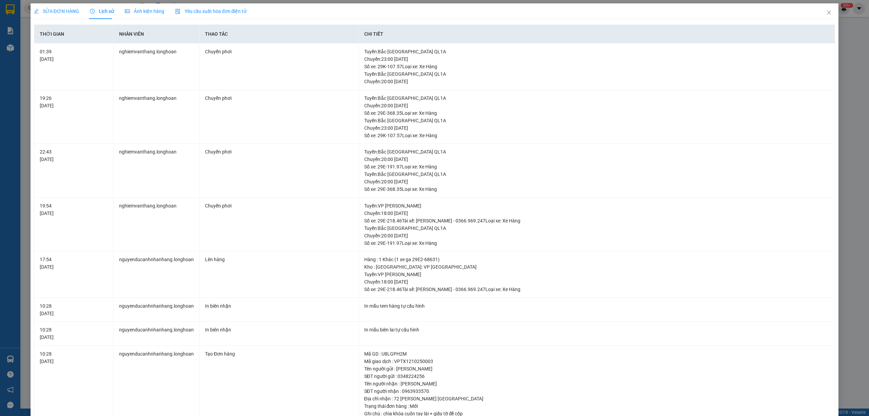
click at [65, 11] on span "SỬA ĐƠN HÀNG" at bounding box center [56, 10] width 45 height 5
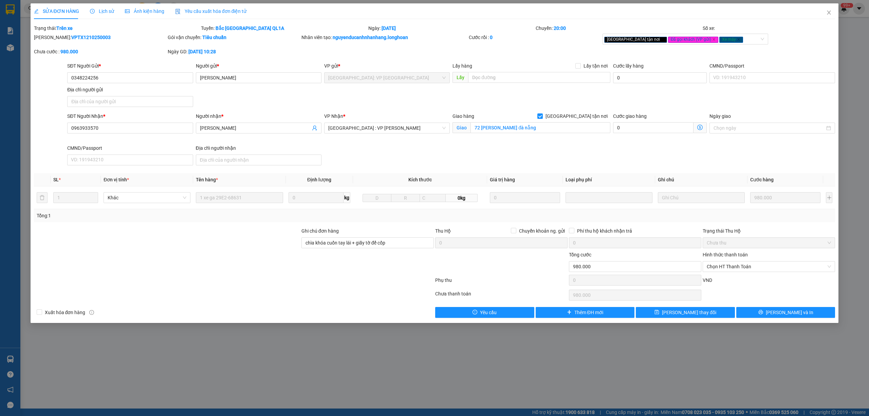
drag, startPoint x: 99, startPoint y: 41, endPoint x: 52, endPoint y: 41, distance: 47.2
click at [52, 41] on div "Mã ĐH: VPTX1210250003" at bounding box center [100, 37] width 132 height 7
click at [117, 77] on input "0348224256" at bounding box center [130, 77] width 126 height 11
drag, startPoint x: 117, startPoint y: 77, endPoint x: 75, endPoint y: 78, distance: 42.1
click at [75, 78] on input "0348224256" at bounding box center [130, 77] width 126 height 11
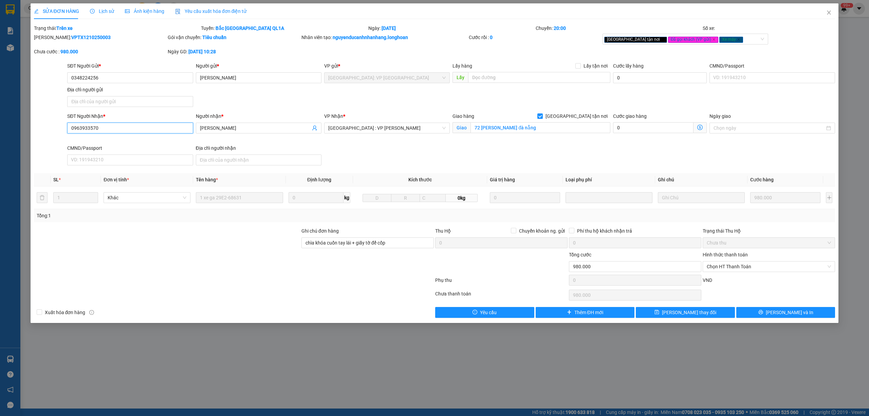
drag, startPoint x: 105, startPoint y: 133, endPoint x: 68, endPoint y: 133, distance: 37.0
click at [68, 133] on input "0963933570" at bounding box center [130, 128] width 126 height 11
click at [108, 14] on span "Lịch sử" at bounding box center [102, 10] width 24 height 5
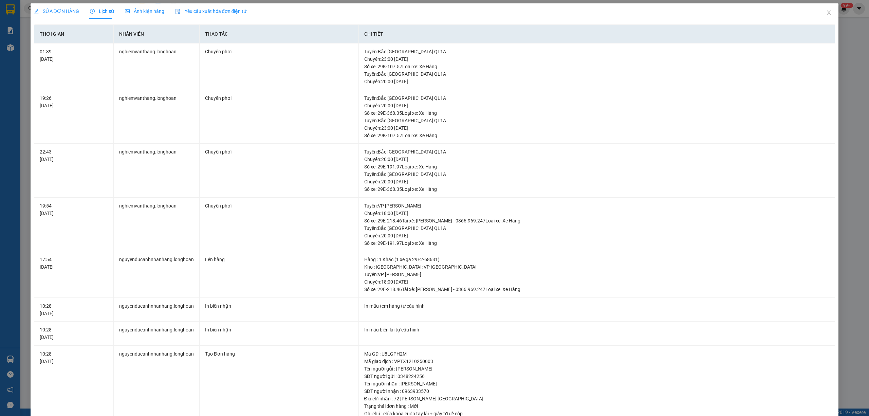
click at [49, 8] on span "SỬA ĐƠN HÀNG" at bounding box center [56, 10] width 45 height 5
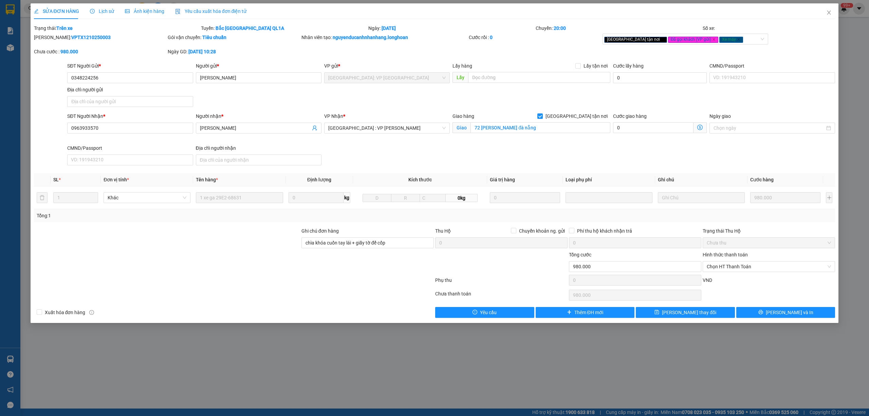
drag, startPoint x: 105, startPoint y: 37, endPoint x: 51, endPoint y: 37, distance: 54.0
click at [51, 37] on div "Mã ĐH: VPTX1210250003" at bounding box center [100, 37] width 132 height 7
click at [828, 13] on icon "close" at bounding box center [828, 12] width 5 height 5
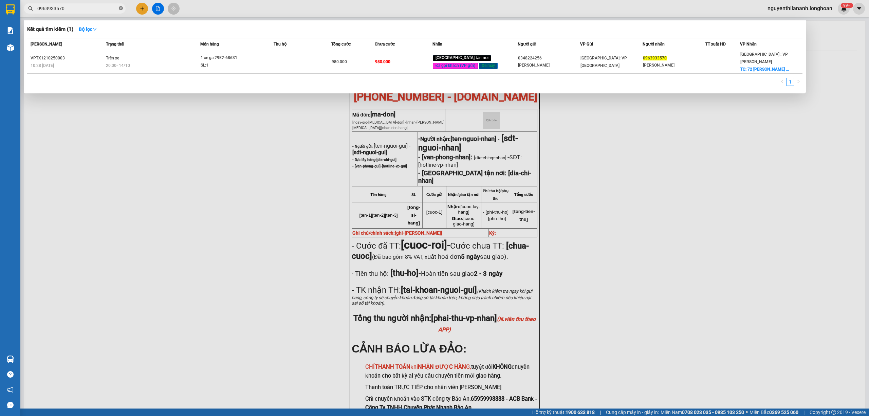
click at [122, 10] on icon "close-circle" at bounding box center [121, 8] width 4 height 4
paste input "HM1902250017"
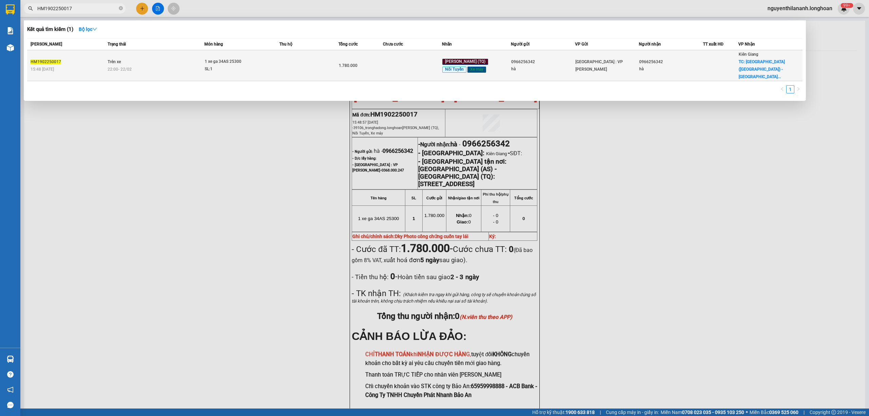
click at [82, 66] on div "15:48 [DATE]" at bounding box center [68, 69] width 75 height 7
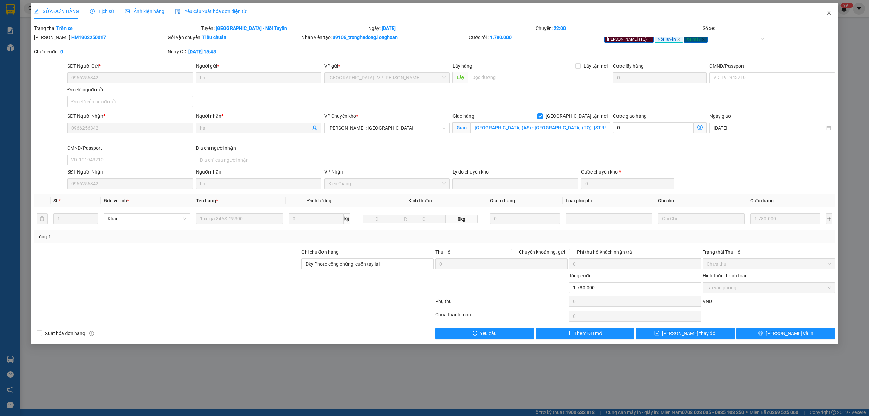
click at [829, 11] on icon "close" at bounding box center [828, 12] width 5 height 5
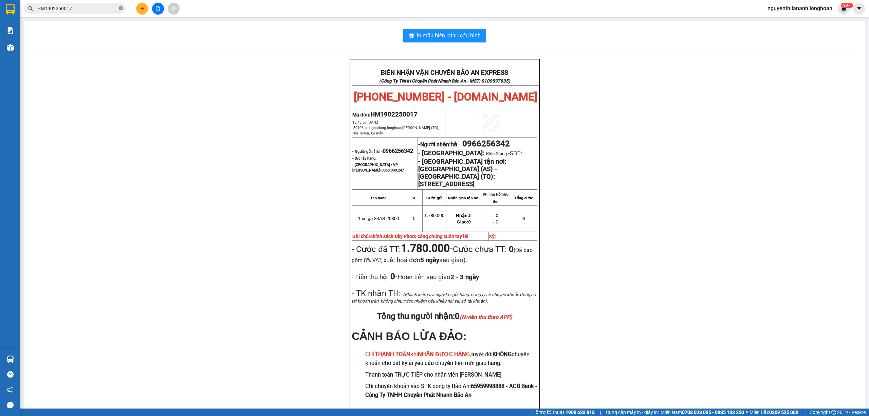
click at [119, 10] on icon "close-circle" at bounding box center [121, 8] width 4 height 4
paste input "VPTX1210250003"
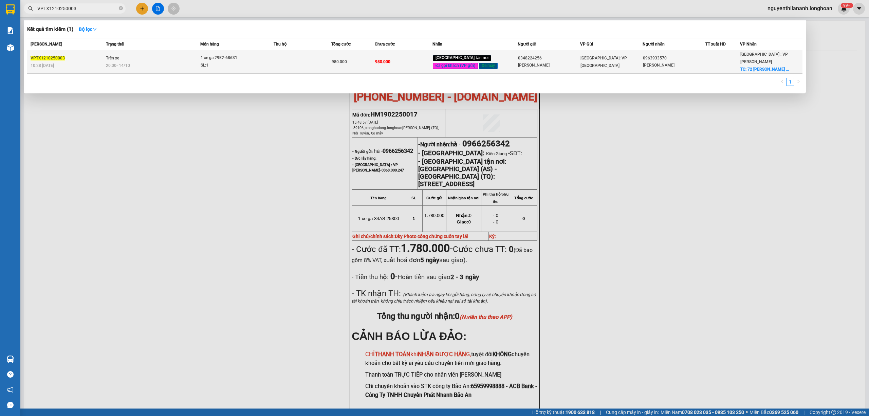
click at [90, 62] on div "10:28 [DATE]" at bounding box center [67, 65] width 73 height 7
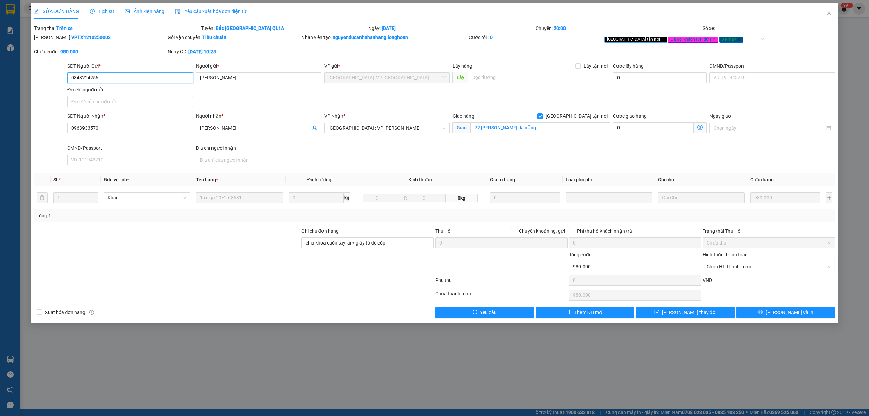
drag, startPoint x: 103, startPoint y: 75, endPoint x: 65, endPoint y: 77, distance: 37.4
click at [65, 77] on div "SĐT Người Gửi * 0348224256 0348224256 Người gửi * [PERSON_NAME] VP gửi * [GEOGR…" at bounding box center [434, 86] width 803 height 48
click at [106, 130] on input "0963933570" at bounding box center [130, 128] width 126 height 11
drag, startPoint x: 106, startPoint y: 130, endPoint x: 60, endPoint y: 132, distance: 46.2
click at [60, 132] on div "SĐT Người Nhận * 0963933570 0963933570 Người nhận * vũ văn tiến VP Nhận * [GEOG…" at bounding box center [434, 140] width 803 height 56
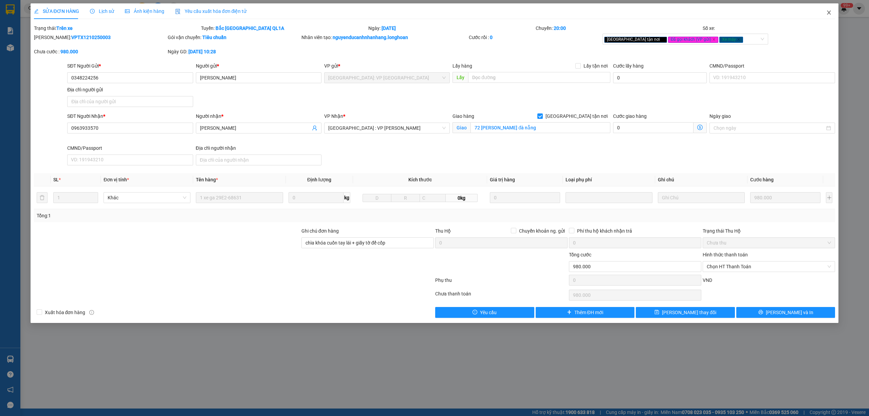
click at [825, 12] on span "Close" at bounding box center [829, 12] width 19 height 19
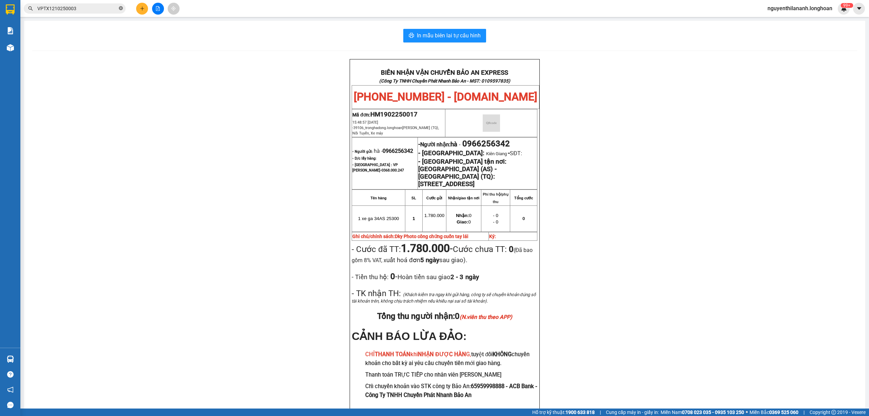
click at [121, 5] on span at bounding box center [121, 8] width 4 height 6
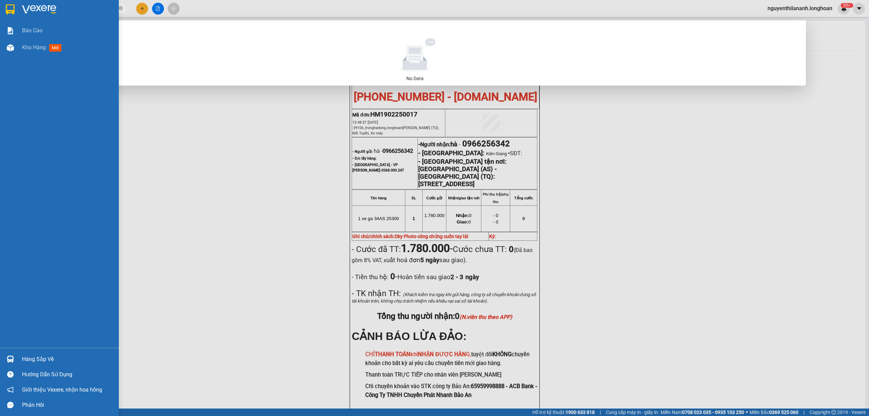
drag, startPoint x: 75, startPoint y: 6, endPoint x: 19, endPoint y: 1, distance: 56.6
click at [19, 1] on section "Kết quả tìm kiếm ( 0 ) Bộ lọc No Data 077261192 nguyenthilananh.longhoan 99+ Bá…" at bounding box center [434, 208] width 869 height 416
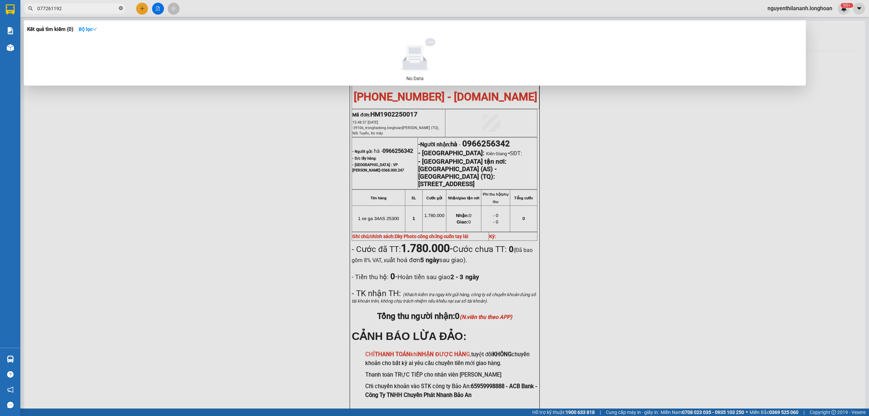
click at [122, 6] on icon "close-circle" at bounding box center [121, 8] width 4 height 4
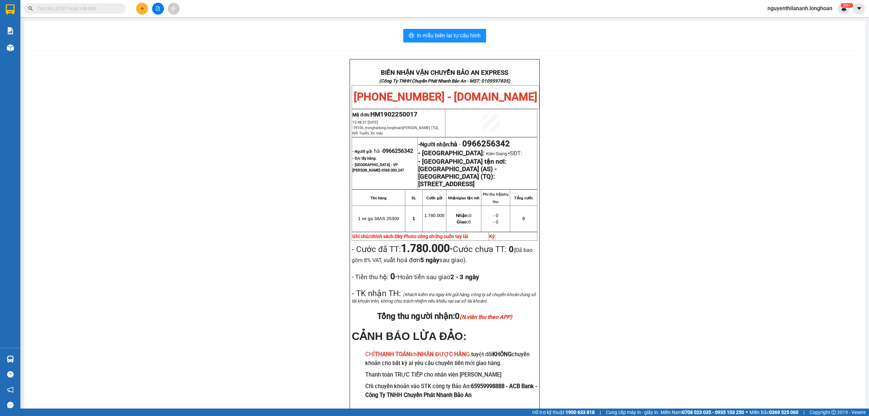
paste input "0777261192"
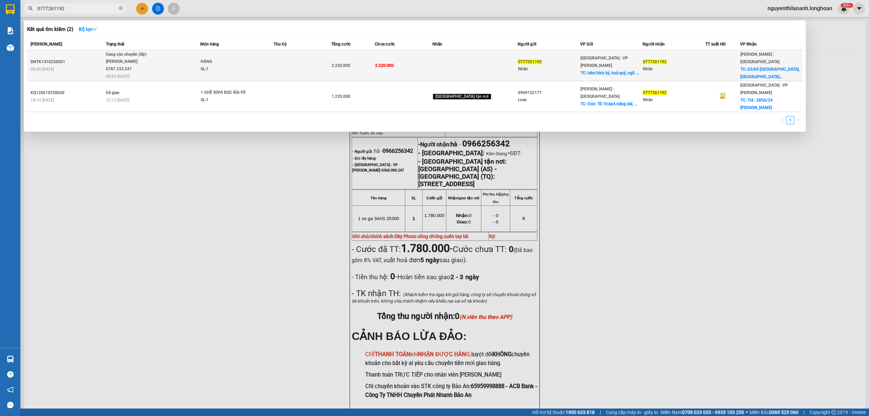
click at [92, 64] on div "DNTK1410250001" at bounding box center [67, 61] width 73 height 7
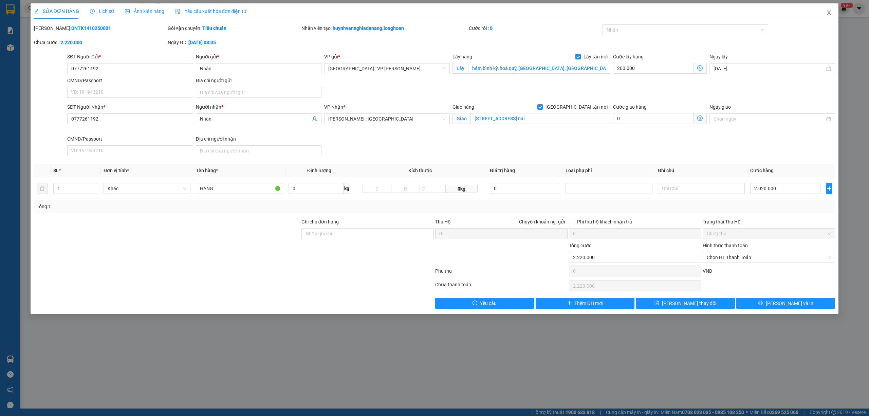
click at [826, 11] on span "Close" at bounding box center [829, 12] width 19 height 19
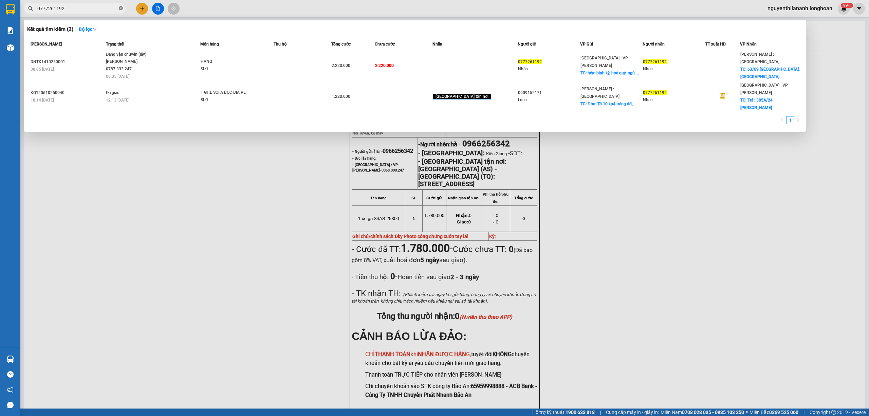
click at [122, 8] on icon "close-circle" at bounding box center [121, 8] width 4 height 4
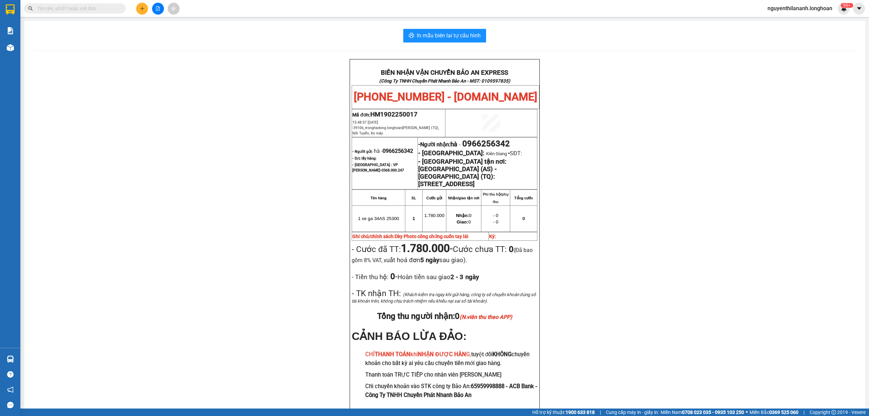
paste input "0375128683"
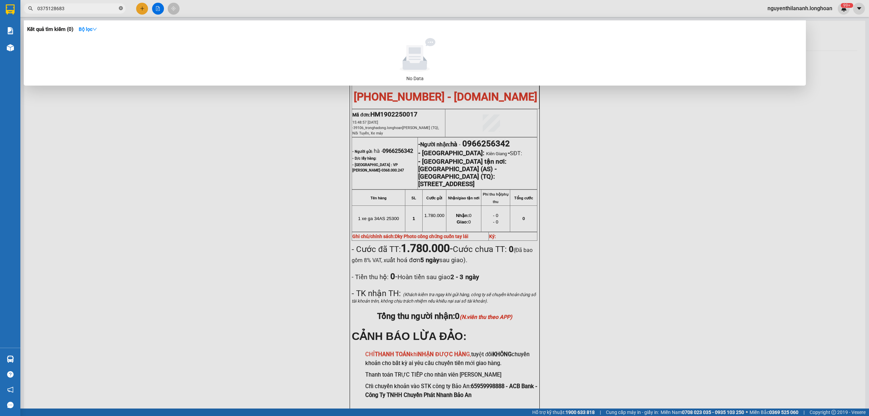
click at [121, 6] on span at bounding box center [121, 8] width 4 height 6
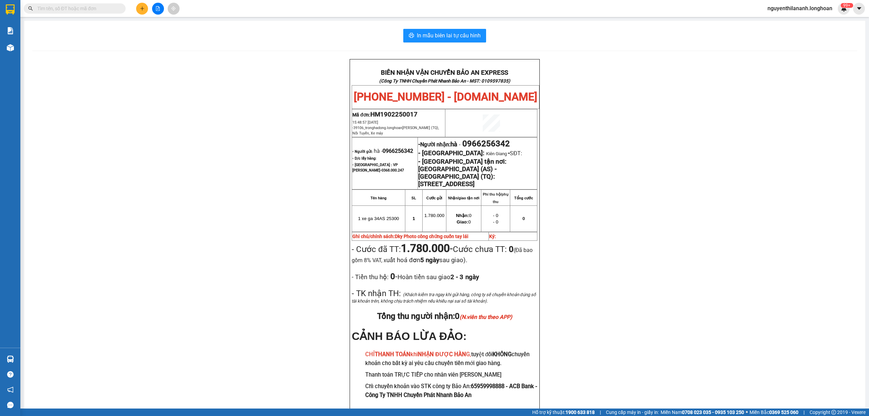
paste input "088876300"
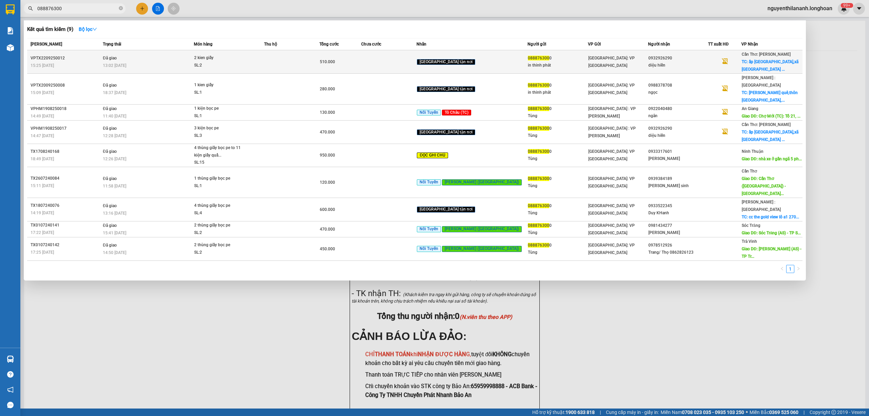
click at [63, 55] on div "VPTX2209250012" at bounding box center [66, 58] width 70 height 7
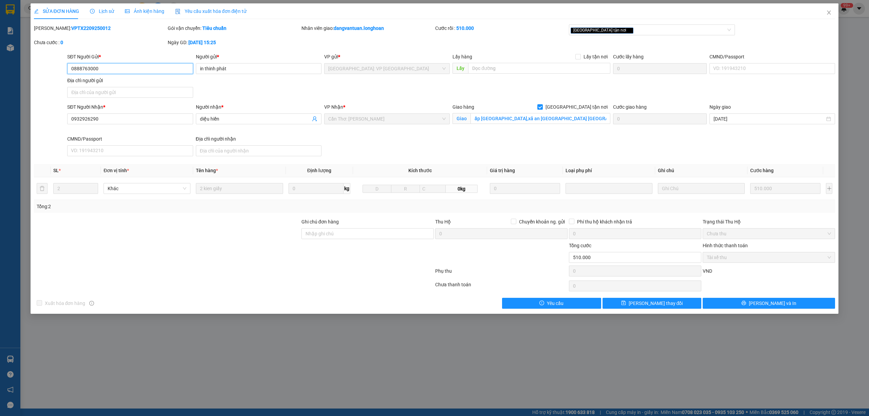
drag, startPoint x: 107, startPoint y: 69, endPoint x: 60, endPoint y: 71, distance: 46.9
click at [60, 71] on div "SĐT Người Gửi * 0888763000 0888763000 Người gửi * in thinh phát VP gửi * [GEOGR…" at bounding box center [434, 77] width 803 height 48
click at [828, 12] on icon "close" at bounding box center [828, 12] width 5 height 5
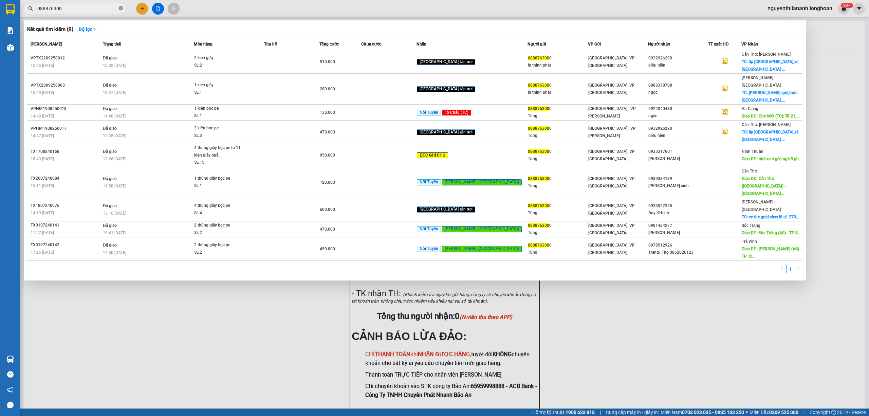
click at [120, 11] on span at bounding box center [121, 8] width 4 height 6
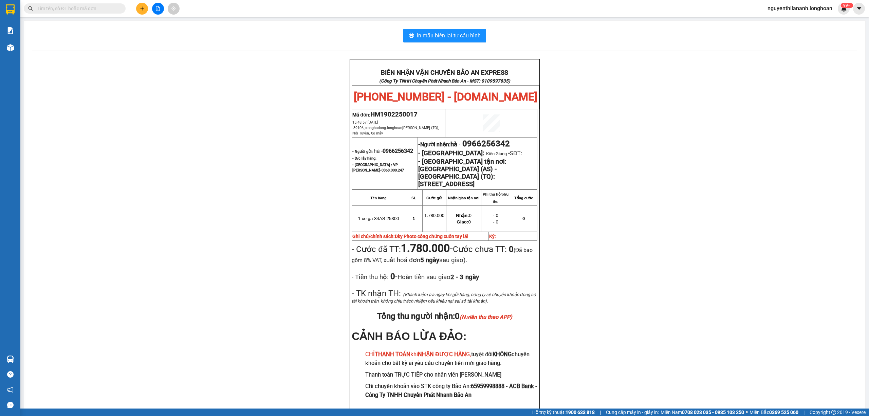
paste input "0966256342"
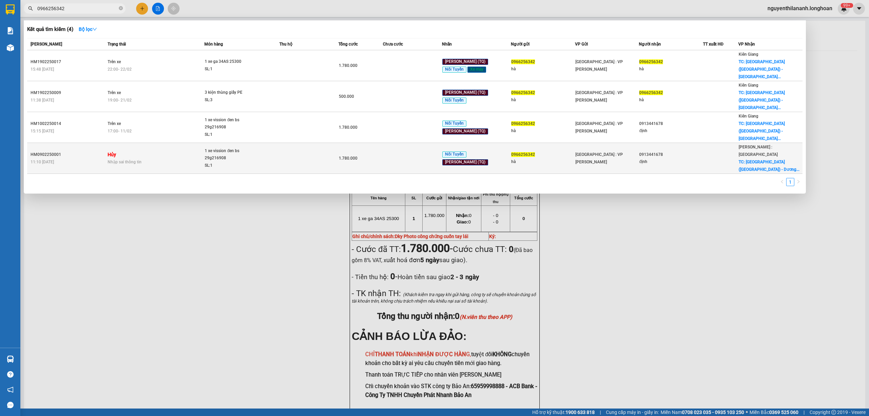
click at [87, 158] on div "11:10 [DATE]" at bounding box center [68, 161] width 75 height 7
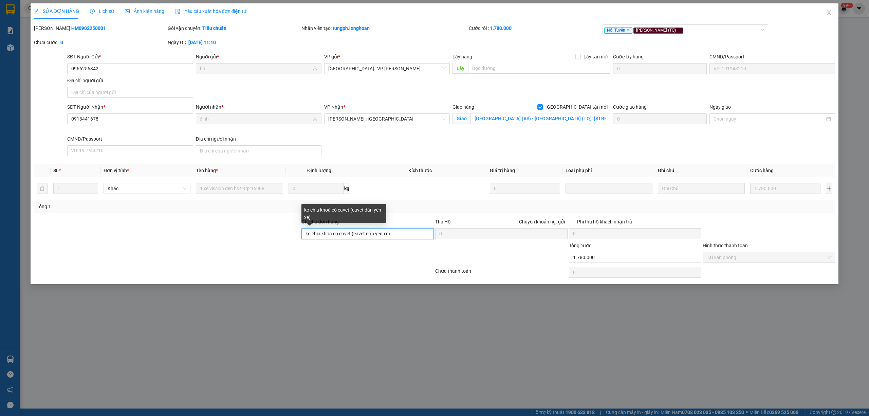
click at [322, 238] on input "ko chìa khoá có cavet (cavet dán yên xe)" at bounding box center [367, 233] width 132 height 11
drag, startPoint x: 89, startPoint y: 31, endPoint x: 45, endPoint y: 33, distance: 43.5
click at [45, 33] on div "Mã ĐH: HM0902250001" at bounding box center [100, 31] width 134 height 14
click at [825, 14] on span "Close" at bounding box center [829, 12] width 19 height 19
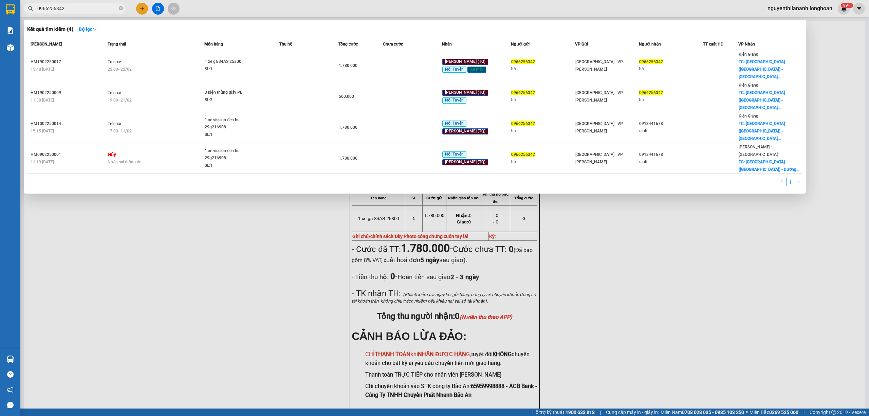
click at [101, 6] on input "0966256342" at bounding box center [77, 8] width 80 height 7
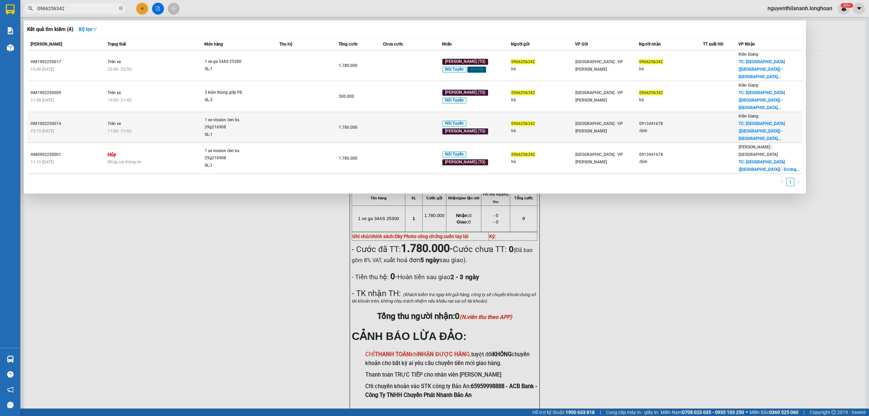
click at [74, 127] on div "15:15 [DATE]" at bounding box center [68, 130] width 75 height 7
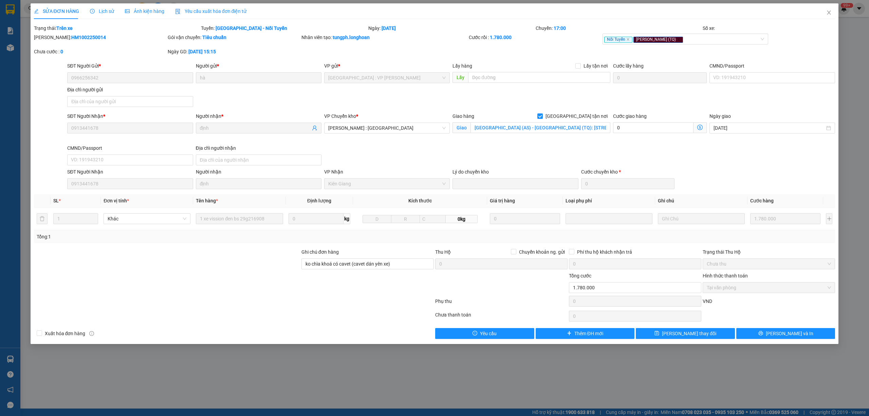
drag, startPoint x: 91, startPoint y: 34, endPoint x: 51, endPoint y: 37, distance: 40.5
click at [51, 37] on div "Mã ĐH: HM1002250014" at bounding box center [100, 37] width 132 height 7
click at [769, 333] on button "[PERSON_NAME] và In" at bounding box center [785, 333] width 99 height 11
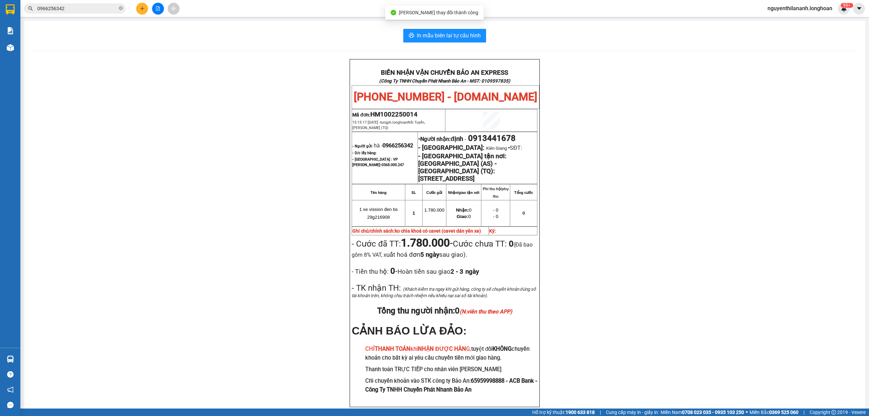
scroll to position [44, 0]
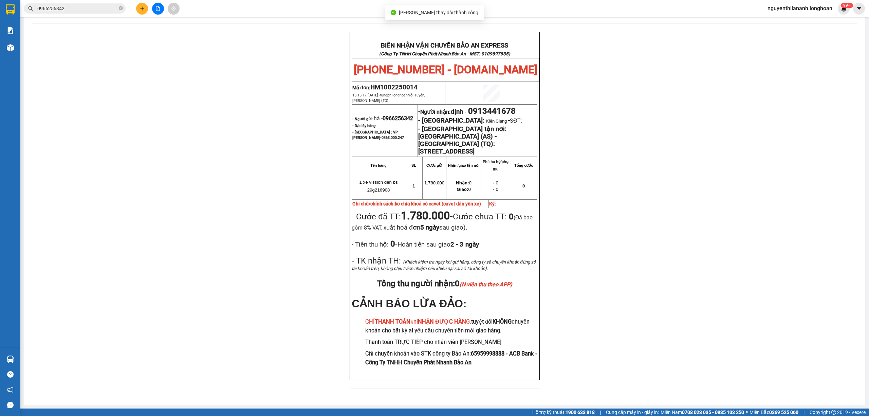
click at [577, 234] on div "BIÊN NHẬN VẬN CHUYỂN BẢO AN EXPRESS (Công Ty TNHH Chuyển Phát Nhanh Bảo An - MS…" at bounding box center [444, 214] width 825 height 365
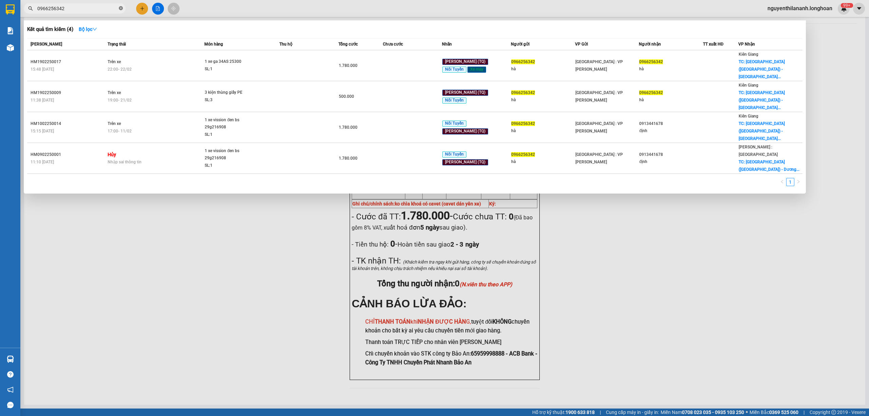
click at [120, 11] on span at bounding box center [121, 8] width 4 height 6
paste input "0971934014"
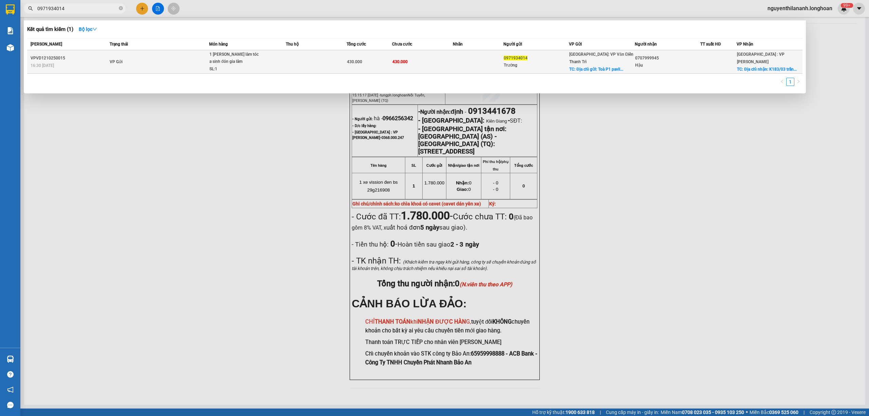
click at [99, 66] on div "16:30 [DATE]" at bounding box center [69, 65] width 77 height 7
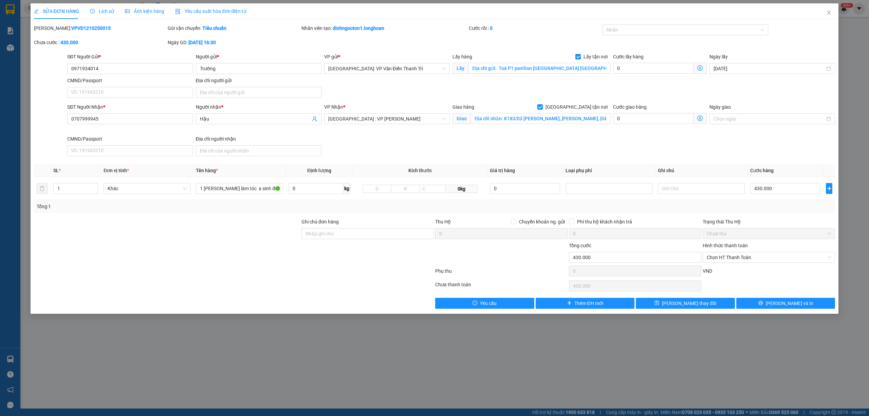
click at [104, 13] on span "Lịch sử" at bounding box center [102, 10] width 24 height 5
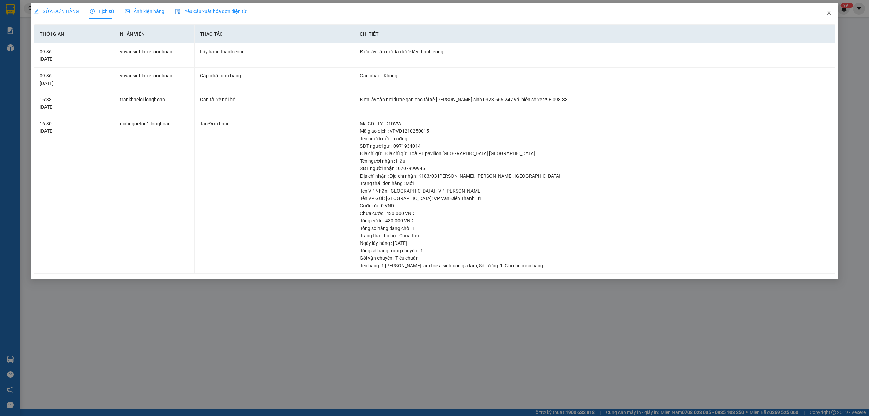
click at [826, 10] on icon "close" at bounding box center [828, 12] width 5 height 5
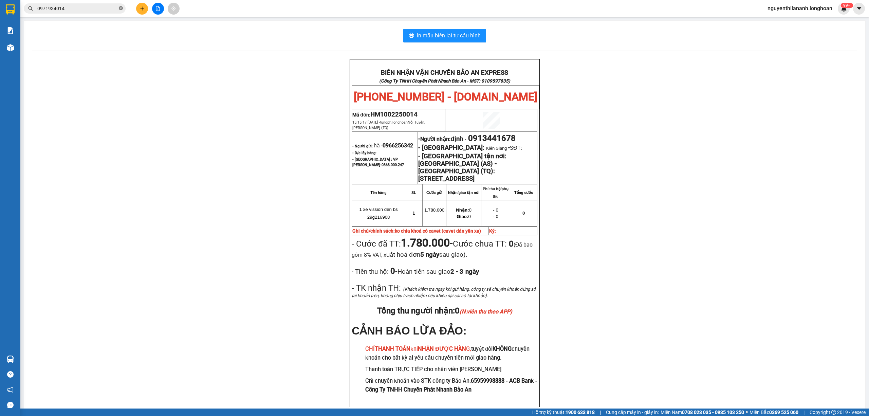
click at [121, 8] on icon "close-circle" at bounding box center [121, 8] width 4 height 4
paste input "0365873910"
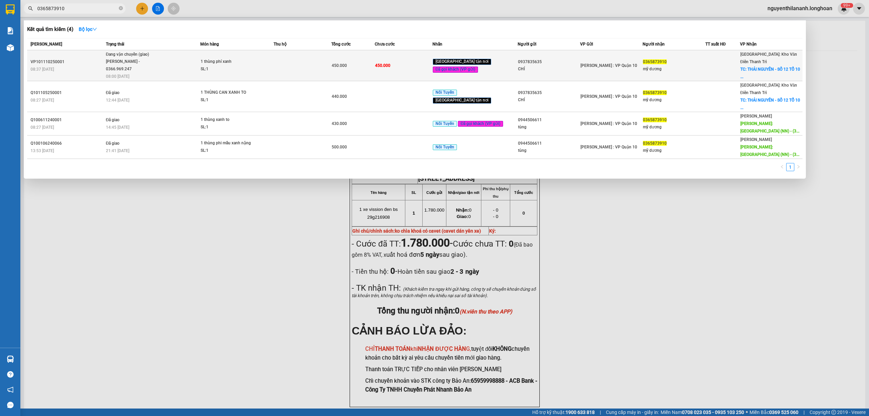
click at [73, 65] on div "VP101110250001" at bounding box center [67, 61] width 73 height 7
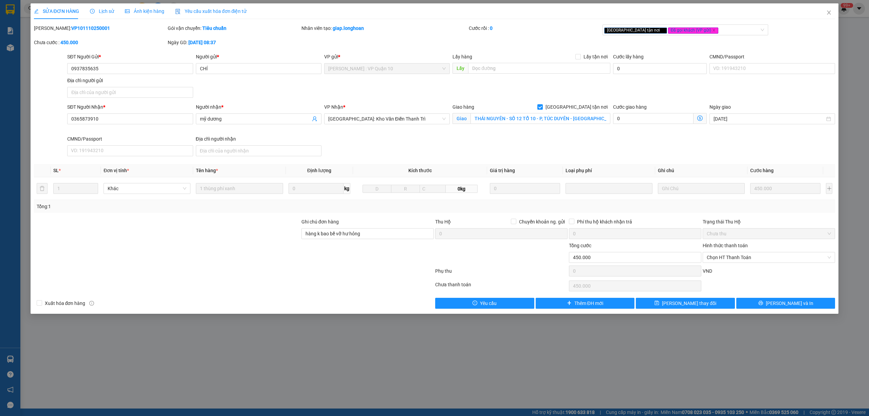
click at [97, 9] on span "Lịch sử" at bounding box center [102, 10] width 24 height 5
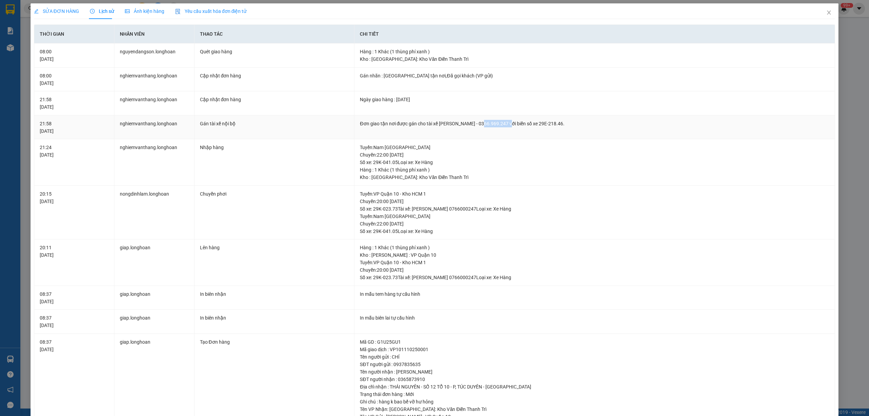
drag, startPoint x: 479, startPoint y: 125, endPoint x: 507, endPoint y: 122, distance: 27.7
click at [507, 122] on div "Đơn giao tận nơi được gán cho tài xế [PERSON_NAME] - 0366.969.247 với biển số x…" at bounding box center [595, 123] width 470 height 7
click at [56, 16] on div "SỬA ĐƠN HÀNG" at bounding box center [56, 11] width 45 height 16
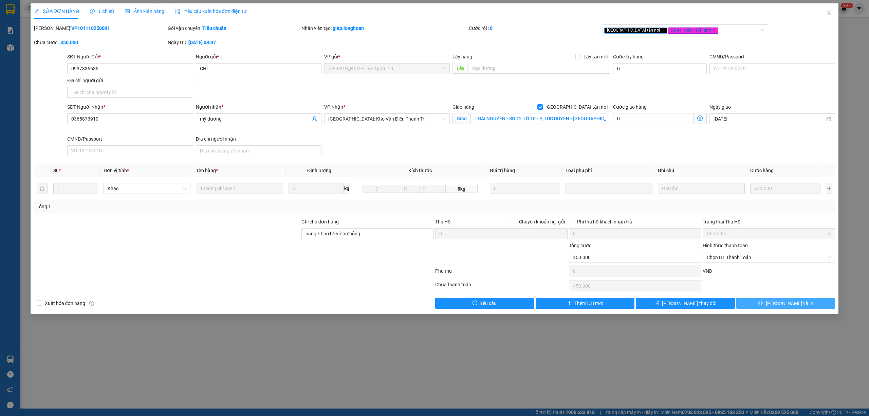
click at [790, 302] on span "[PERSON_NAME] và In" at bounding box center [790, 302] width 48 height 7
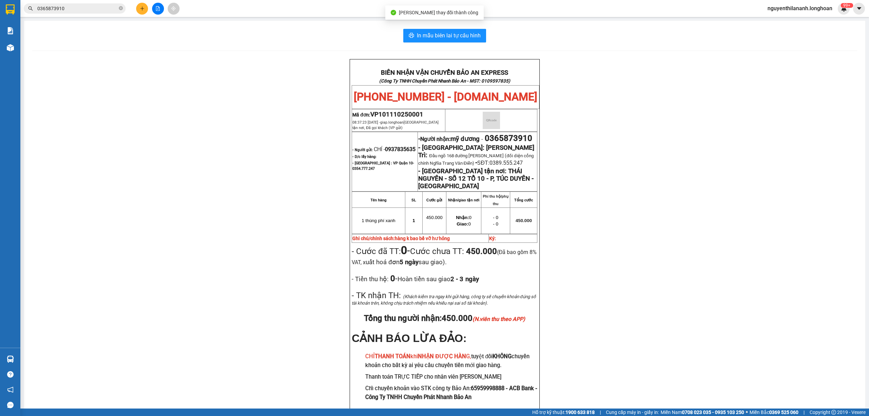
scroll to position [45, 0]
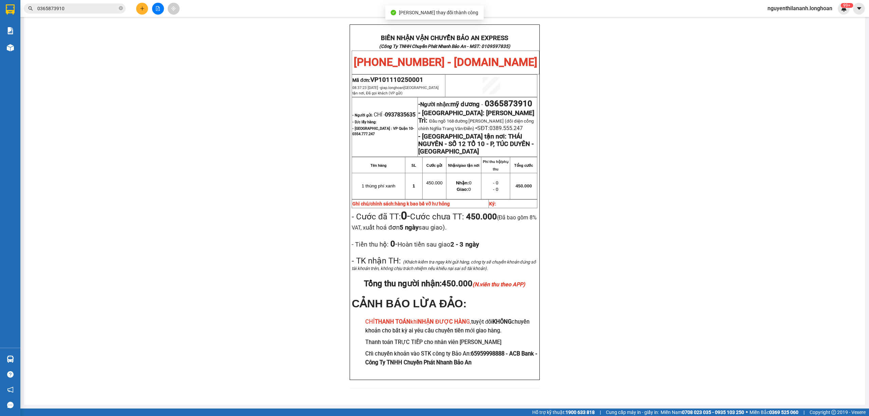
click at [667, 302] on div "BIÊN NHẬN VẬN CHUYỂN BẢO AN EXPRESS (Công Ty TNHH Chuyển Phát Nhanh Bảo An - MS…" at bounding box center [444, 210] width 825 height 372
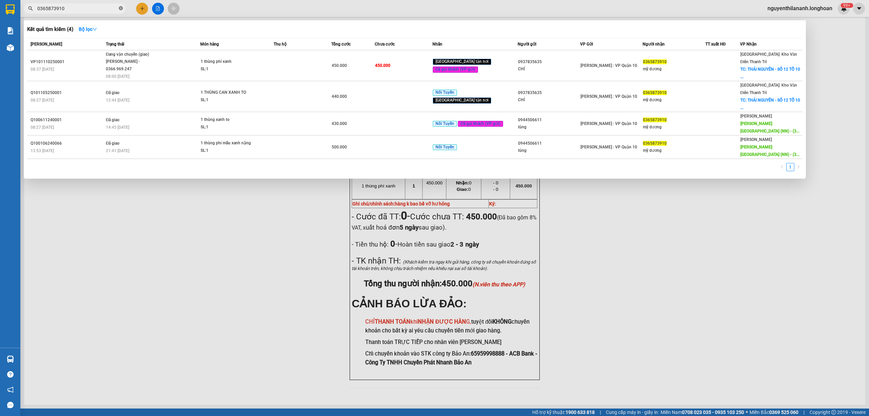
click at [122, 9] on icon "close-circle" at bounding box center [121, 8] width 4 height 4
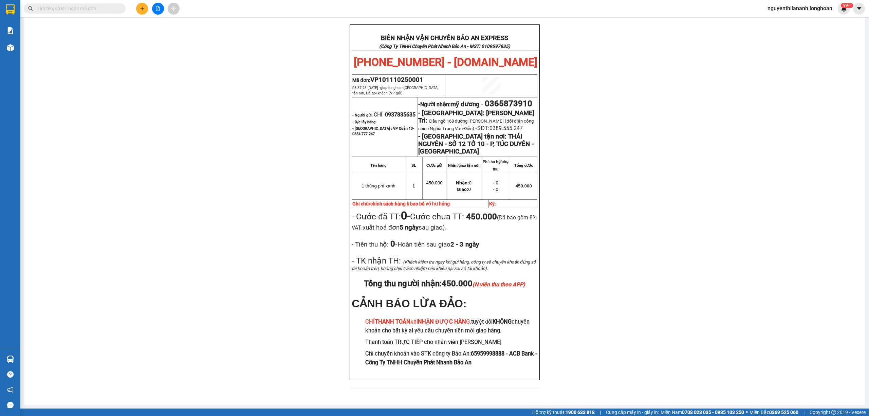
paste input "0985073536"
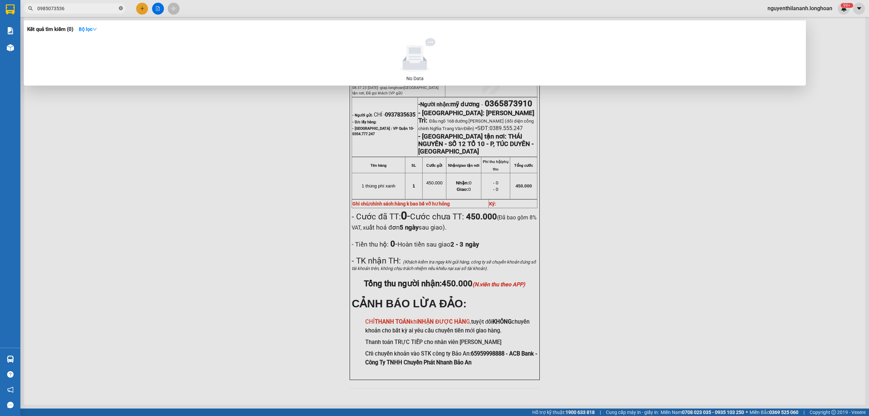
click at [120, 8] on icon "close-circle" at bounding box center [121, 8] width 4 height 4
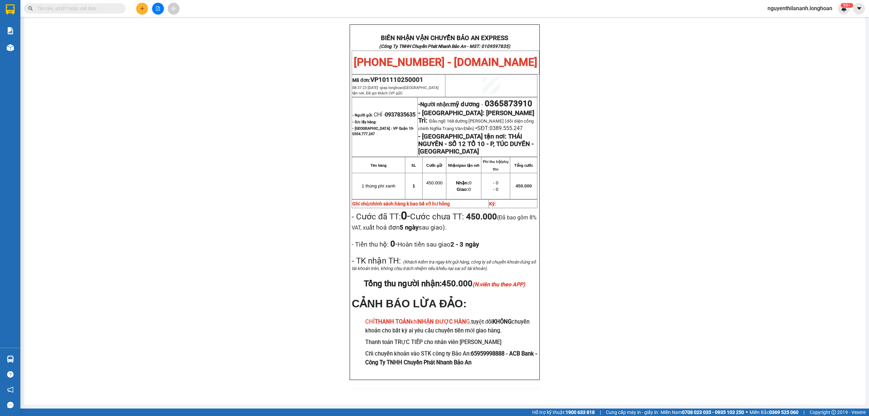
paste input "0974406305"
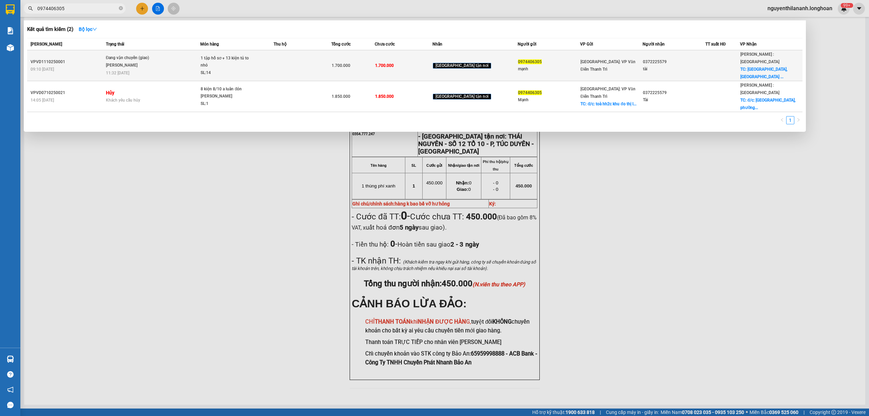
click at [89, 67] on div "09:10 [DATE]" at bounding box center [67, 69] width 73 height 7
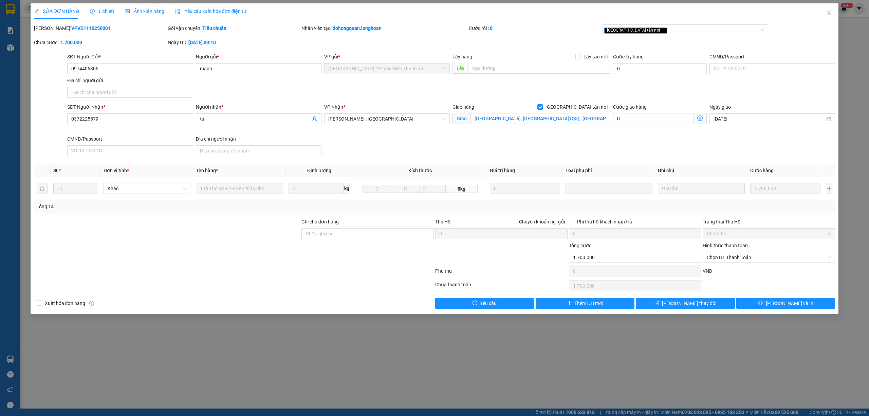
click at [91, 9] on icon "clock-circle" at bounding box center [92, 11] width 5 height 5
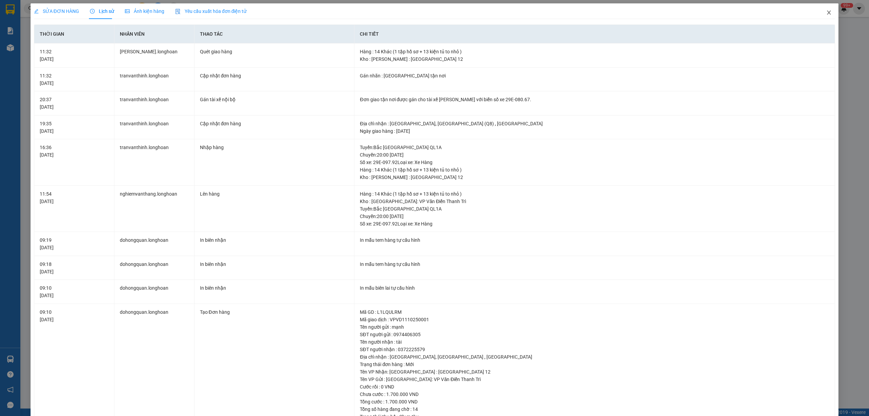
click at [820, 12] on span "Close" at bounding box center [829, 12] width 19 height 19
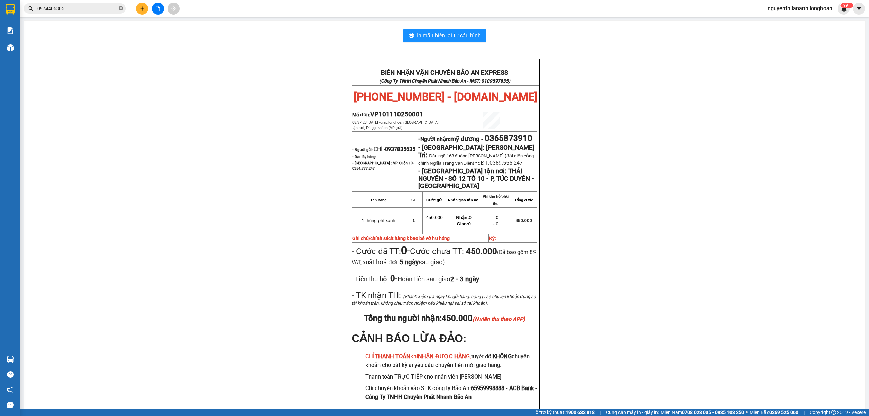
click at [120, 6] on icon "close-circle" at bounding box center [121, 8] width 4 height 4
paste input "0962672457"
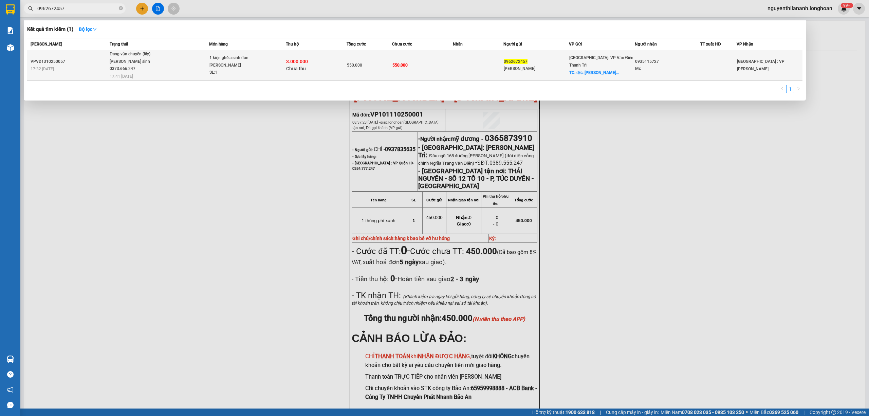
click at [82, 65] on div "17:32 [DATE]" at bounding box center [69, 68] width 77 height 7
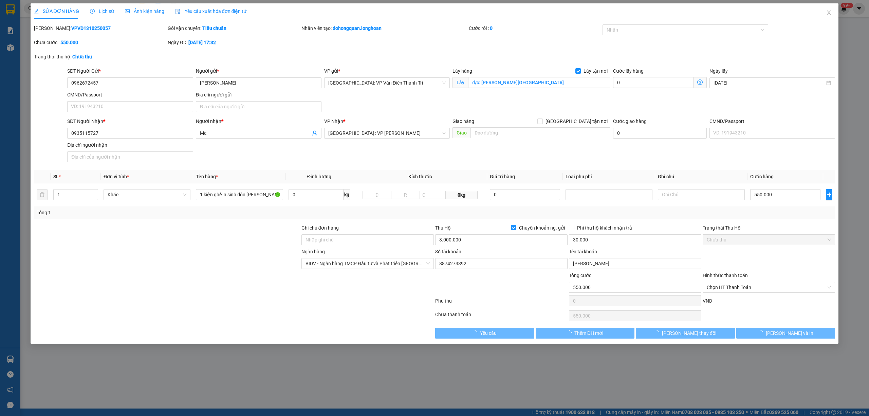
click at [96, 12] on span "Lịch sử" at bounding box center [102, 10] width 24 height 5
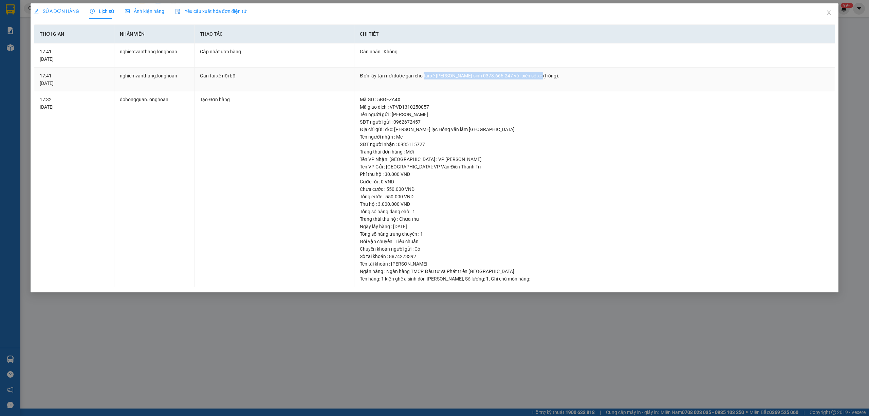
drag, startPoint x: 534, startPoint y: 73, endPoint x: 416, endPoint y: 79, distance: 119.0
click at [423, 77] on div "Đơn lấy tận nơi được gán cho tài xế [PERSON_NAME] sinh 0373.666.247 với biển số…" at bounding box center [595, 75] width 470 height 7
click at [830, 10] on span "Close" at bounding box center [829, 12] width 19 height 19
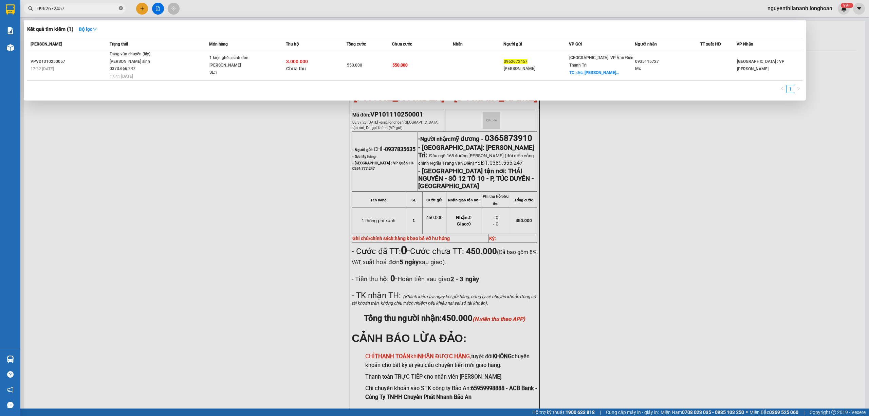
click at [120, 7] on icon "close-circle" at bounding box center [121, 8] width 4 height 4
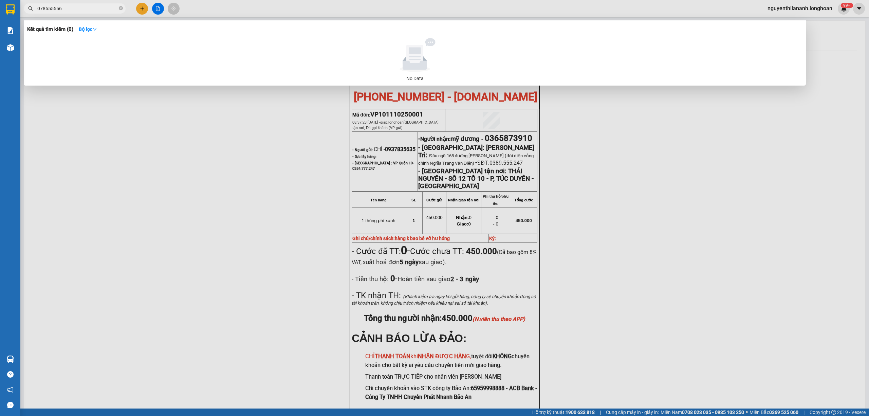
drag, startPoint x: 75, startPoint y: 7, endPoint x: 45, endPoint y: 10, distance: 29.4
click at [45, 10] on input "078555556" at bounding box center [77, 8] width 80 height 7
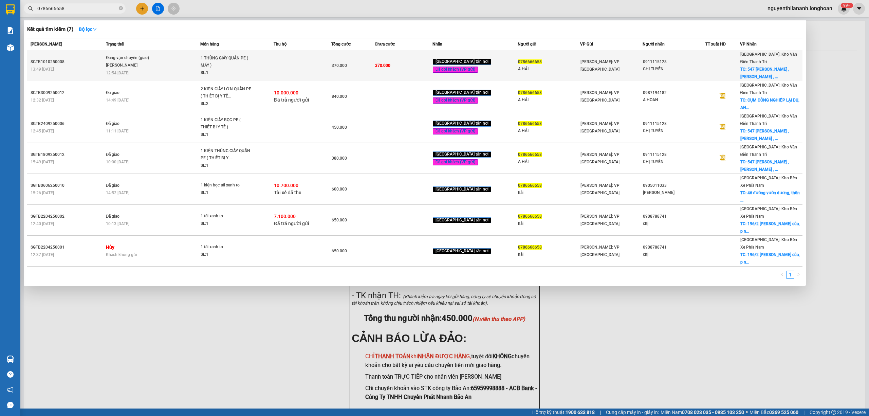
click at [86, 66] on div "13:49 [DATE]" at bounding box center [67, 69] width 73 height 7
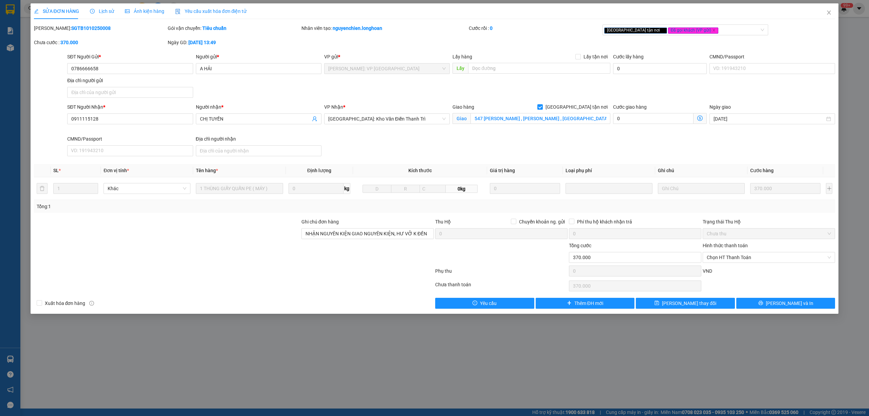
click at [100, 13] on span "Lịch sử" at bounding box center [102, 10] width 24 height 5
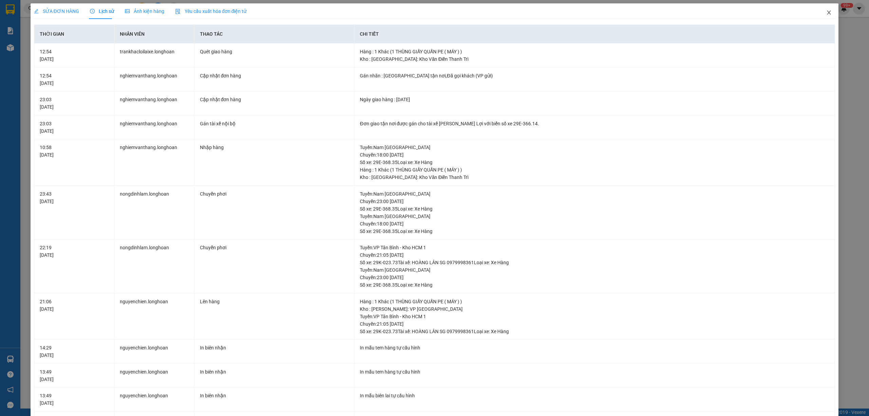
drag, startPoint x: 822, startPoint y: 13, endPoint x: 274, endPoint y: 13, distance: 547.3
click at [820, 13] on span "Close" at bounding box center [829, 12] width 19 height 19
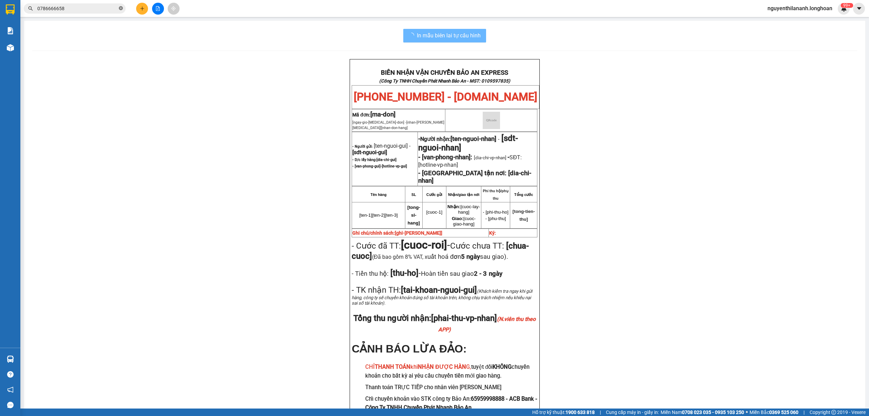
click at [123, 11] on span at bounding box center [121, 8] width 4 height 6
paste input "0942451990"
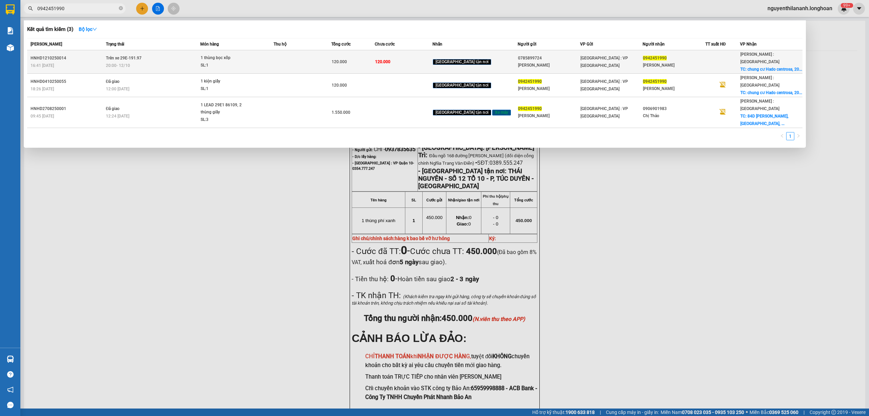
click at [91, 57] on div "HNHD1210250014" at bounding box center [67, 58] width 73 height 7
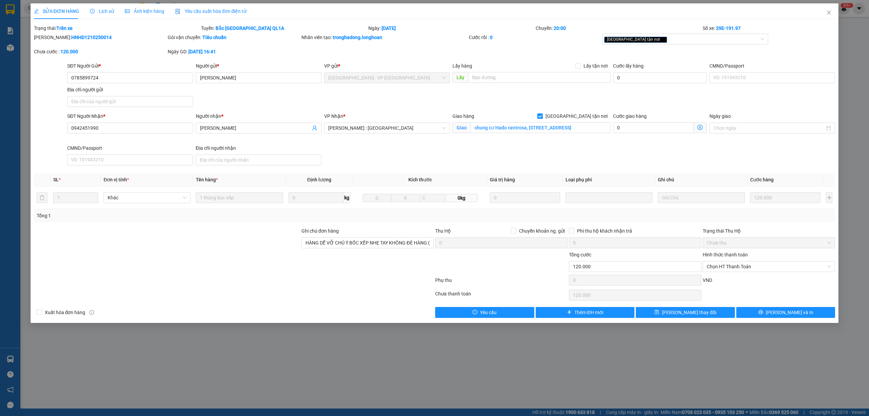
drag, startPoint x: 97, startPoint y: 36, endPoint x: 51, endPoint y: 35, distance: 45.8
click at [51, 35] on div "[PERSON_NAME]: HNHD1210250014" at bounding box center [100, 37] width 132 height 7
click at [100, 14] on span "Lịch sử" at bounding box center [102, 10] width 24 height 5
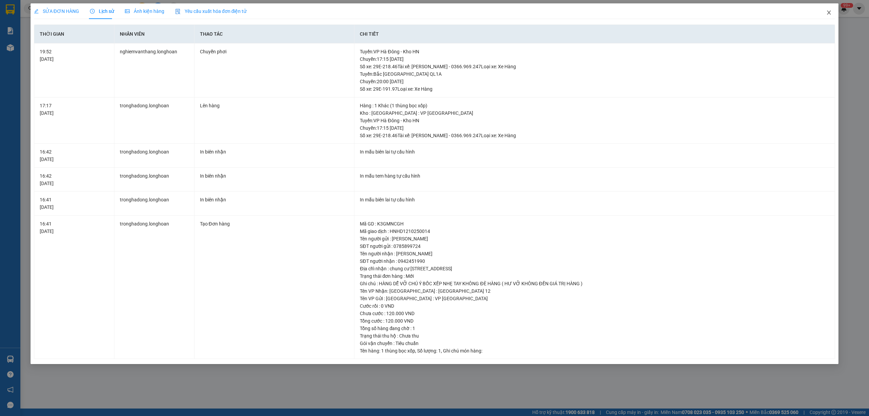
click at [830, 14] on icon "close" at bounding box center [829, 13] width 4 height 4
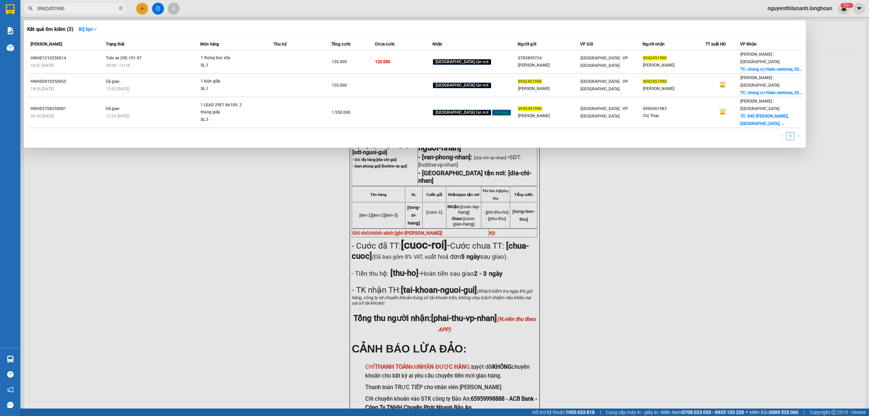
click at [124, 7] on span "0942451990" at bounding box center [75, 8] width 102 height 10
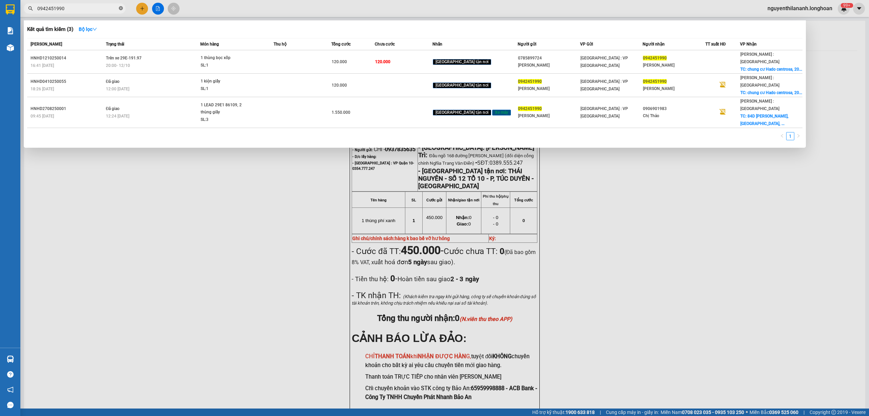
click at [119, 7] on icon "close-circle" at bounding box center [121, 8] width 4 height 4
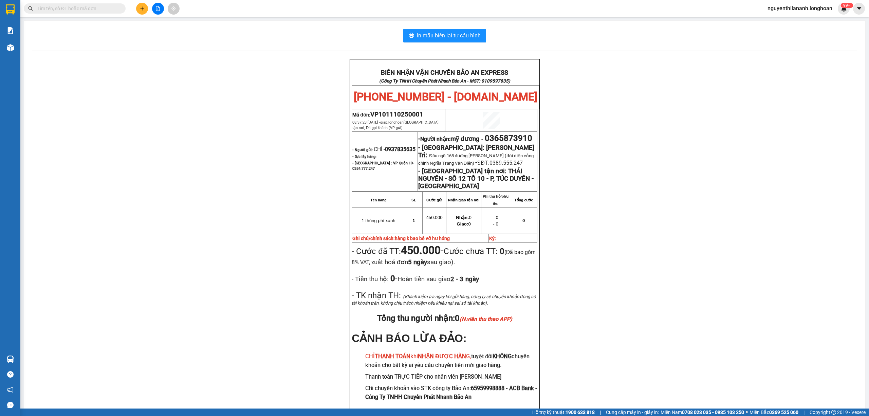
paste input "0822159856"
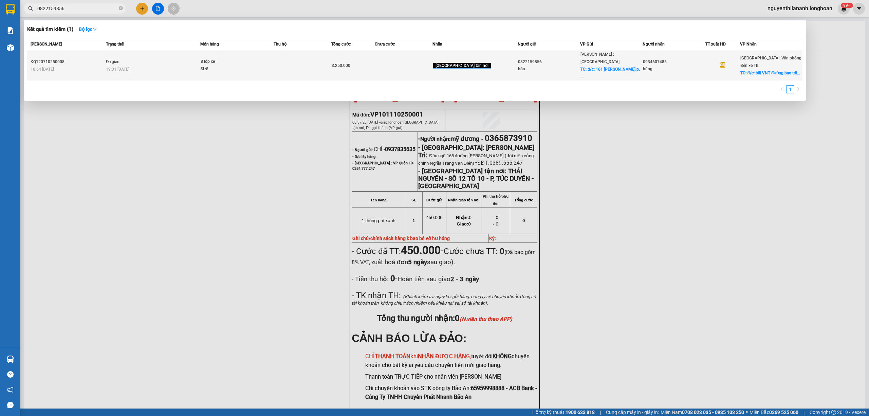
click at [100, 58] on div "KQ120710250008" at bounding box center [67, 61] width 73 height 7
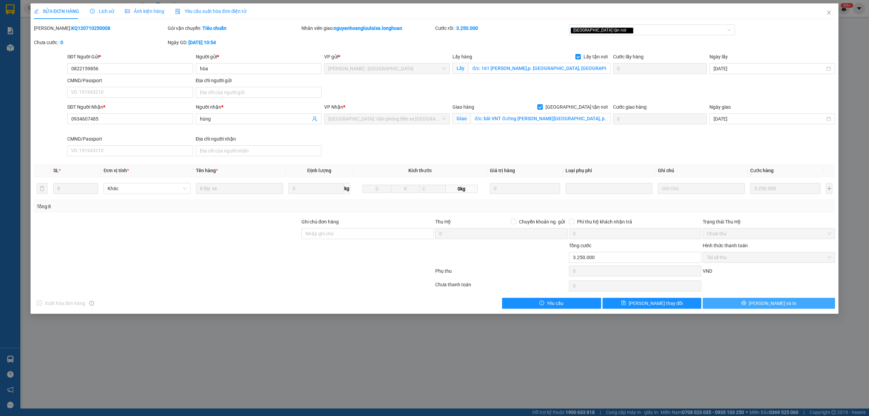
click at [756, 300] on button "[PERSON_NAME] và In" at bounding box center [769, 303] width 132 height 11
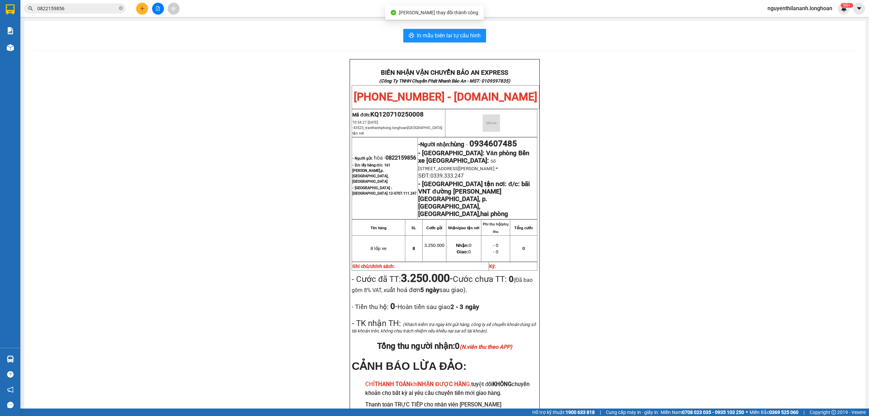
scroll to position [45, 0]
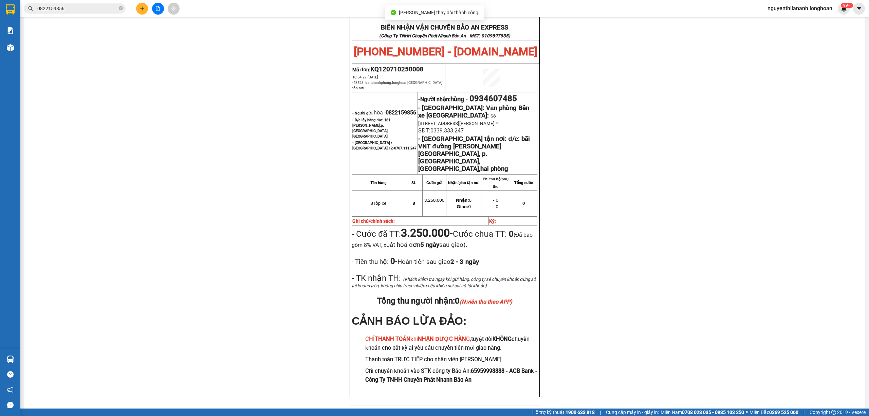
click at [756, 300] on div "BIÊN NHẬN VẬN CHUYỂN BẢO AN EXPRESS (Công Ty TNHH Chuyển Phát Nhanh Bảo An - MS…" at bounding box center [444, 214] width 825 height 400
click at [119, 8] on icon "close-circle" at bounding box center [121, 8] width 4 height 4
paste input "HM1002250014"
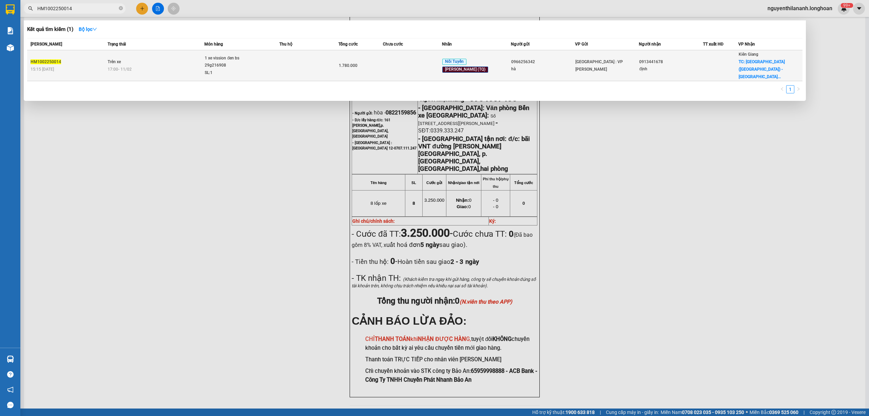
click at [86, 66] on div "15:15 [DATE]" at bounding box center [68, 69] width 75 height 7
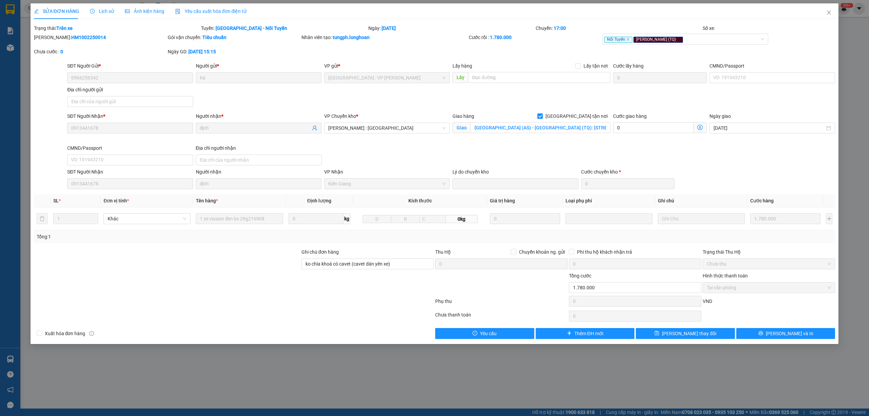
click at [93, 13] on icon "clock-circle" at bounding box center [92, 11] width 5 height 5
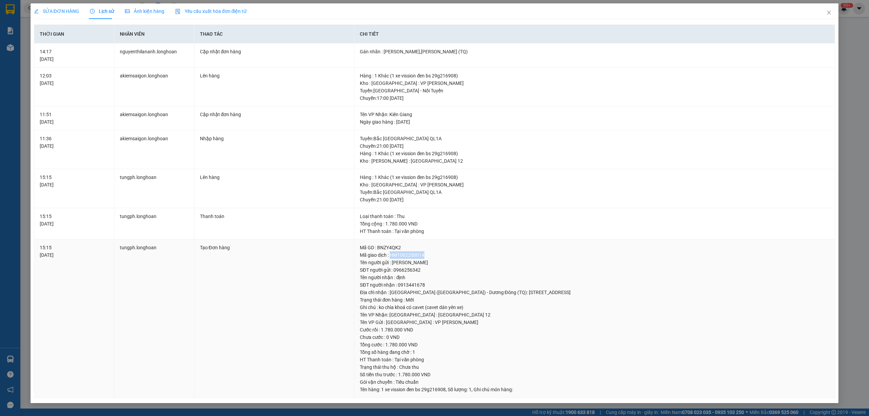
drag, startPoint x: 435, startPoint y: 255, endPoint x: 391, endPoint y: 255, distance: 43.8
click at [391, 255] on div "Mã giao dịch : HM1002250014" at bounding box center [595, 254] width 470 height 7
click at [428, 253] on div "Mã giao dịch : HM1002250014" at bounding box center [595, 254] width 470 height 7
drag, startPoint x: 424, startPoint y: 271, endPoint x: 395, endPoint y: 273, distance: 29.6
click at [395, 273] on div "SĐT người gửi : 0966256342" at bounding box center [595, 269] width 470 height 7
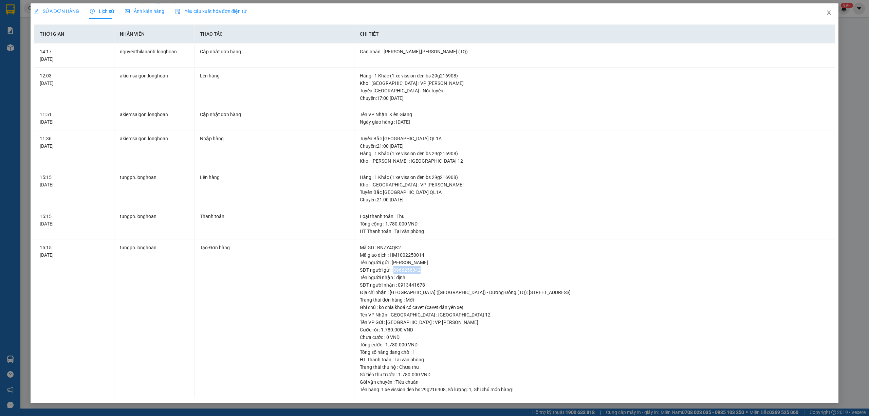
click at [826, 16] on span "Close" at bounding box center [829, 12] width 19 height 19
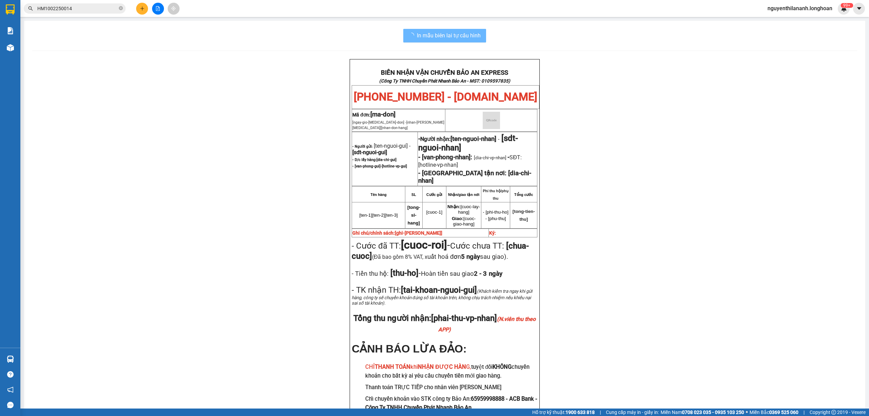
click at [102, 5] on input "HM1002250014" at bounding box center [77, 8] width 80 height 7
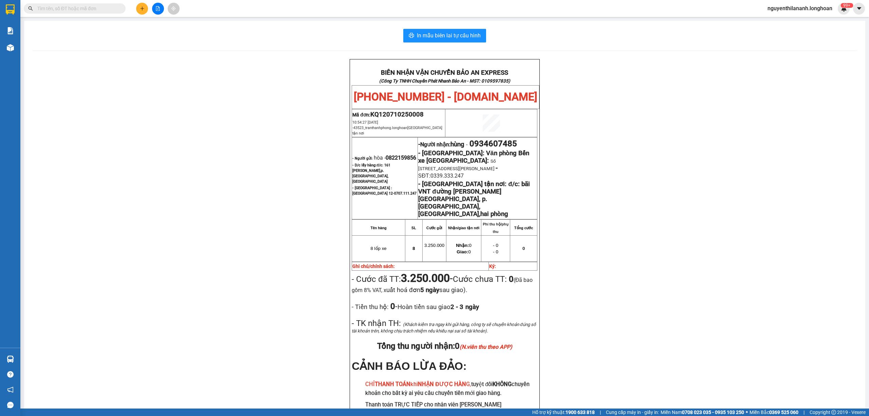
paste input "0977854219"
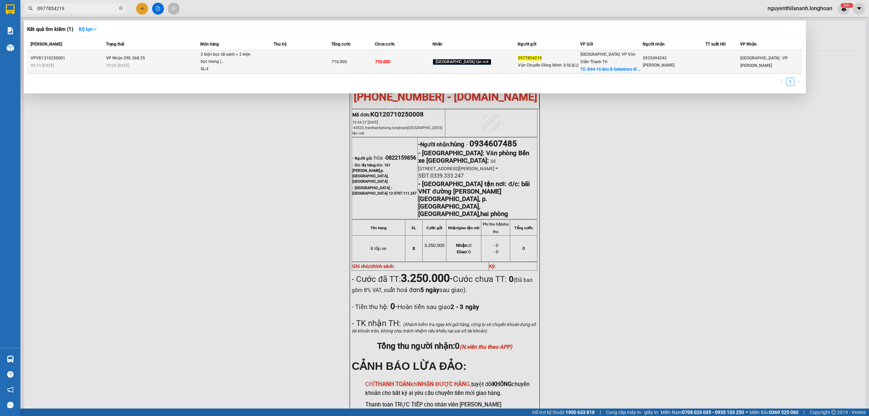
click at [133, 58] on span "VP Nhận 29E-368.35" at bounding box center [125, 58] width 39 height 5
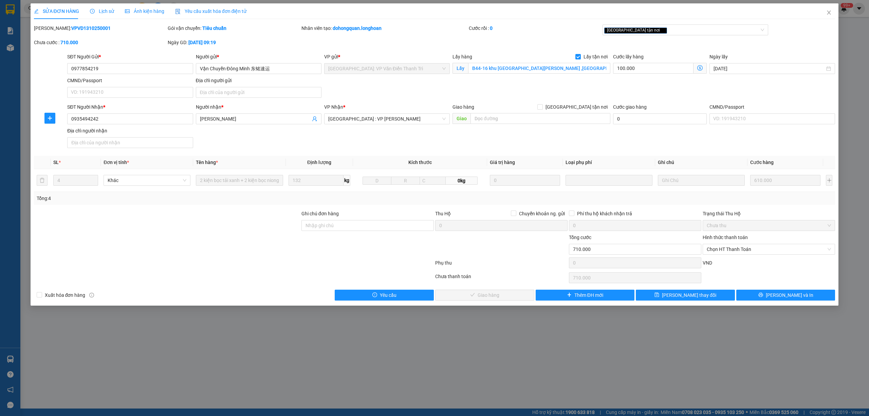
drag, startPoint x: 91, startPoint y: 28, endPoint x: 52, endPoint y: 31, distance: 39.5
click at [52, 31] on div "[PERSON_NAME]: VPVD1310250001" at bounding box center [100, 27] width 132 height 7
click at [829, 12] on icon "close" at bounding box center [828, 12] width 5 height 5
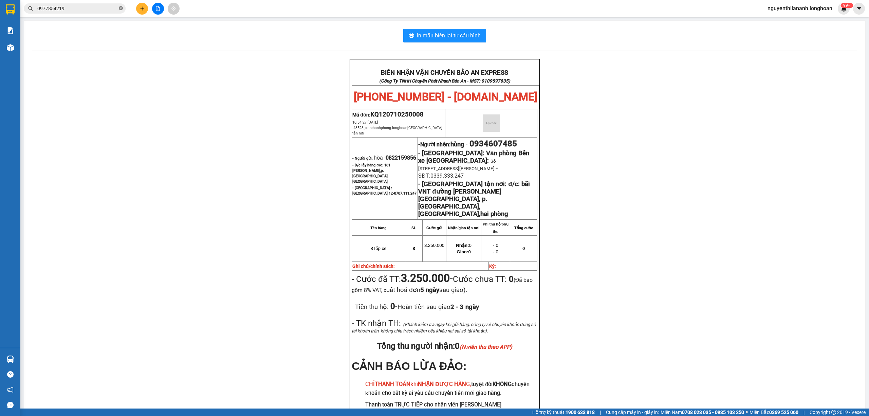
click at [122, 8] on icon "close-circle" at bounding box center [121, 8] width 4 height 4
paste input "0946097989"
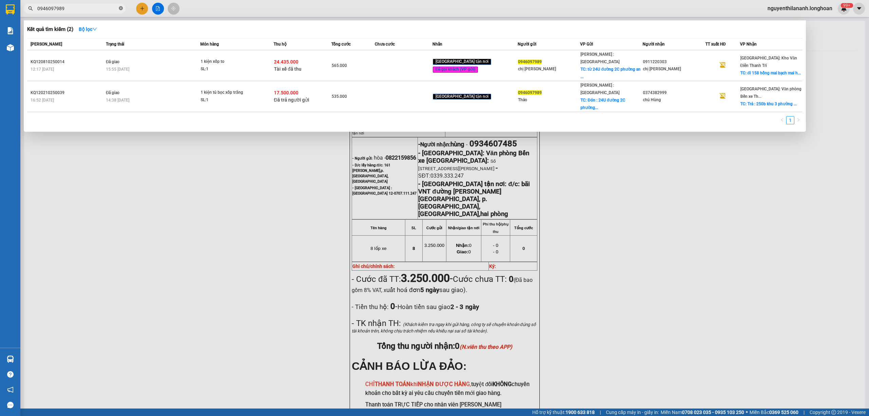
click at [122, 7] on icon "close-circle" at bounding box center [121, 8] width 4 height 4
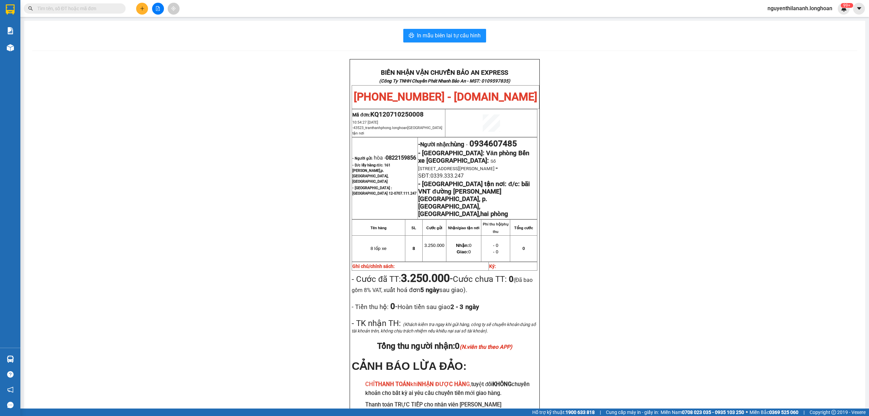
click at [100, 8] on input "text" at bounding box center [77, 8] width 80 height 7
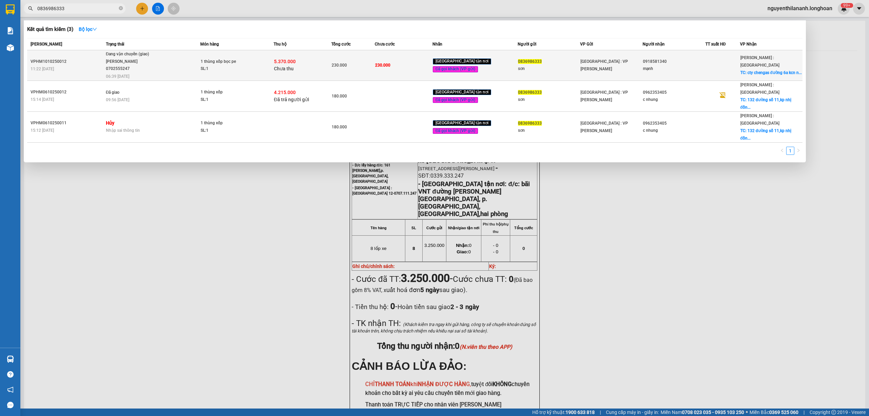
click at [85, 66] on div "11:22 [DATE]" at bounding box center [67, 68] width 73 height 7
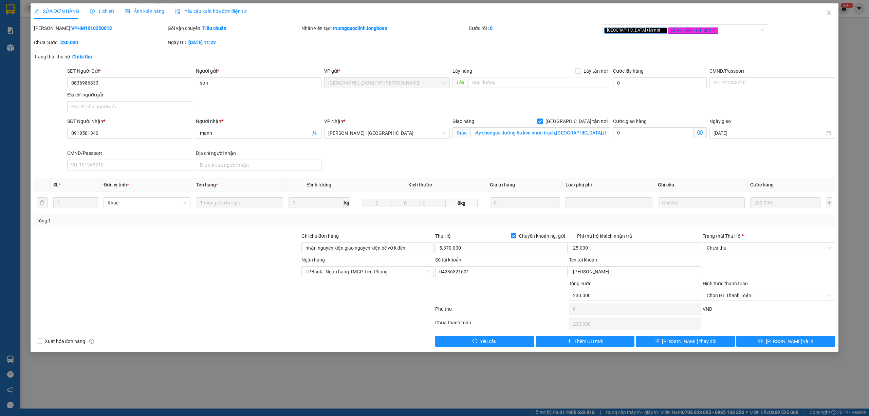
click at [107, 12] on span "Lịch sử" at bounding box center [102, 10] width 24 height 5
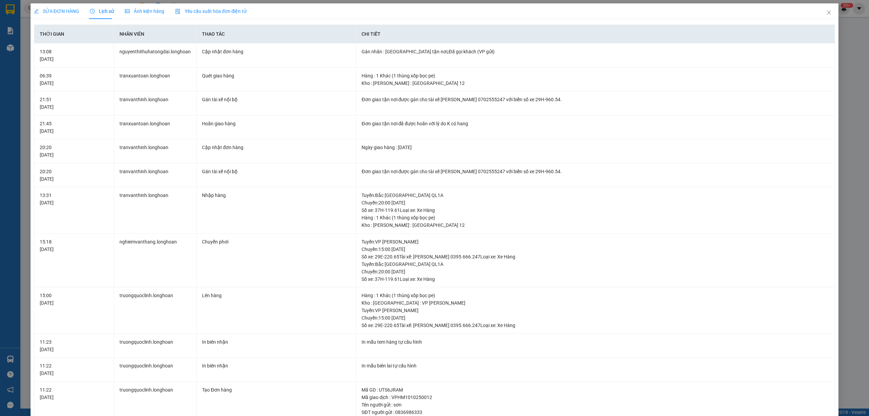
click at [63, 11] on span "SỬA ĐƠN HÀNG" at bounding box center [56, 10] width 45 height 5
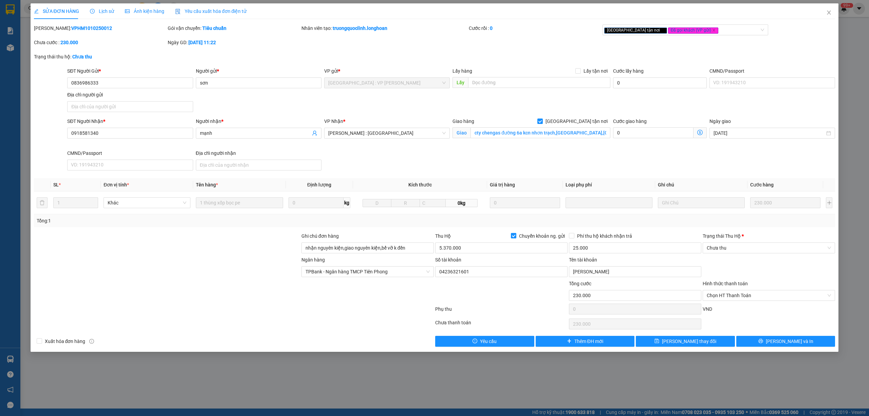
drag, startPoint x: 94, startPoint y: 27, endPoint x: 51, endPoint y: 29, distance: 43.5
click at [51, 29] on div "[PERSON_NAME]: VPHM1010250012" at bounding box center [100, 27] width 132 height 7
click at [781, 340] on span "[PERSON_NAME] và In" at bounding box center [790, 340] width 48 height 7
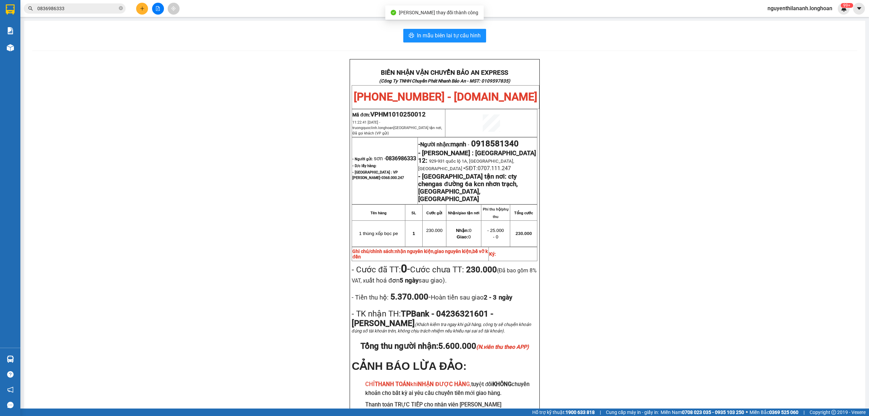
scroll to position [45, 0]
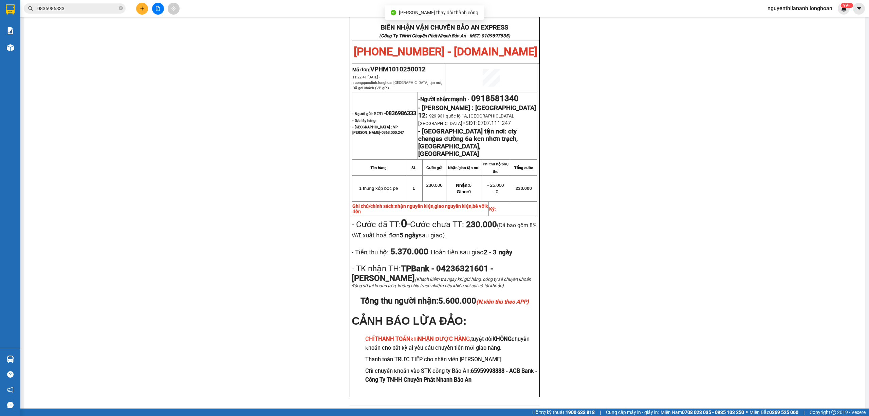
click at [560, 237] on div "BIÊN NHẬN VẬN CHUYỂN BẢO AN EXPRESS (Công Ty TNHH Chuyển Phát Nhanh Bảo An - MS…" at bounding box center [444, 214] width 825 height 400
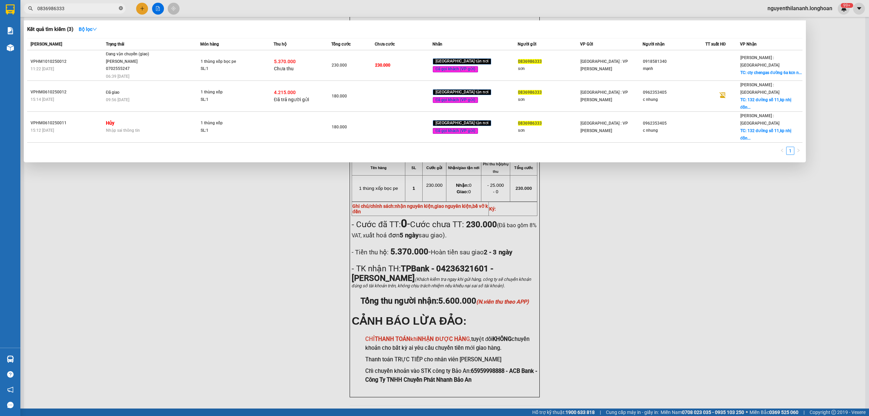
click at [119, 8] on icon "close-circle" at bounding box center [121, 8] width 4 height 4
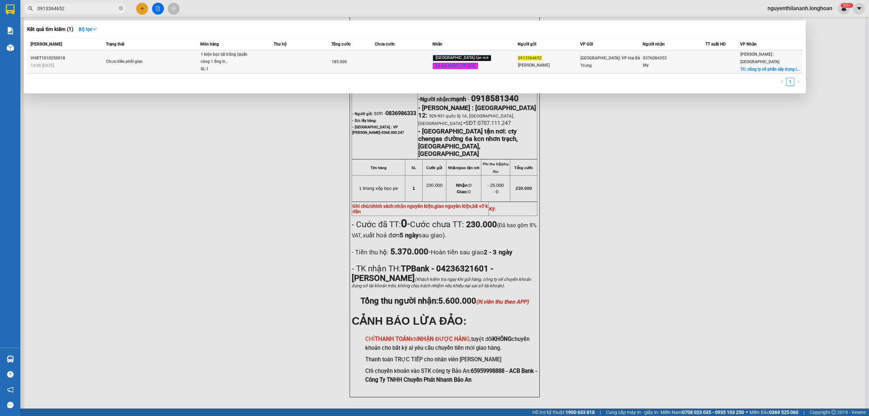
click at [98, 63] on div "14:08 [DATE]" at bounding box center [67, 65] width 73 height 7
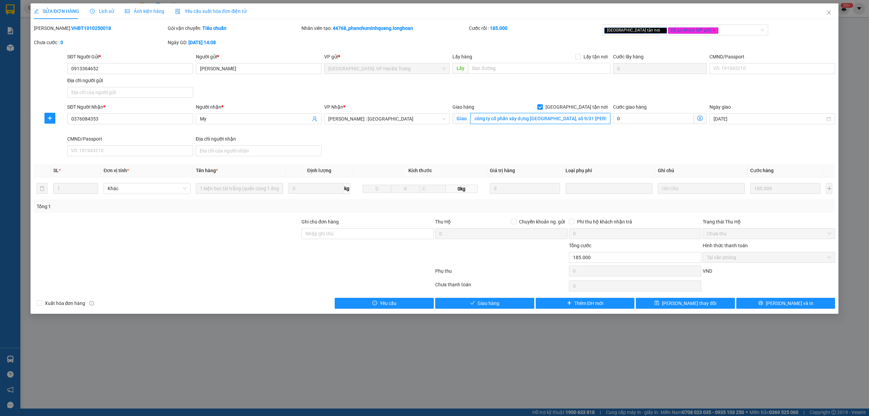
click at [558, 119] on input "công ty cổ phần xây dựng [GEOGRAPHIC_DATA], số 9/31 [PERSON_NAME], [GEOGRAPHIC_…" at bounding box center [541, 118] width 140 height 11
click at [575, 116] on input "công ty cổ phần xây dựng [GEOGRAPHIC_DATA], số 9/31 [PERSON_NAME], [GEOGRAPHIC_…" at bounding box center [541, 118] width 140 height 11
click at [102, 13] on span "Lịch sử" at bounding box center [102, 10] width 24 height 5
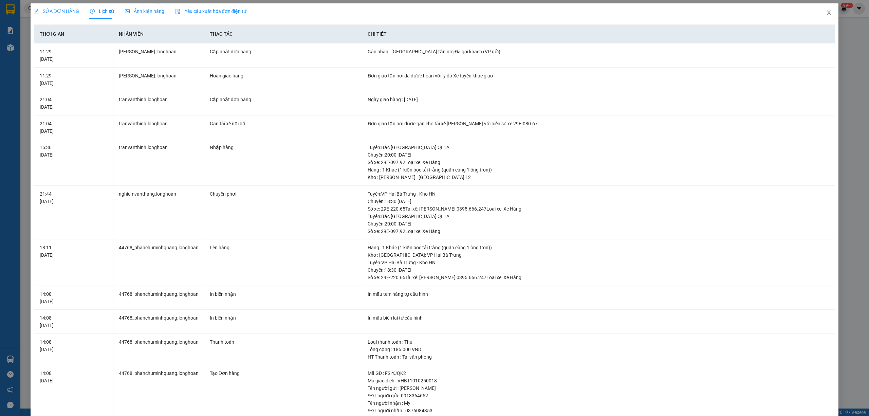
click at [822, 17] on span "Close" at bounding box center [829, 12] width 19 height 19
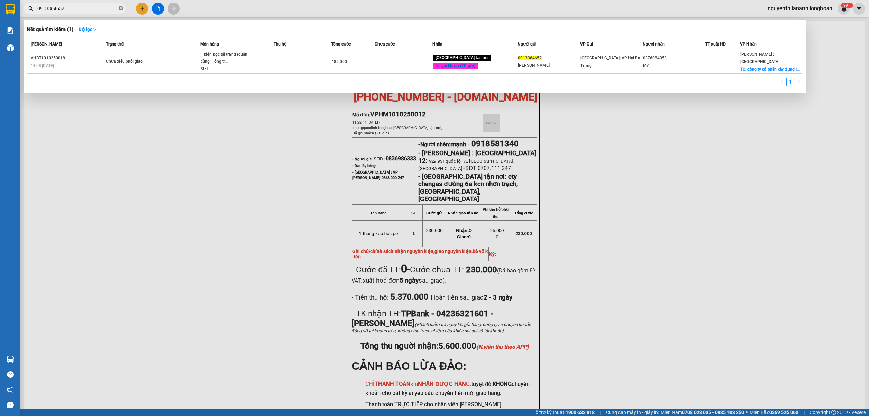
click at [120, 9] on icon "close-circle" at bounding box center [121, 8] width 4 height 4
paste input "0966256342"
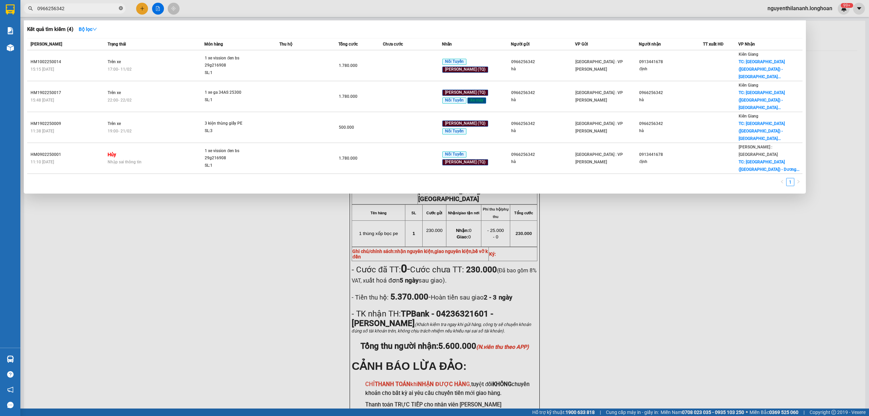
click at [120, 7] on icon "close-circle" at bounding box center [121, 8] width 4 height 4
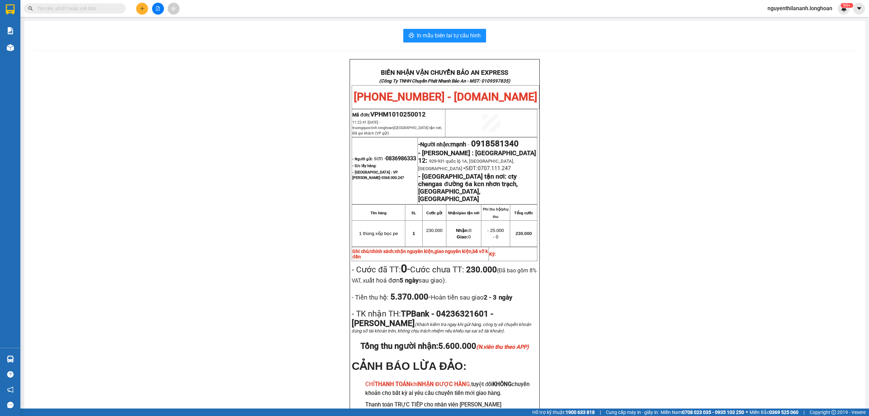
paste input "0983836606"
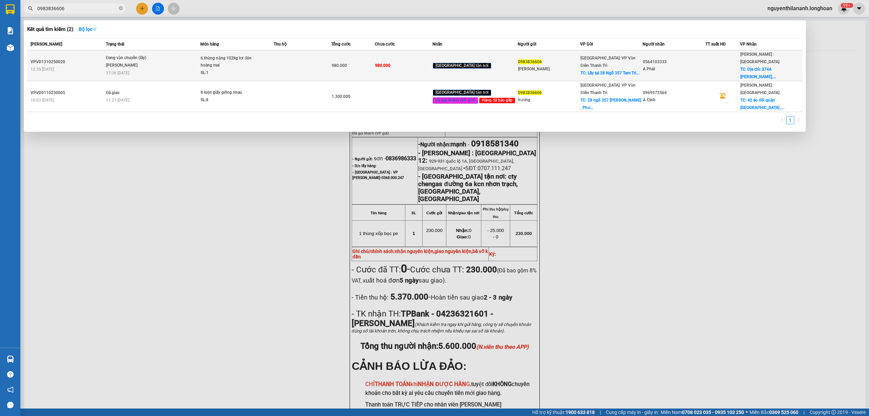
click at [83, 66] on div "12:35 [DATE]" at bounding box center [67, 69] width 73 height 7
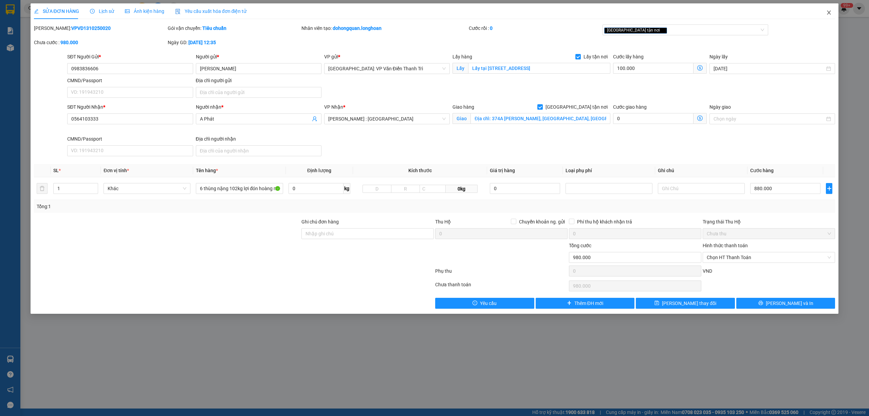
click at [828, 14] on icon "close" at bounding box center [828, 12] width 5 height 5
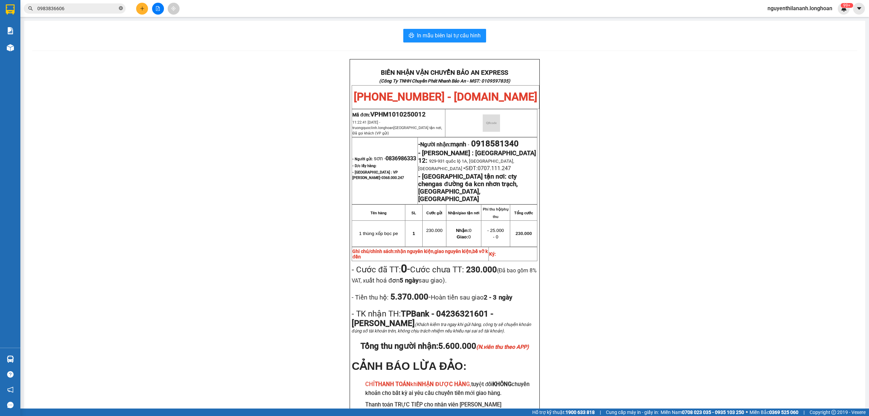
click at [121, 10] on icon "close-circle" at bounding box center [121, 8] width 4 height 4
paste input "0888763000"
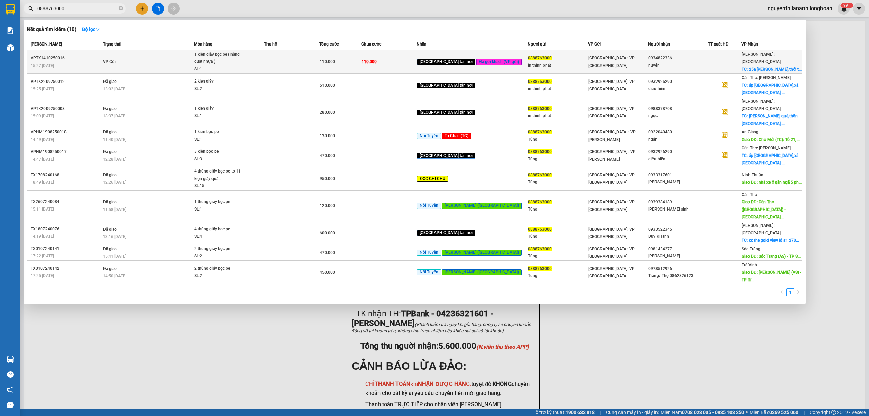
click at [89, 62] on div "15:27 [DATE]" at bounding box center [66, 65] width 70 height 7
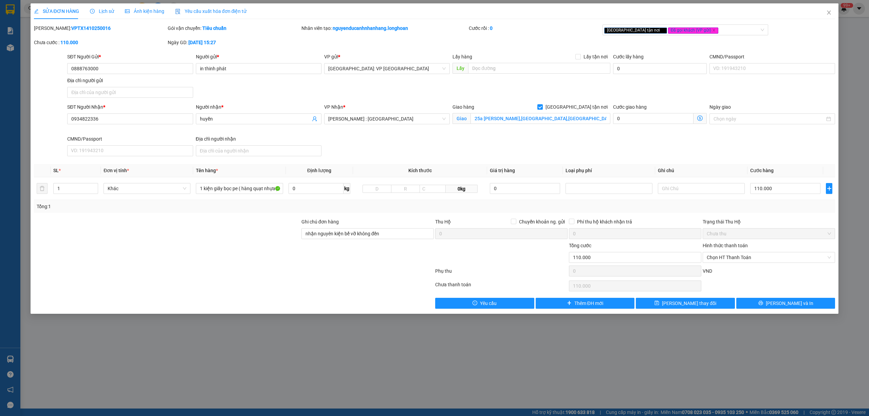
drag, startPoint x: 91, startPoint y: 30, endPoint x: 51, endPoint y: 28, distance: 40.8
click at [51, 28] on div "[PERSON_NAME]: VPTX1410250016" at bounding box center [100, 27] width 132 height 7
drag, startPoint x: 830, startPoint y: 11, endPoint x: 802, endPoint y: 19, distance: 29.6
click at [830, 11] on icon "close" at bounding box center [828, 12] width 5 height 5
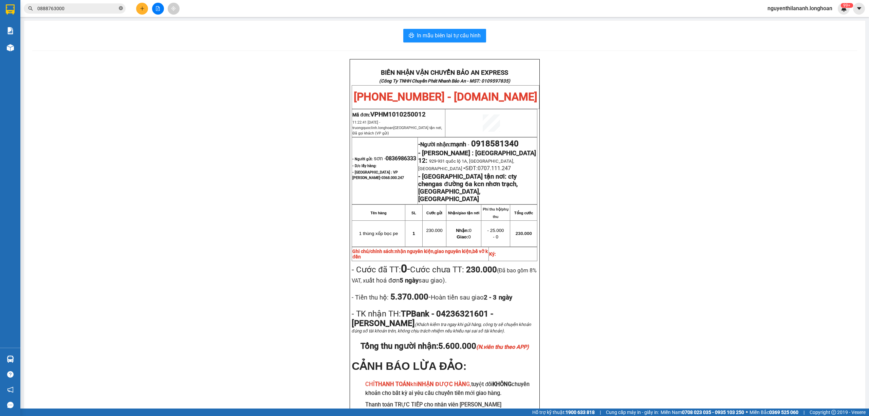
click at [122, 9] on icon "close-circle" at bounding box center [121, 8] width 4 height 4
paste input "0949461481"
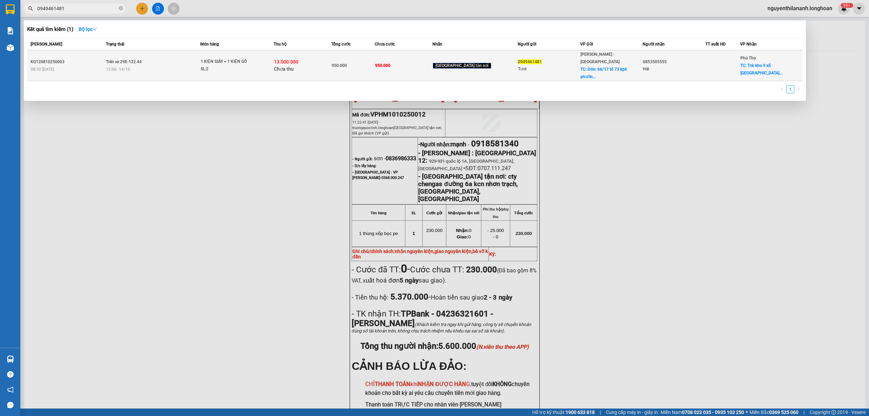
click at [71, 58] on div "KQ120810250003" at bounding box center [67, 61] width 73 height 7
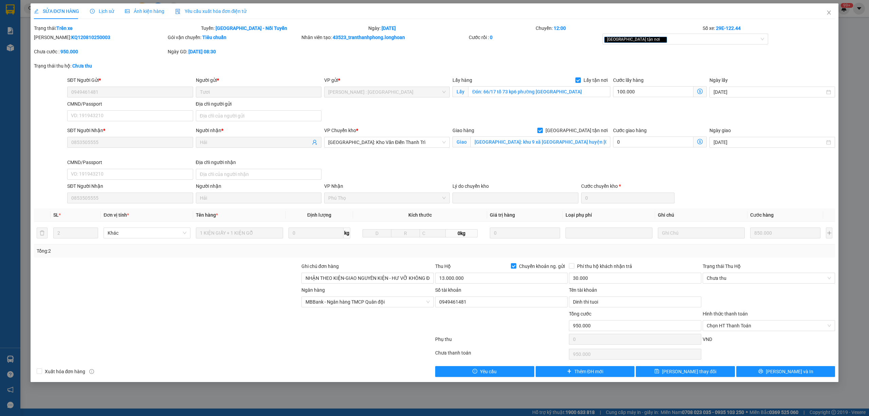
click at [103, 12] on span "Lịch sử" at bounding box center [102, 10] width 24 height 5
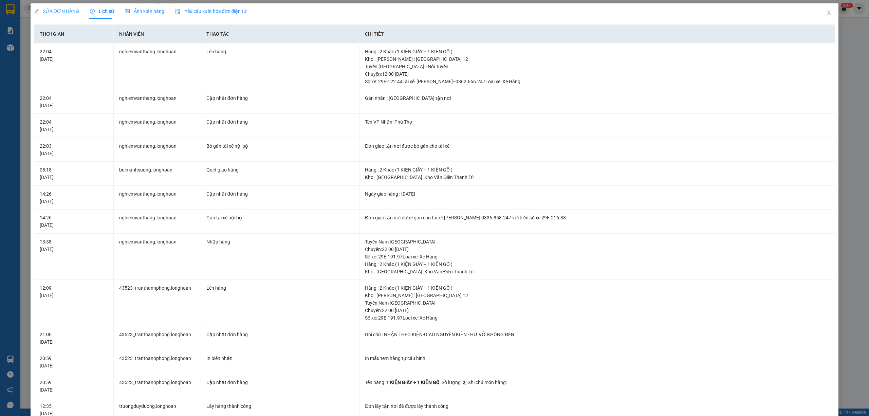
click at [56, 10] on span "SỬA ĐƠN HÀNG" at bounding box center [56, 10] width 45 height 5
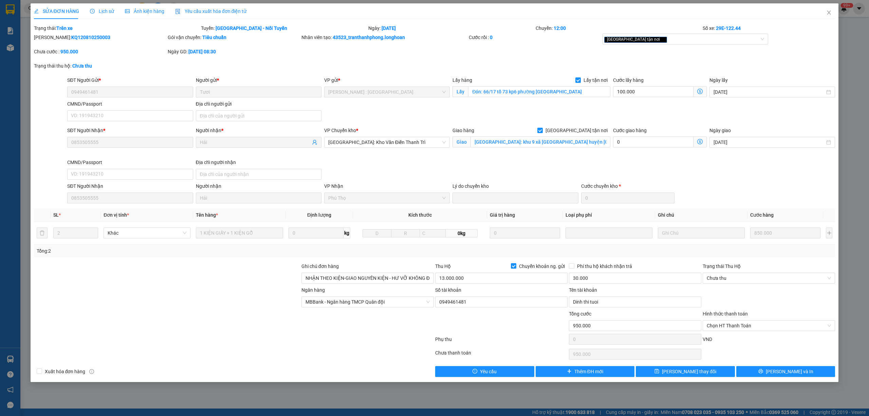
drag, startPoint x: 103, startPoint y: 38, endPoint x: 51, endPoint y: 40, distance: 52.3
click at [51, 40] on div "[PERSON_NAME]: KQ120810250003" at bounding box center [100, 37] width 132 height 7
click at [828, 12] on icon "close" at bounding box center [828, 12] width 5 height 5
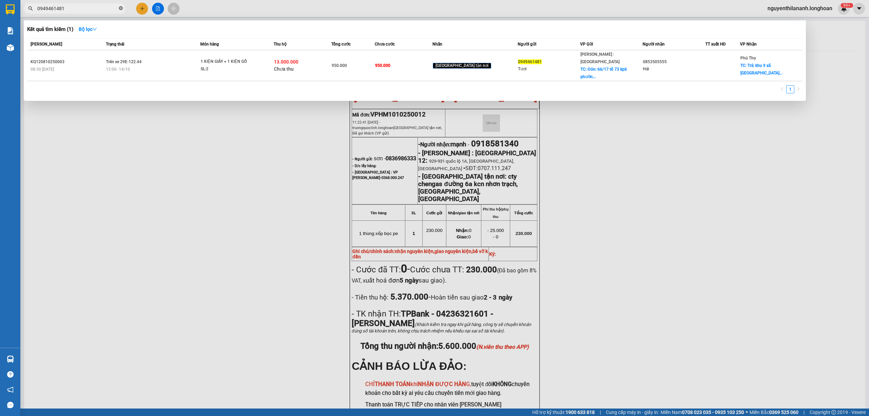
click at [120, 8] on icon "close-circle" at bounding box center [121, 8] width 4 height 4
paste input "0949461481"
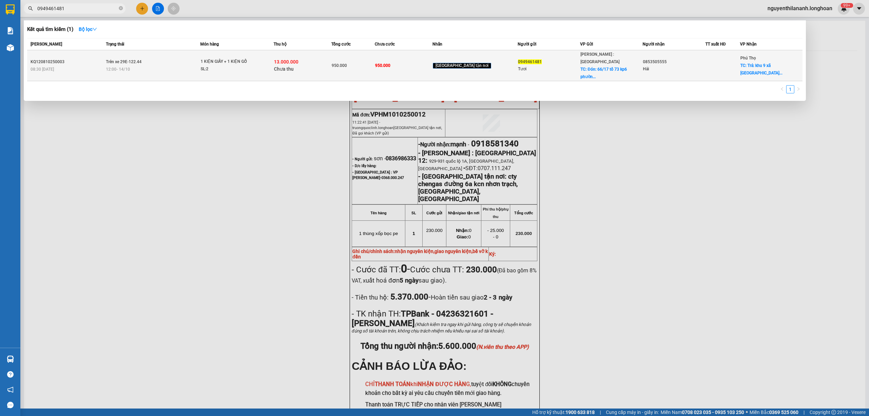
click at [86, 58] on div "KQ120810250003" at bounding box center [67, 61] width 73 height 7
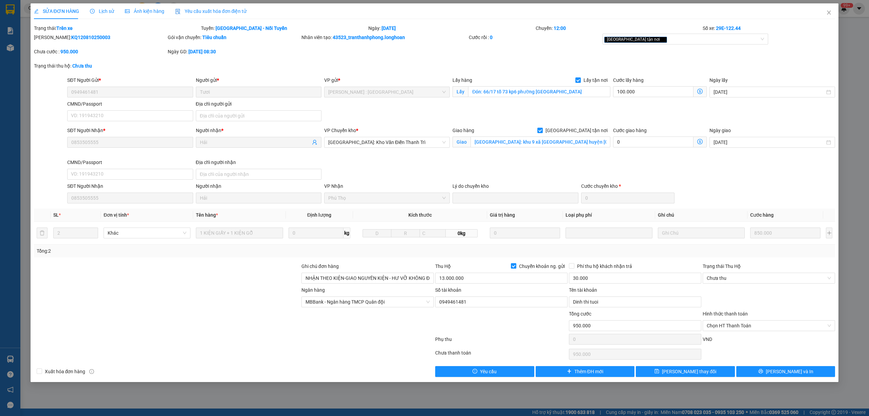
click at [105, 14] on span "Lịch sử" at bounding box center [102, 10] width 24 height 5
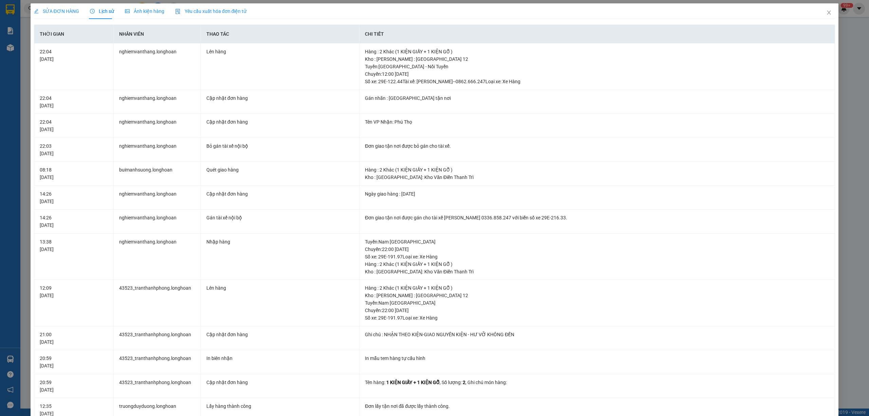
click at [53, 11] on span "SỬA ĐƠN HÀNG" at bounding box center [56, 10] width 45 height 5
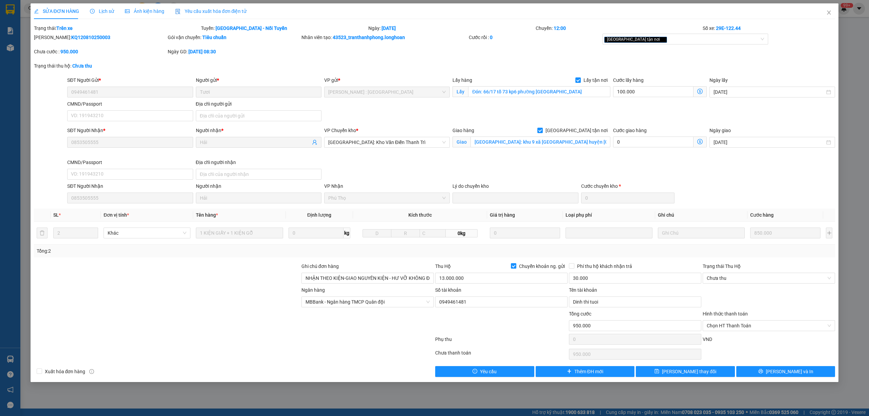
drag, startPoint x: 93, startPoint y: 38, endPoint x: 51, endPoint y: 39, distance: 42.5
click at [51, 39] on div "[PERSON_NAME]: KQ120810250003" at bounding box center [100, 37] width 132 height 7
click at [827, 14] on icon "close" at bounding box center [828, 12] width 5 height 5
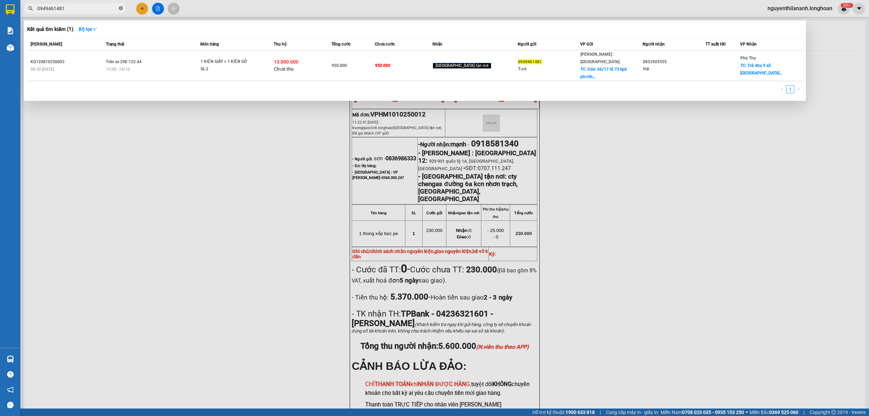
click at [121, 6] on icon "close-circle" at bounding box center [121, 8] width 4 height 4
paste input "0938055852"
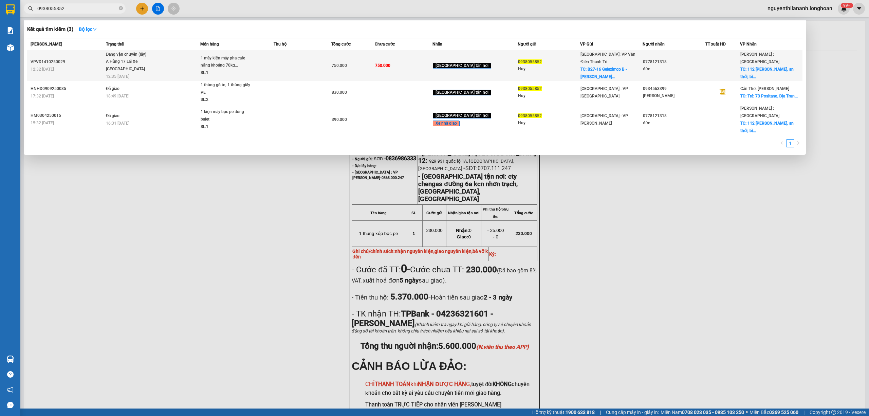
click at [90, 68] on div "12:32 [DATE]" at bounding box center [67, 69] width 73 height 7
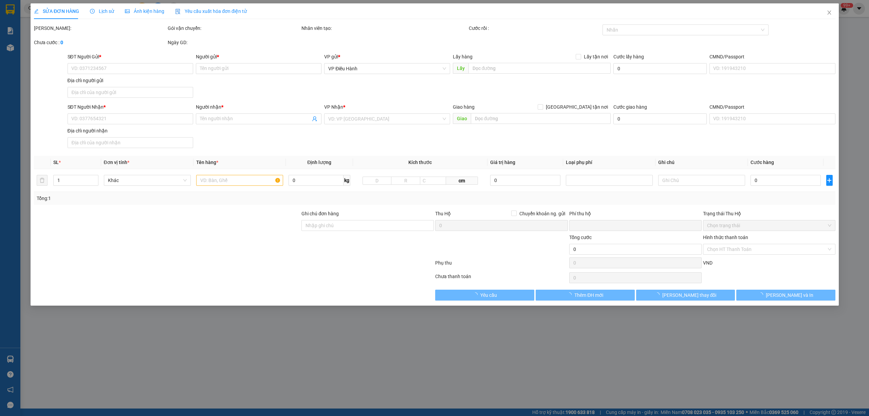
click at [93, 10] on icon "clock-circle" at bounding box center [92, 11] width 5 height 5
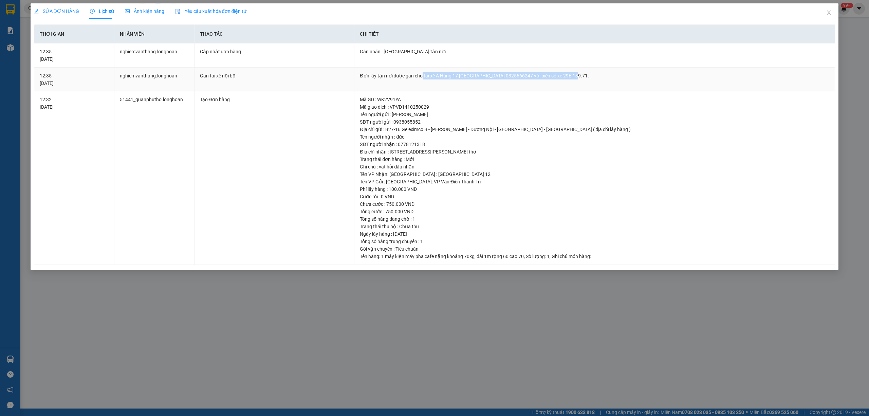
drag, startPoint x: 568, startPoint y: 76, endPoint x: 423, endPoint y: 75, distance: 145.7
click at [423, 75] on div "Đơn lấy tận nơi được gán cho tài xế A Hùng 17 [GEOGRAPHIC_DATA] 0325666247 với …" at bounding box center [595, 75] width 470 height 7
click at [830, 13] on span "Close" at bounding box center [829, 12] width 19 height 19
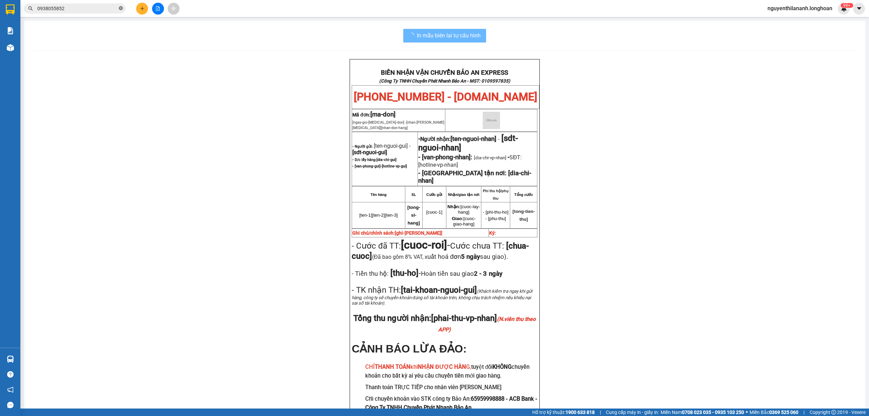
click at [120, 7] on icon "close-circle" at bounding box center [121, 8] width 4 height 4
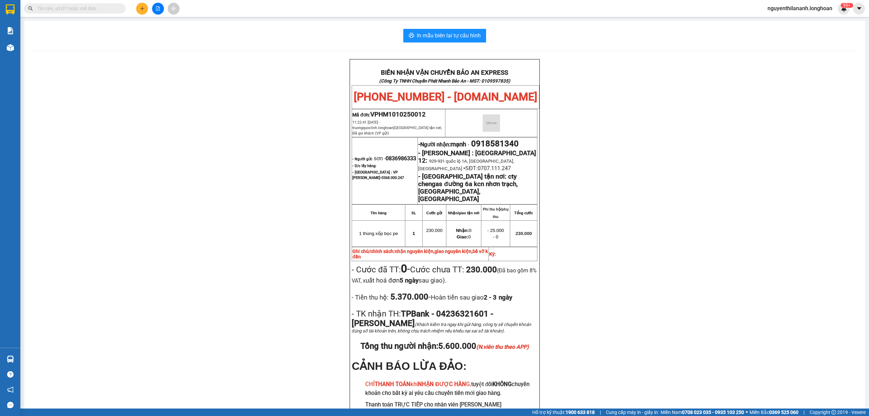
paste input "0983102859"
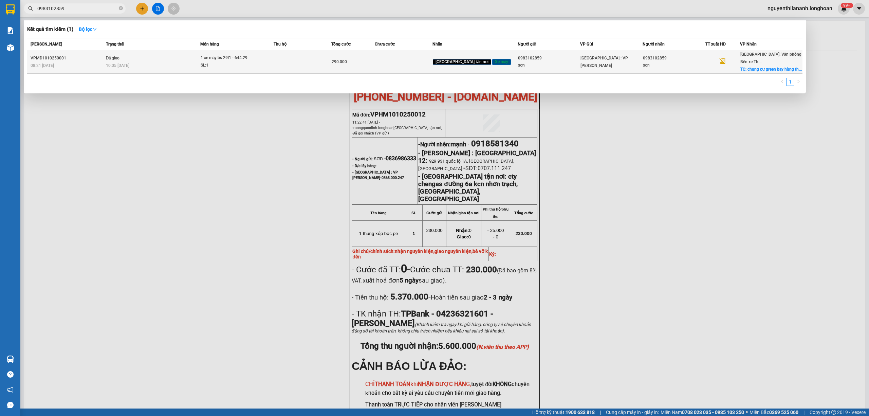
click at [98, 62] on div "08:21 [DATE]" at bounding box center [67, 65] width 73 height 7
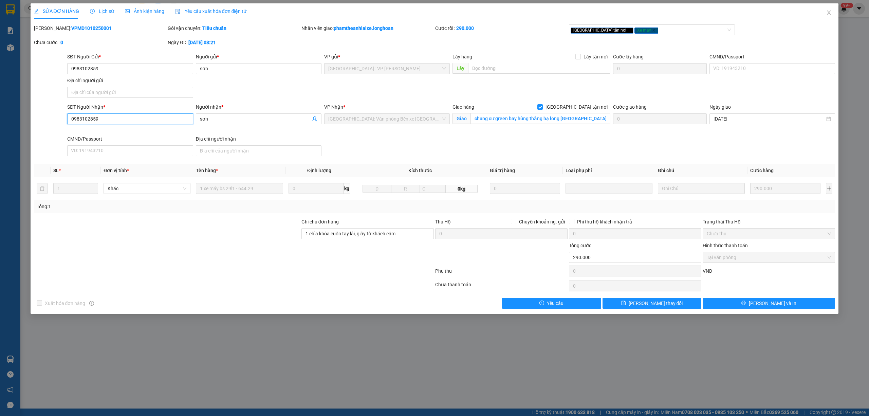
drag, startPoint x: 107, startPoint y: 117, endPoint x: 69, endPoint y: 122, distance: 39.0
click at [69, 122] on input "0983102859" at bounding box center [130, 118] width 126 height 11
click at [830, 12] on icon "close" at bounding box center [829, 13] width 4 height 4
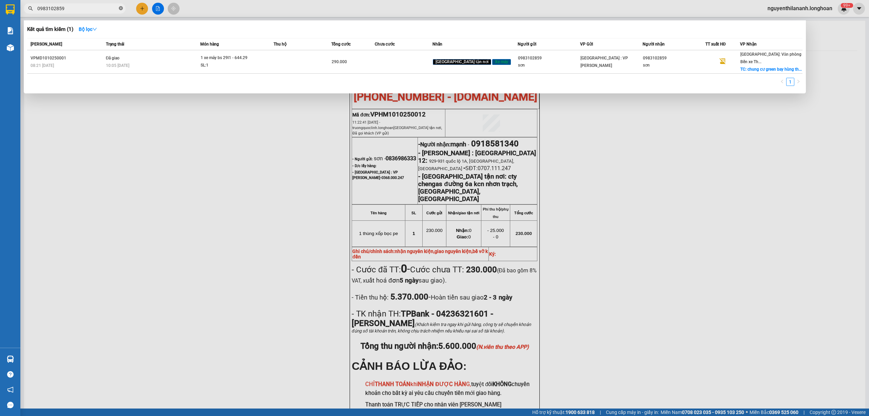
click at [122, 10] on icon "close-circle" at bounding box center [121, 8] width 4 height 4
paste input "0942404305"
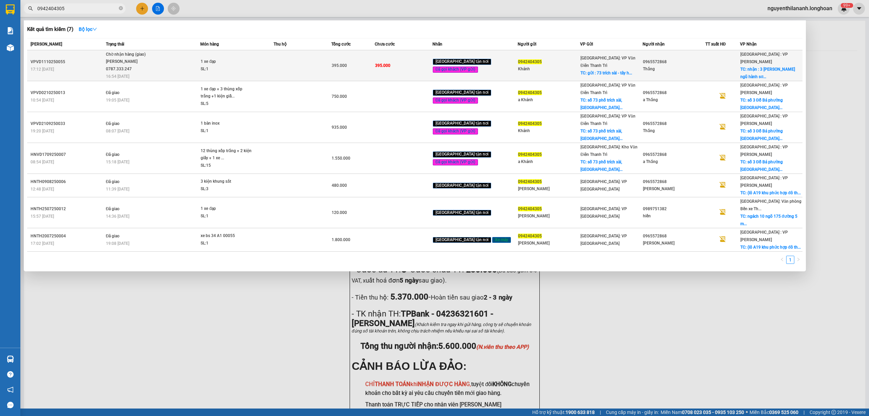
click at [74, 58] on div "VPVD1110250055" at bounding box center [67, 61] width 73 height 7
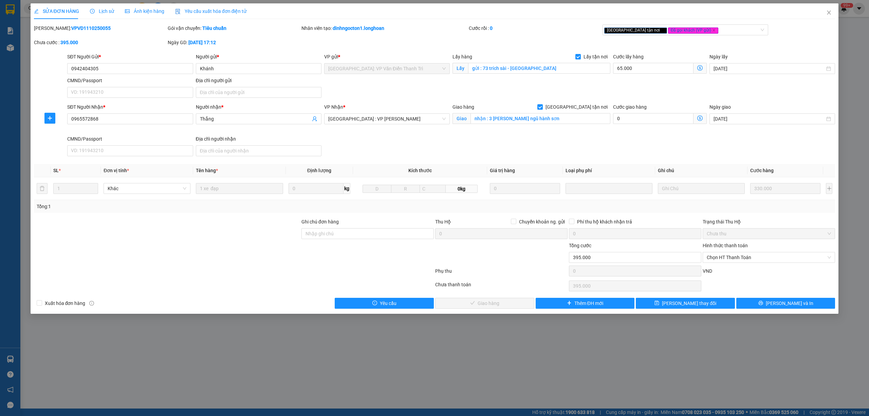
click at [95, 10] on span "Lịch sử" at bounding box center [102, 10] width 24 height 5
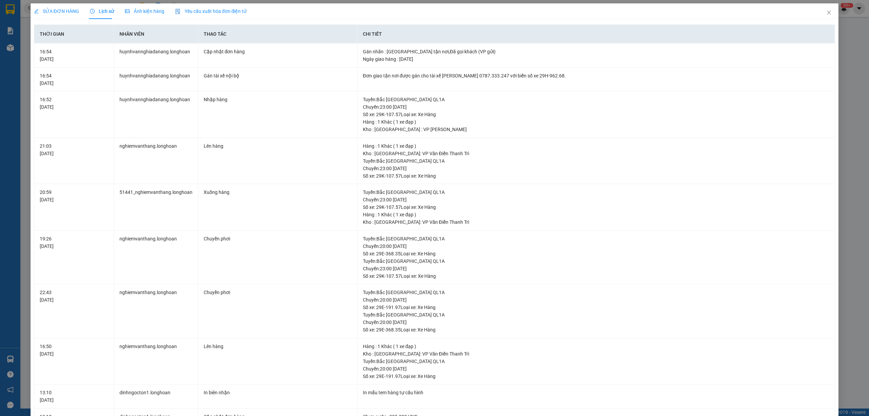
click at [54, 10] on span "SỬA ĐƠN HÀNG" at bounding box center [56, 10] width 45 height 5
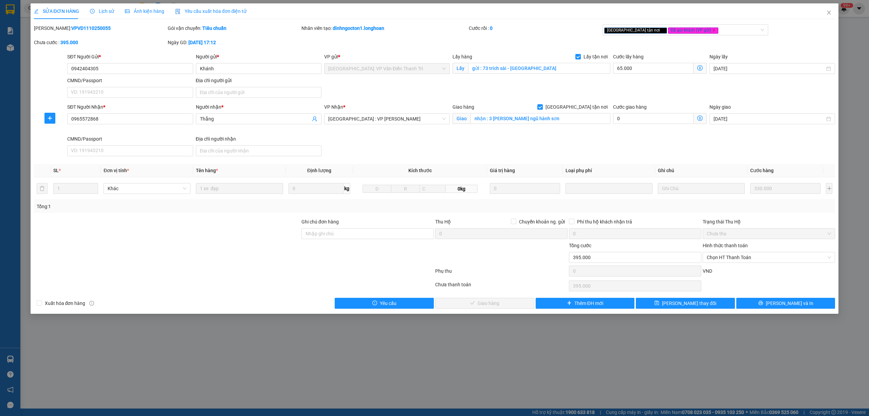
drag, startPoint x: 104, startPoint y: 31, endPoint x: 52, endPoint y: 24, distance: 52.4
click at [52, 24] on div "SỬA ĐƠN HÀNG Lịch sử Ảnh kiện hàng Yêu cầu xuất hóa đơn điện tử Total Paid Fee …" at bounding box center [435, 155] width 802 height 305
click at [828, 11] on icon "close" at bounding box center [828, 12] width 5 height 5
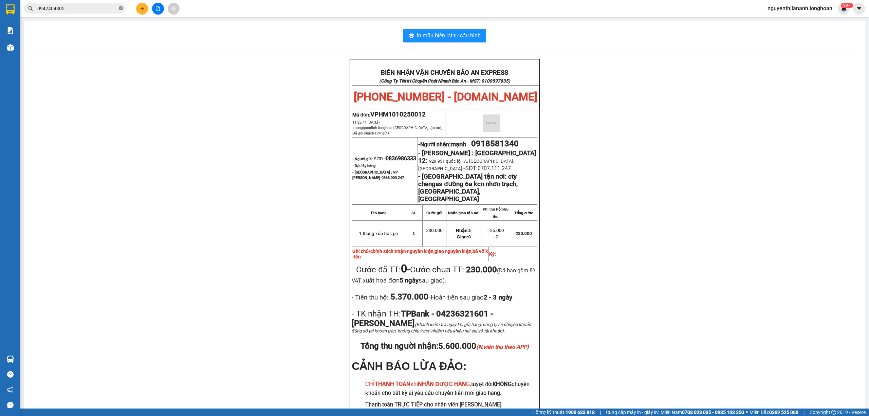
click at [120, 8] on icon "close-circle" at bounding box center [121, 8] width 4 height 4
paste input "0868038689"
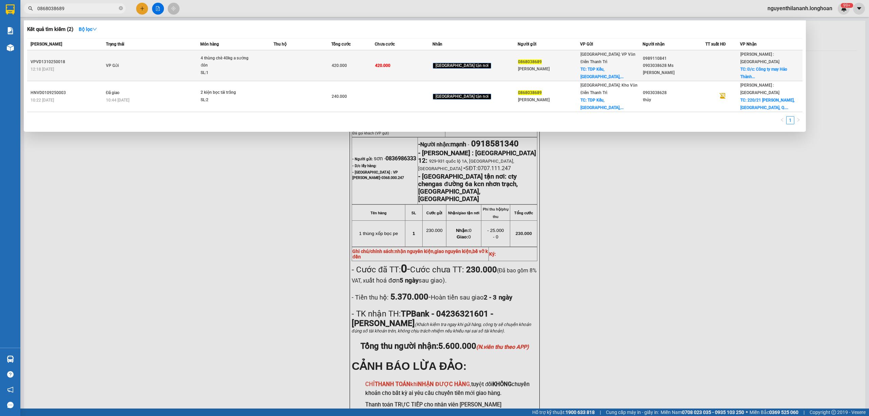
click at [95, 69] on div "12:18 [DATE]" at bounding box center [67, 69] width 73 height 7
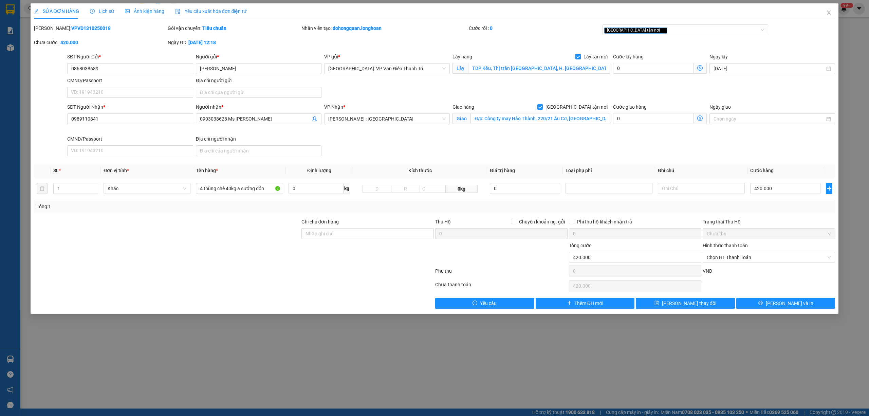
click at [98, 15] on div "Lịch sử" at bounding box center [102, 11] width 24 height 16
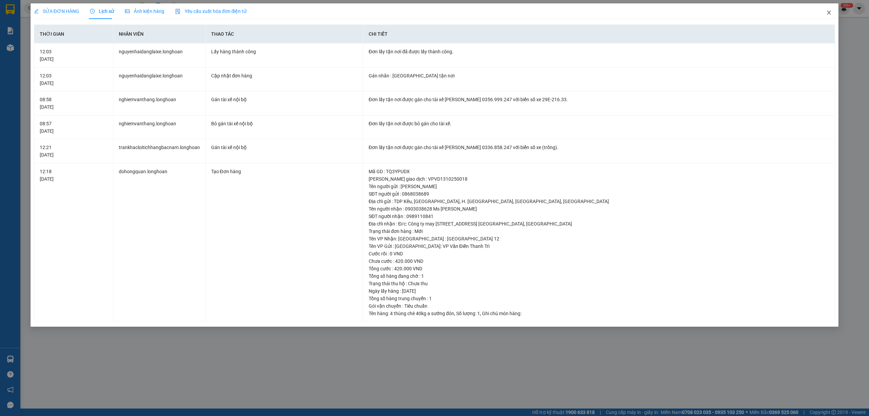
click at [830, 8] on span "Close" at bounding box center [829, 12] width 19 height 19
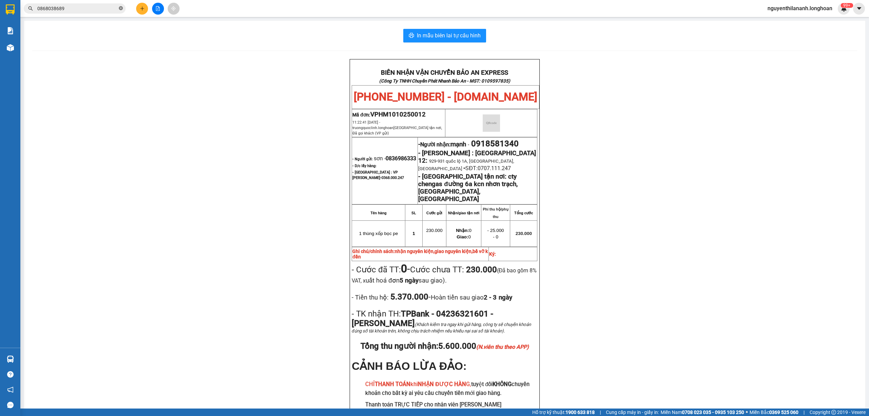
click at [121, 10] on icon "close-circle" at bounding box center [121, 8] width 4 height 4
paste input "865758676"
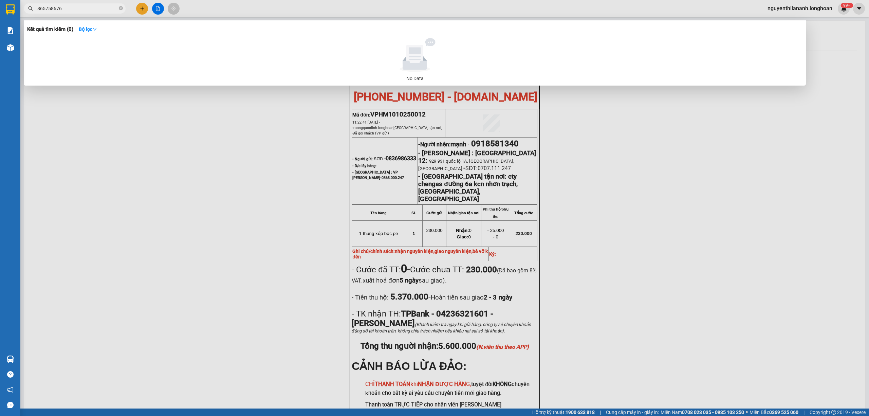
click at [37, 10] on input "865758676" at bounding box center [77, 8] width 80 height 7
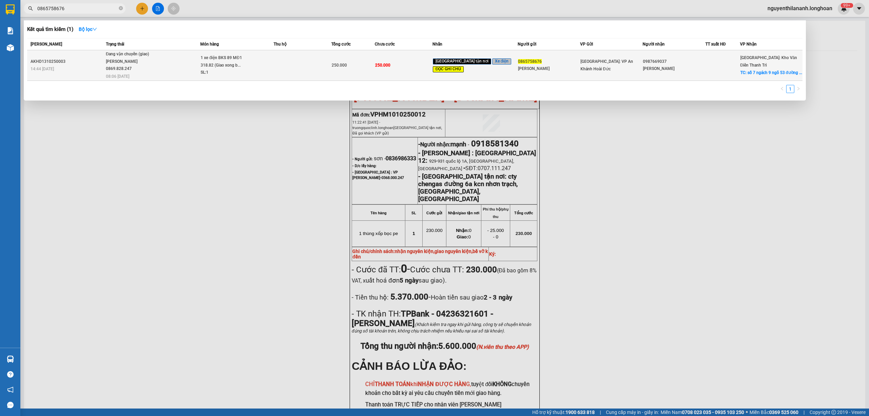
click at [83, 65] on div "14:44 [DATE]" at bounding box center [67, 68] width 73 height 7
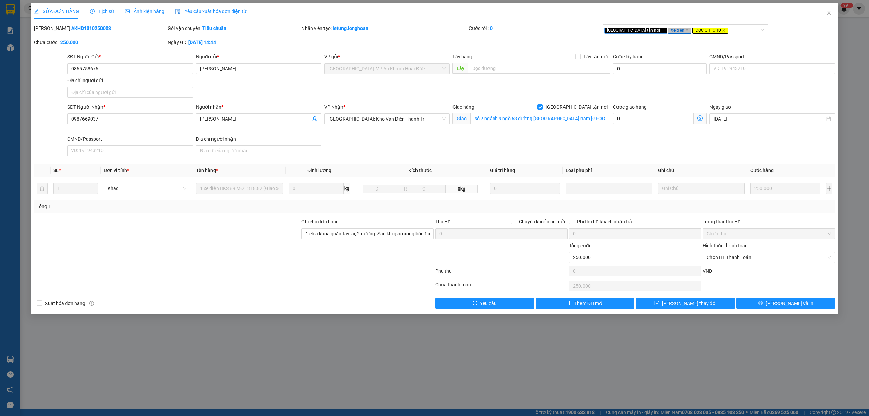
click at [98, 8] on span "Lịch sử" at bounding box center [102, 10] width 24 height 5
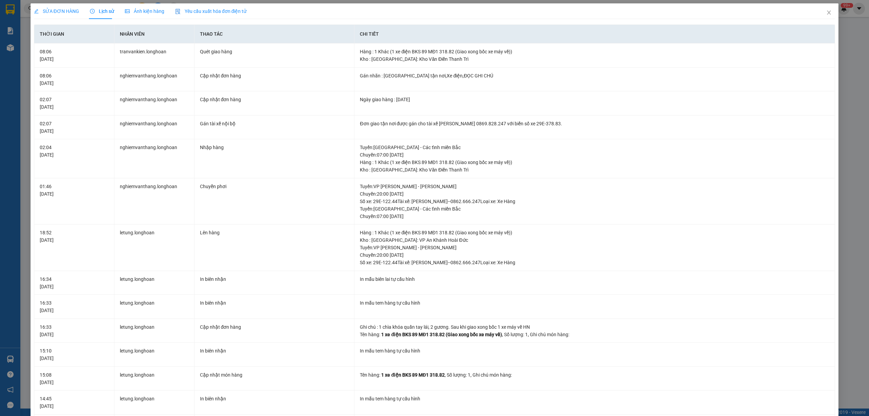
click at [69, 6] on div "SỬA ĐƠN HÀNG" at bounding box center [56, 11] width 45 height 16
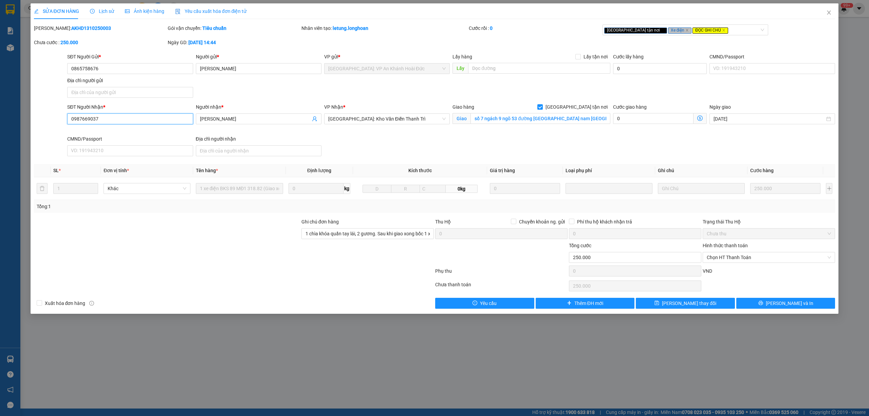
drag, startPoint x: 105, startPoint y: 117, endPoint x: 68, endPoint y: 121, distance: 36.8
click at [68, 121] on input "0987669037" at bounding box center [130, 118] width 126 height 11
click at [103, 11] on span "Lịch sử" at bounding box center [102, 10] width 24 height 5
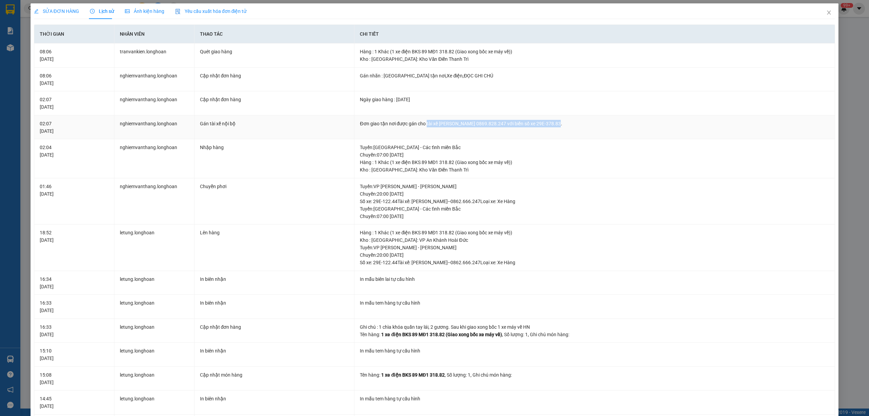
drag, startPoint x: 424, startPoint y: 122, endPoint x: 547, endPoint y: 121, distance: 123.2
click at [547, 121] on div "Đơn giao tận nơi được gán cho tài xế [PERSON_NAME] 0869.828.247 với biển số xe …" at bounding box center [595, 123] width 470 height 7
click at [57, 12] on span "SỬA ĐƠN HÀNG" at bounding box center [56, 10] width 45 height 5
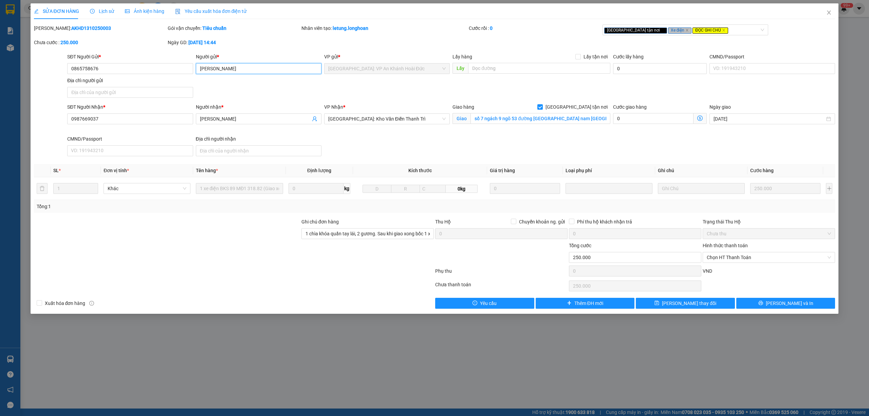
drag, startPoint x: 234, startPoint y: 70, endPoint x: 181, endPoint y: 75, distance: 53.2
click at [181, 75] on div "SĐT Người Gửi * 0865758676 Người gửi * [PERSON_NAME] VP gửi * [GEOGRAPHIC_DATA]…" at bounding box center [451, 77] width 771 height 48
click at [833, 12] on span "Close" at bounding box center [829, 12] width 19 height 19
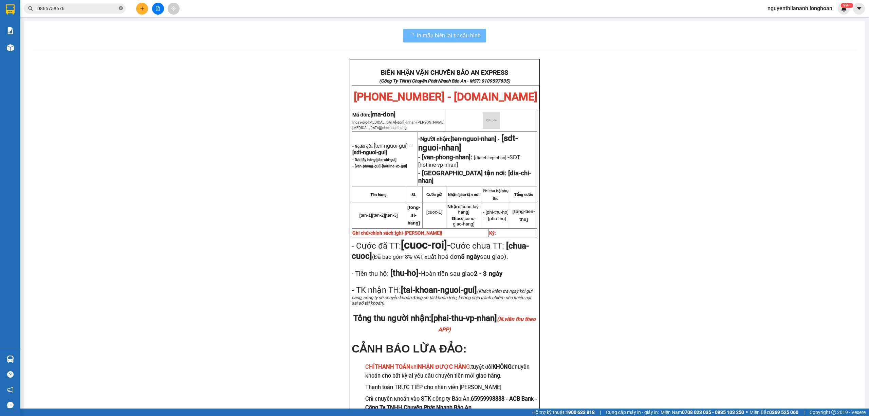
click at [120, 8] on icon "close-circle" at bounding box center [121, 8] width 4 height 4
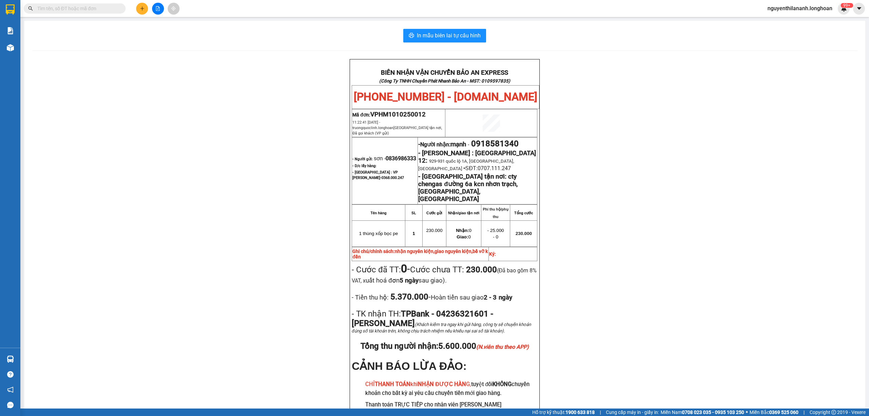
paste input "0585066066"
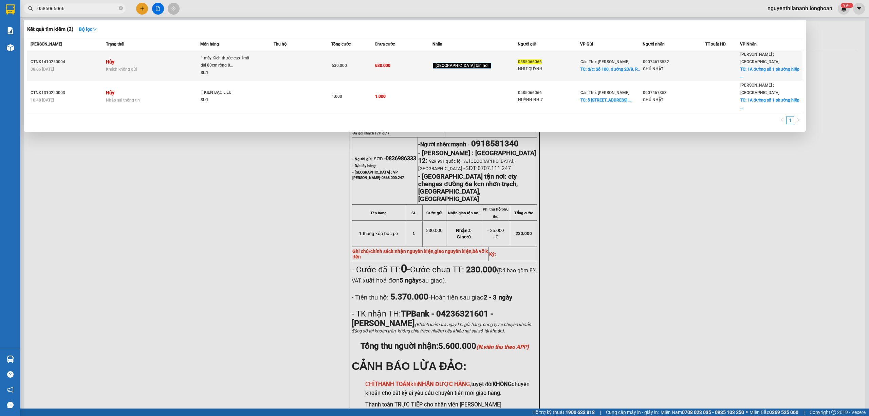
click at [66, 66] on div "08:06 [DATE]" at bounding box center [67, 69] width 73 height 7
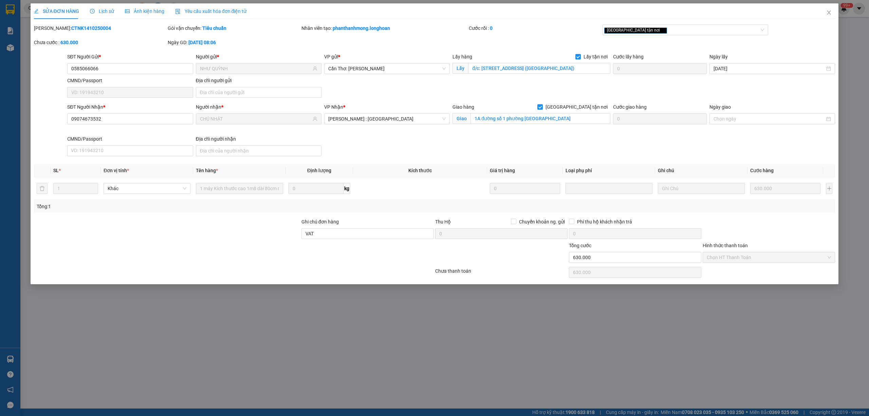
click at [109, 11] on span "Lịch sử" at bounding box center [102, 10] width 24 height 5
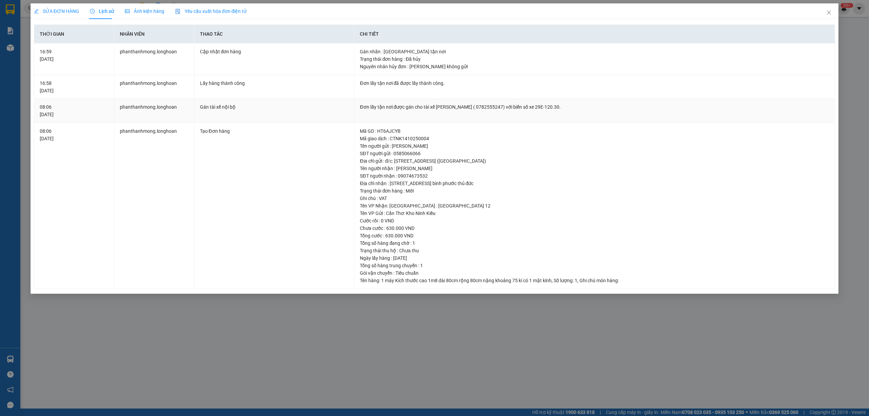
click at [487, 107] on div "Đơn lấy tận nơi được gán cho tài xế [PERSON_NAME] ( 0782555247) với biển số xe …" at bounding box center [595, 106] width 470 height 7
drag, startPoint x: 487, startPoint y: 107, endPoint x: 511, endPoint y: 106, distance: 24.5
click at [511, 106] on div "Đơn lấy tận nơi được gán cho tài xế [PERSON_NAME] ( 0782555247) với biển số xe …" at bounding box center [595, 106] width 470 height 7
click at [827, 10] on span "Close" at bounding box center [829, 12] width 19 height 19
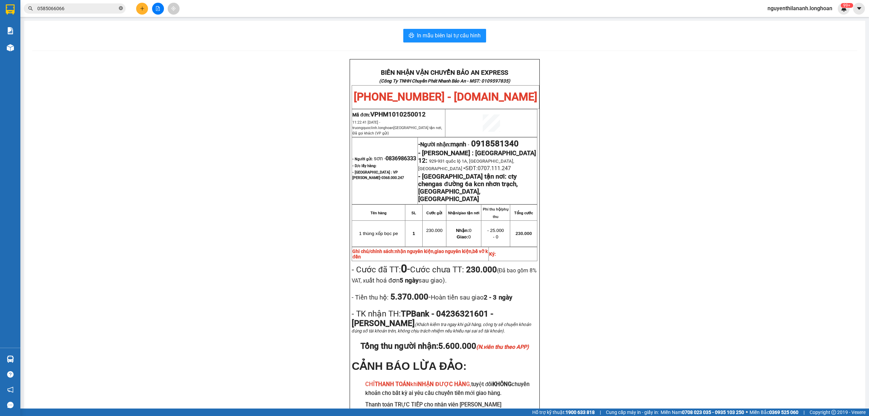
click at [120, 7] on icon "close-circle" at bounding box center [121, 8] width 4 height 4
paste input "0987669037"
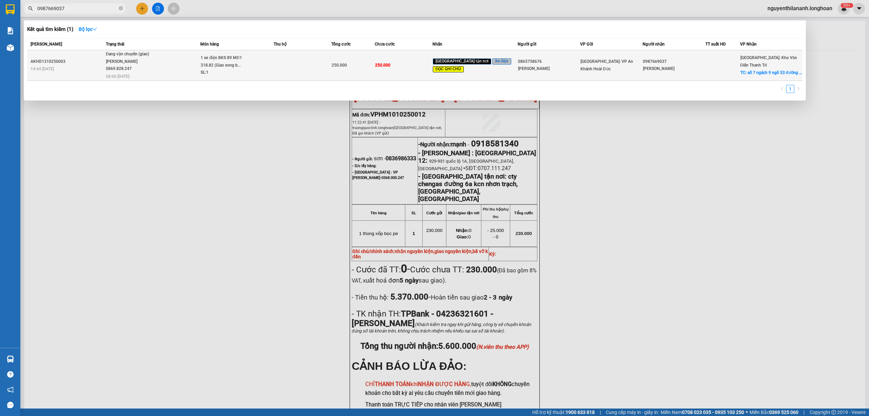
click at [84, 60] on div "AKHD1310250003" at bounding box center [67, 61] width 73 height 7
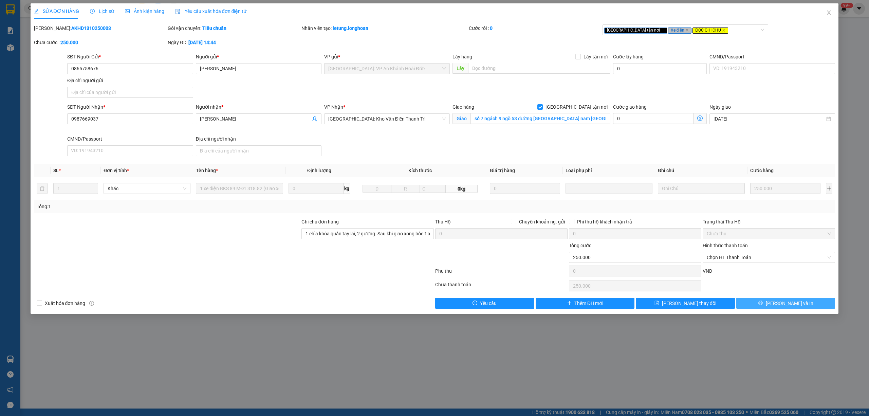
click at [766, 306] on button "[PERSON_NAME] và In" at bounding box center [785, 303] width 99 height 11
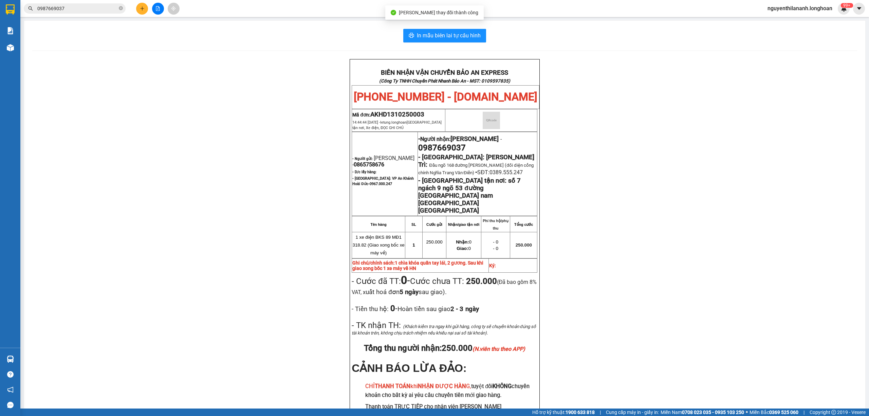
scroll to position [45, 0]
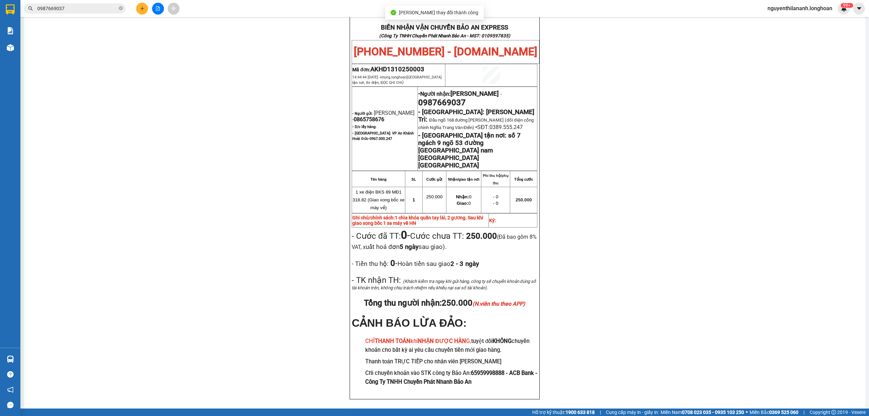
click at [735, 310] on div "BIÊN NHẬN VẬN CHUYỂN BẢO AN EXPRESS (Công Ty TNHH Chuyển Phát Nhanh Bảo An - MS…" at bounding box center [444, 215] width 825 height 402
click at [118, 7] on span "0987669037" at bounding box center [75, 8] width 102 height 10
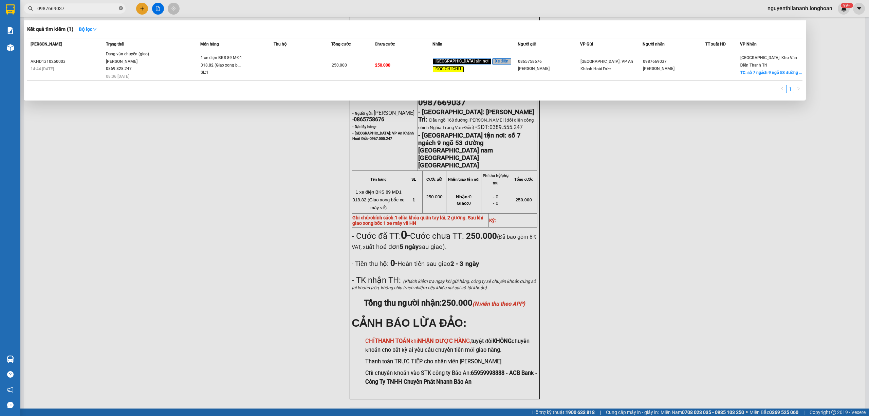
click at [120, 7] on icon "close-circle" at bounding box center [121, 8] width 4 height 4
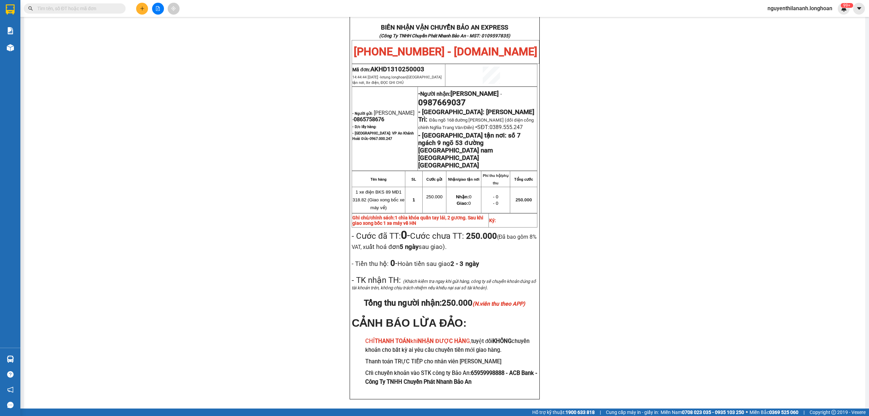
paste input "0971934014"
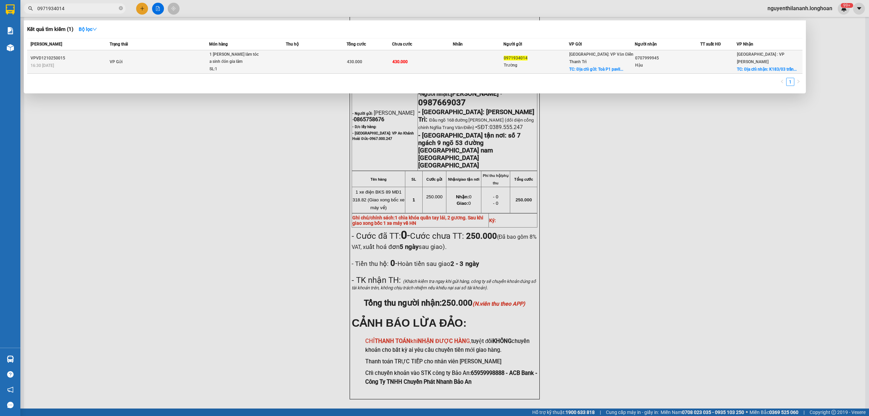
click at [96, 63] on div "16:30 [DATE]" at bounding box center [69, 65] width 77 height 7
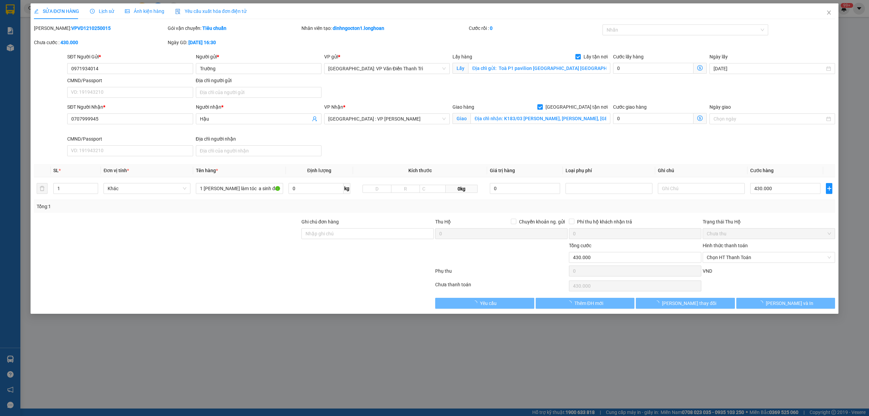
click at [95, 13] on span "Lịch sử" at bounding box center [102, 10] width 24 height 5
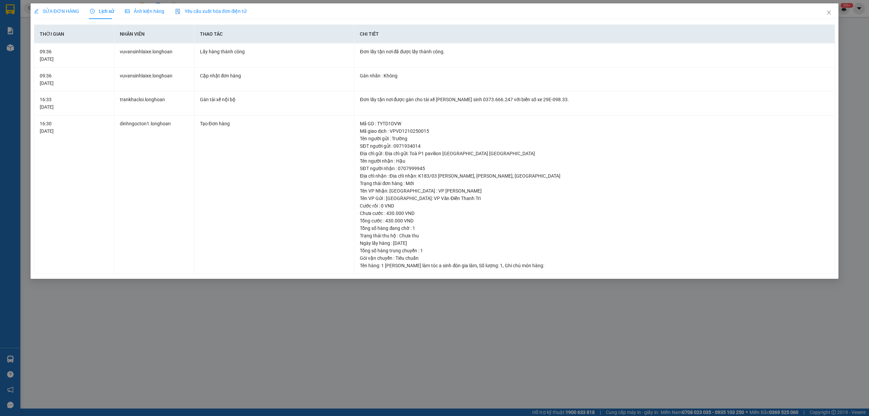
click at [68, 10] on span "SỬA ĐƠN HÀNG" at bounding box center [56, 10] width 45 height 5
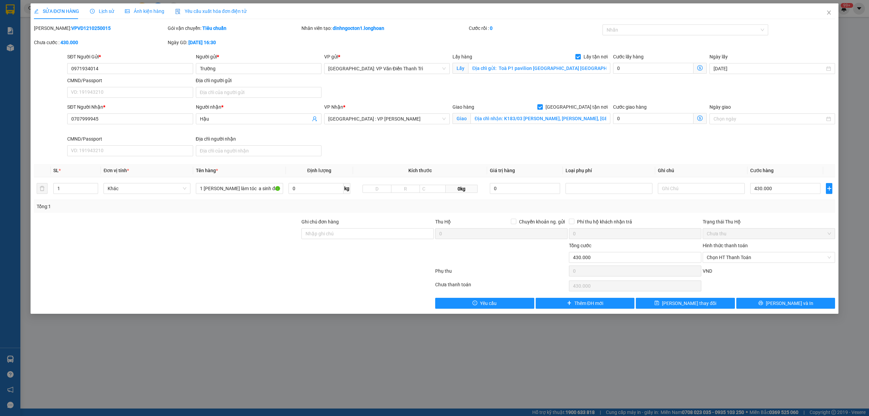
drag, startPoint x: 92, startPoint y: 30, endPoint x: 51, endPoint y: 32, distance: 40.8
click at [51, 32] on div "[PERSON_NAME]: VPVD1210250015" at bounding box center [100, 31] width 134 height 14
click at [96, 26] on div "[PERSON_NAME]: VPVD1210250015" at bounding box center [100, 27] width 132 height 7
drag, startPoint x: 96, startPoint y: 26, endPoint x: 51, endPoint y: 33, distance: 46.0
click at [51, 33] on div "[PERSON_NAME]: VPVD1210250015" at bounding box center [100, 31] width 134 height 14
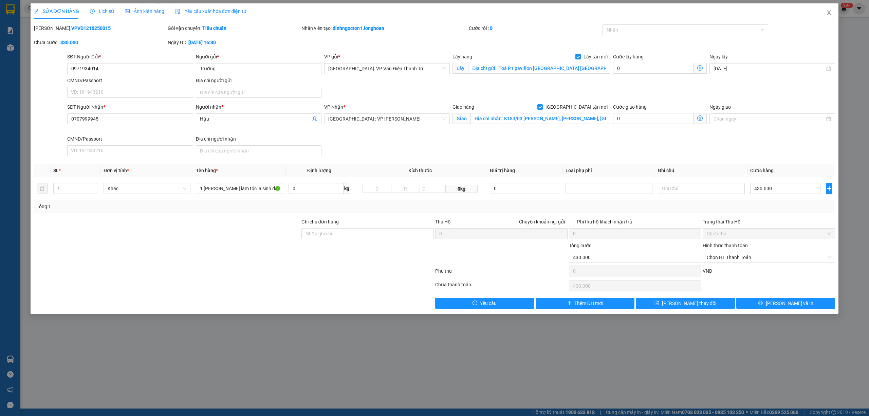
click at [829, 10] on span "Close" at bounding box center [829, 12] width 19 height 19
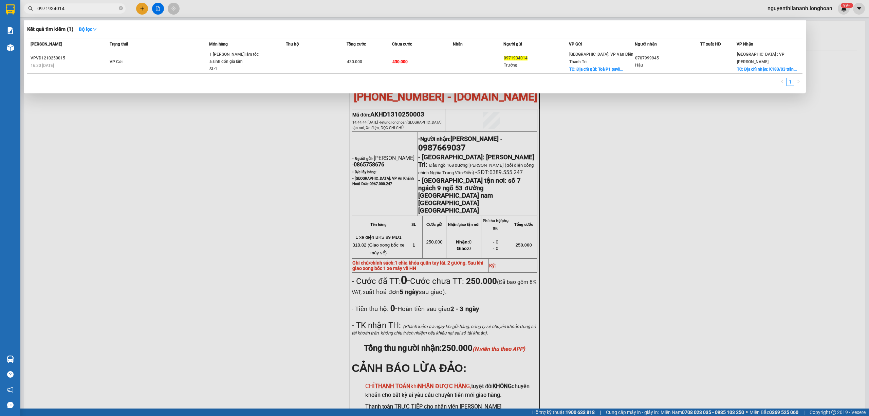
click at [118, 6] on span "0971934014" at bounding box center [75, 8] width 102 height 10
click at [120, 6] on icon "close-circle" at bounding box center [121, 8] width 4 height 4
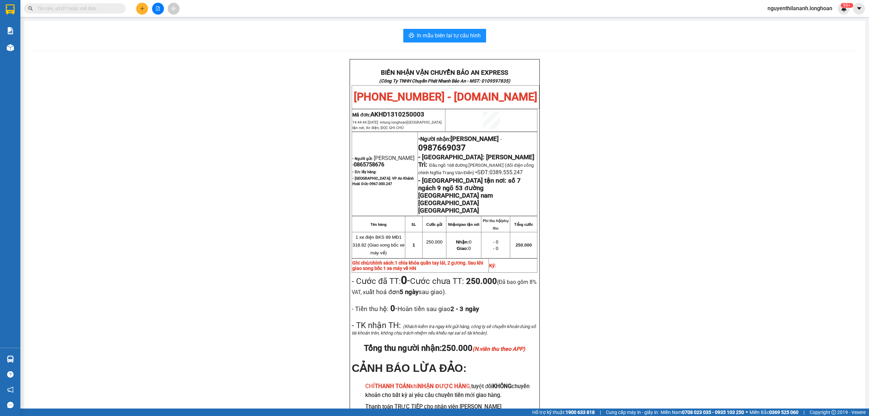
paste input "VPVD1310250001"
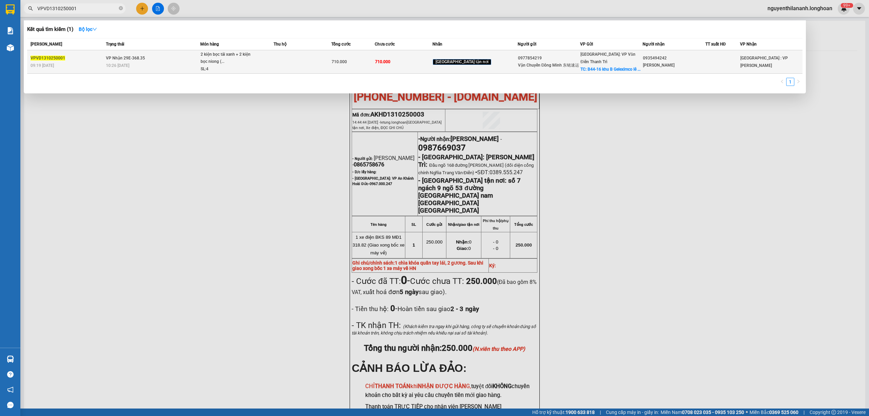
click at [87, 56] on div "VPVD1310250001" at bounding box center [67, 58] width 73 height 7
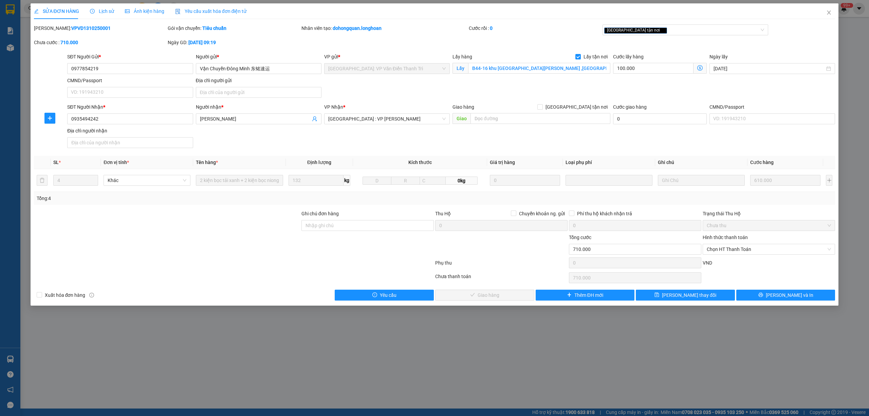
click at [96, 10] on span "Lịch sử" at bounding box center [102, 10] width 24 height 5
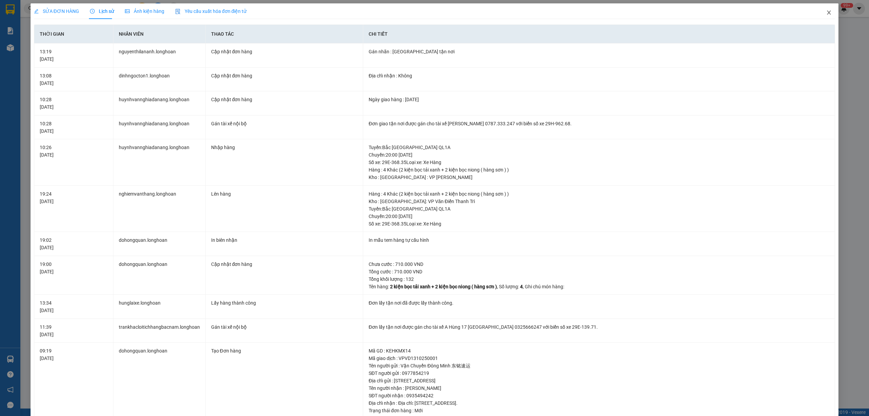
click at [820, 12] on span "Close" at bounding box center [829, 12] width 19 height 19
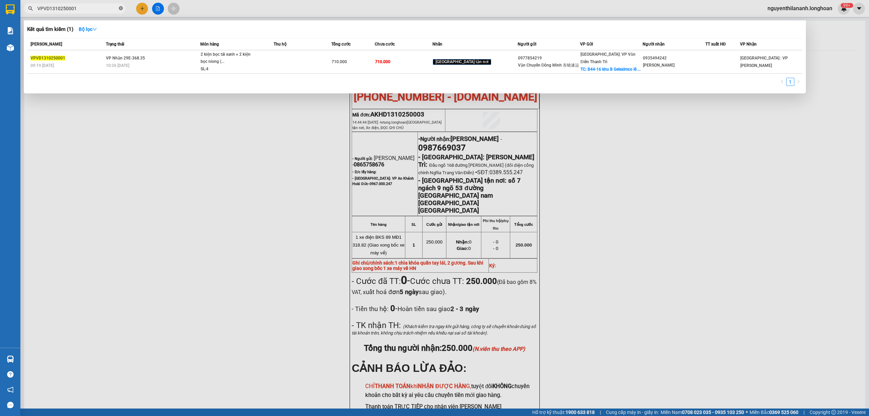
click at [120, 10] on icon "close-circle" at bounding box center [121, 8] width 4 height 4
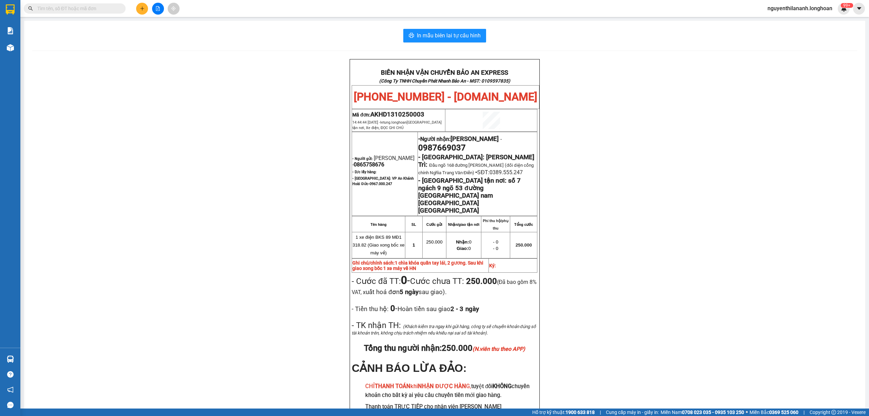
paste input "VPVD1310250001"
